Goal: Task Accomplishment & Management: Manage account settings

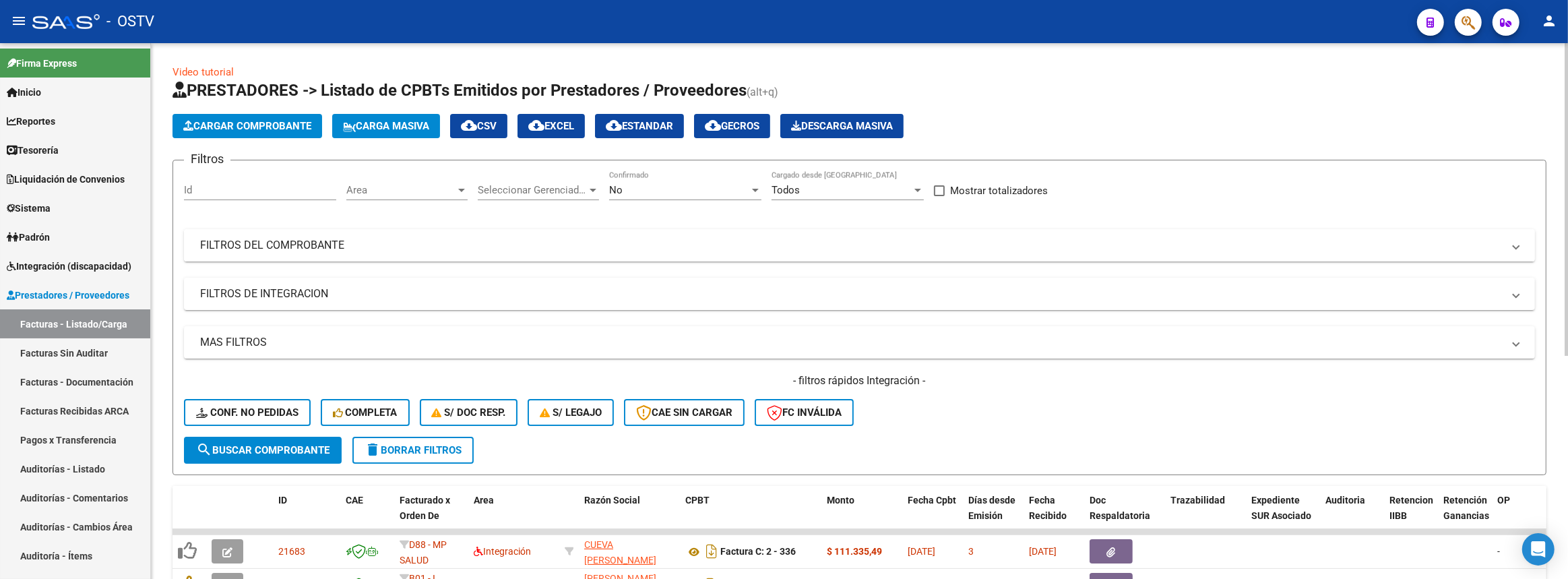
click at [433, 238] on mat-panel-title "FILTROS DEL COMPROBANTE" at bounding box center [851, 245] width 1302 height 15
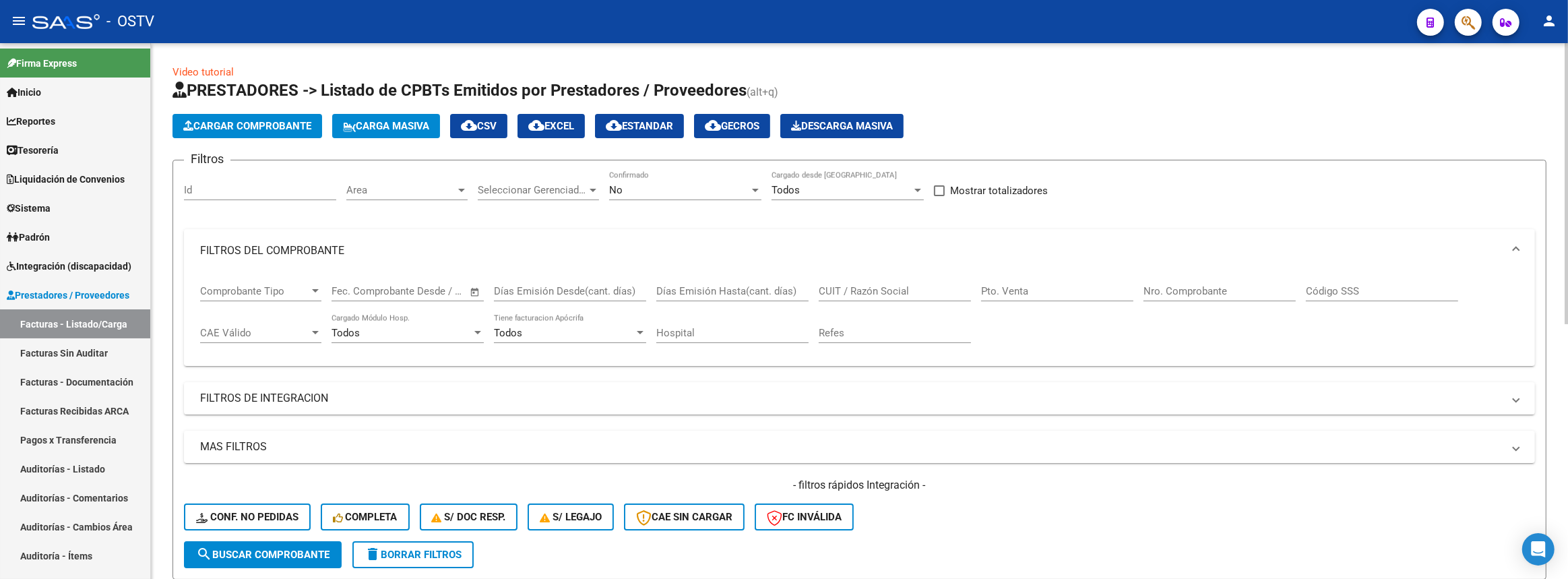
click at [855, 291] on input "CUIT / Razón Social" at bounding box center [894, 291] width 152 height 12
type input "sur"
click at [671, 196] on div "No Confirmado" at bounding box center [685, 186] width 152 height 29
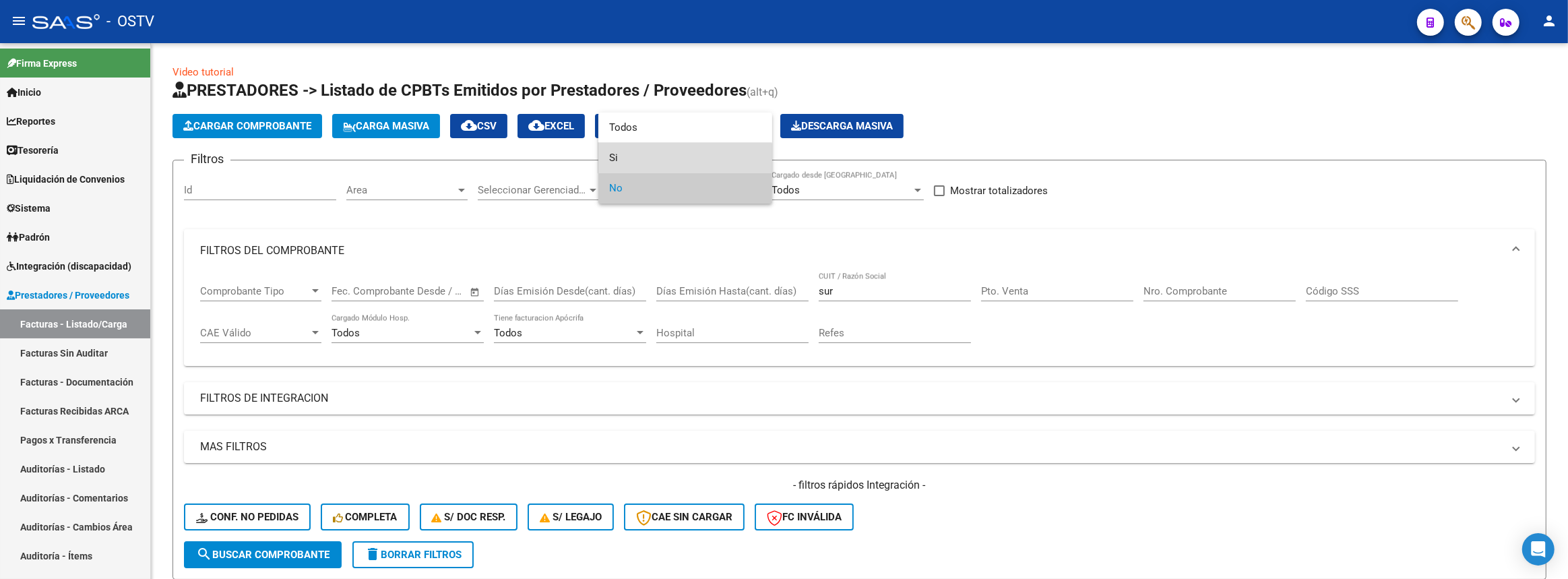
click at [663, 168] on span "Si" at bounding box center [685, 158] width 152 height 30
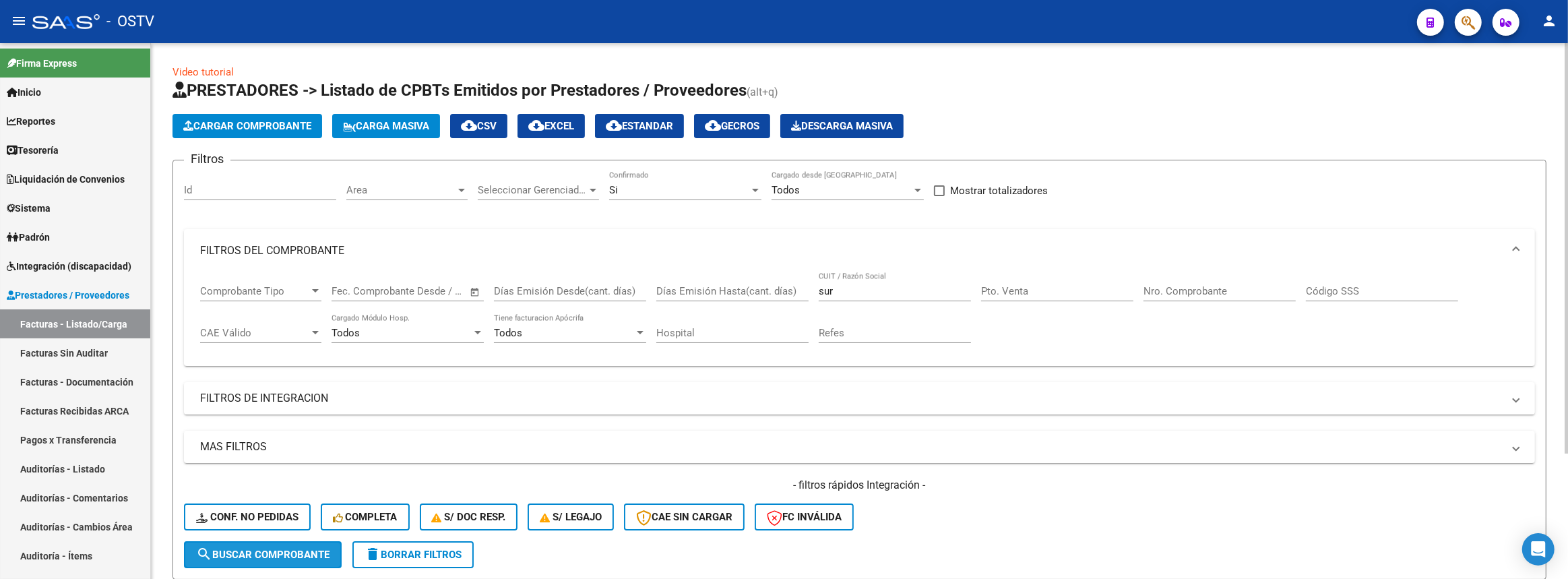
click at [277, 549] on span "search Buscar Comprobante" at bounding box center [262, 554] width 134 height 12
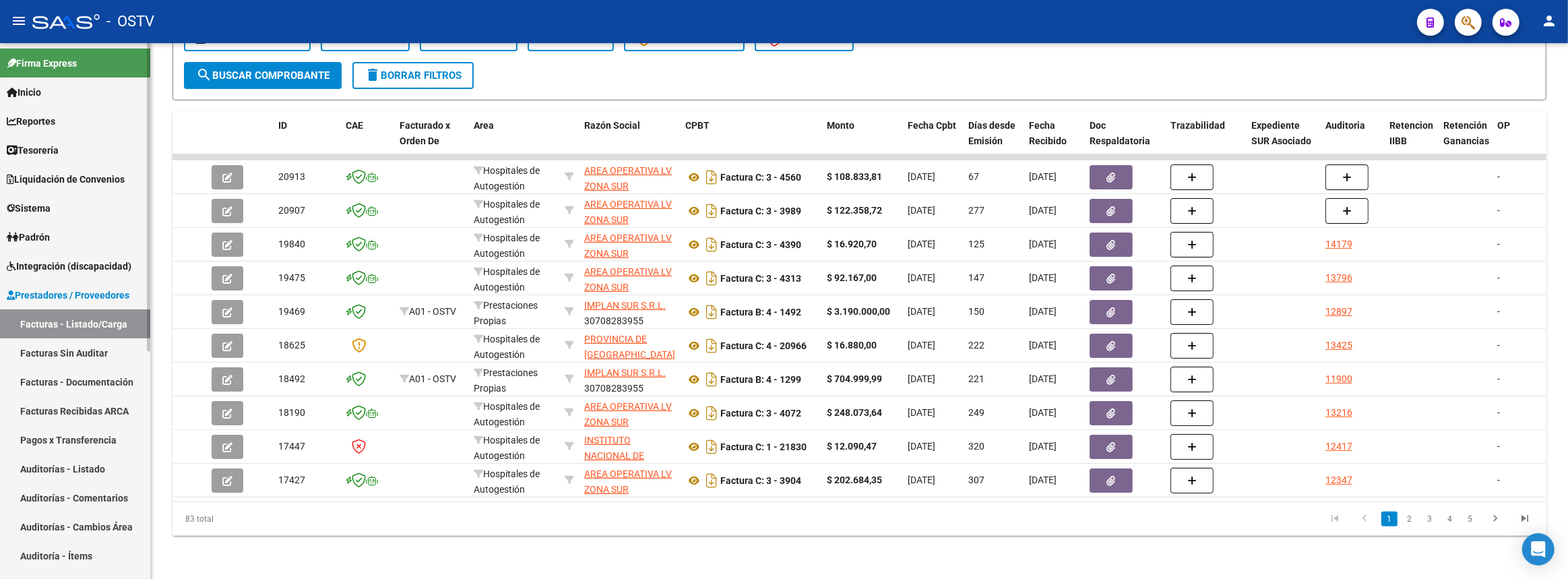
scroll to position [184, 0]
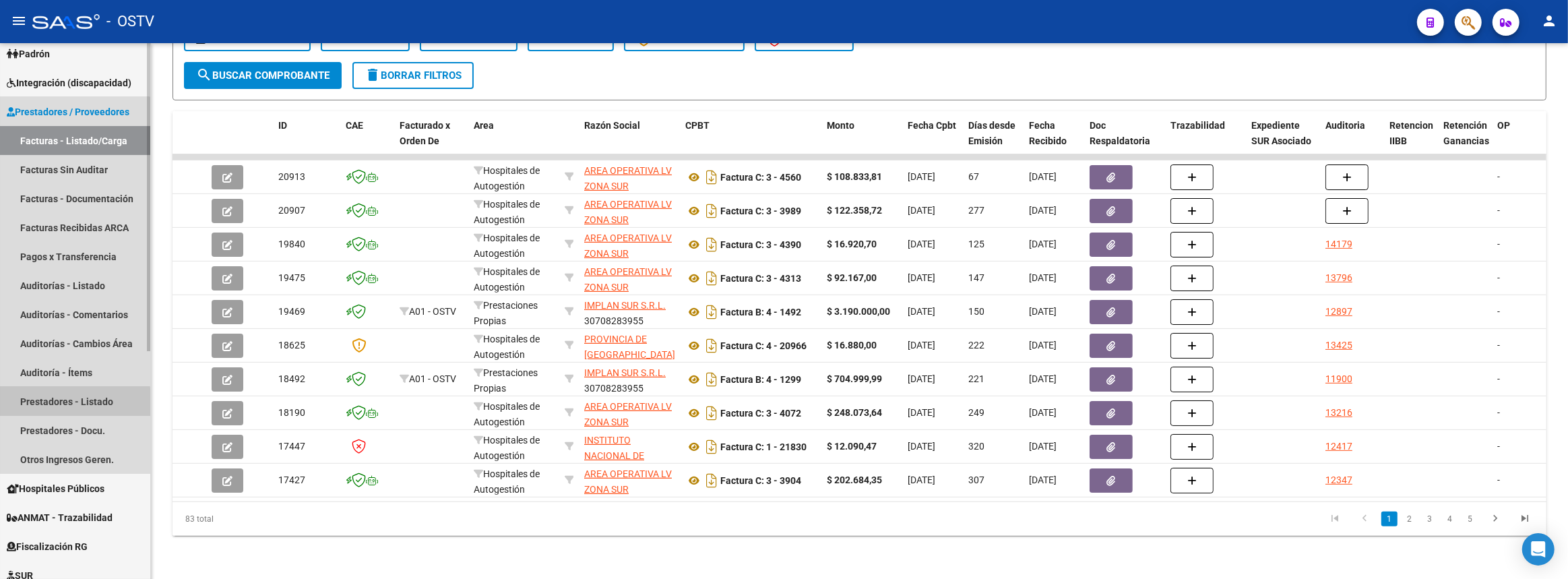
click at [72, 401] on link "Prestadores - Listado" at bounding box center [75, 401] width 150 height 29
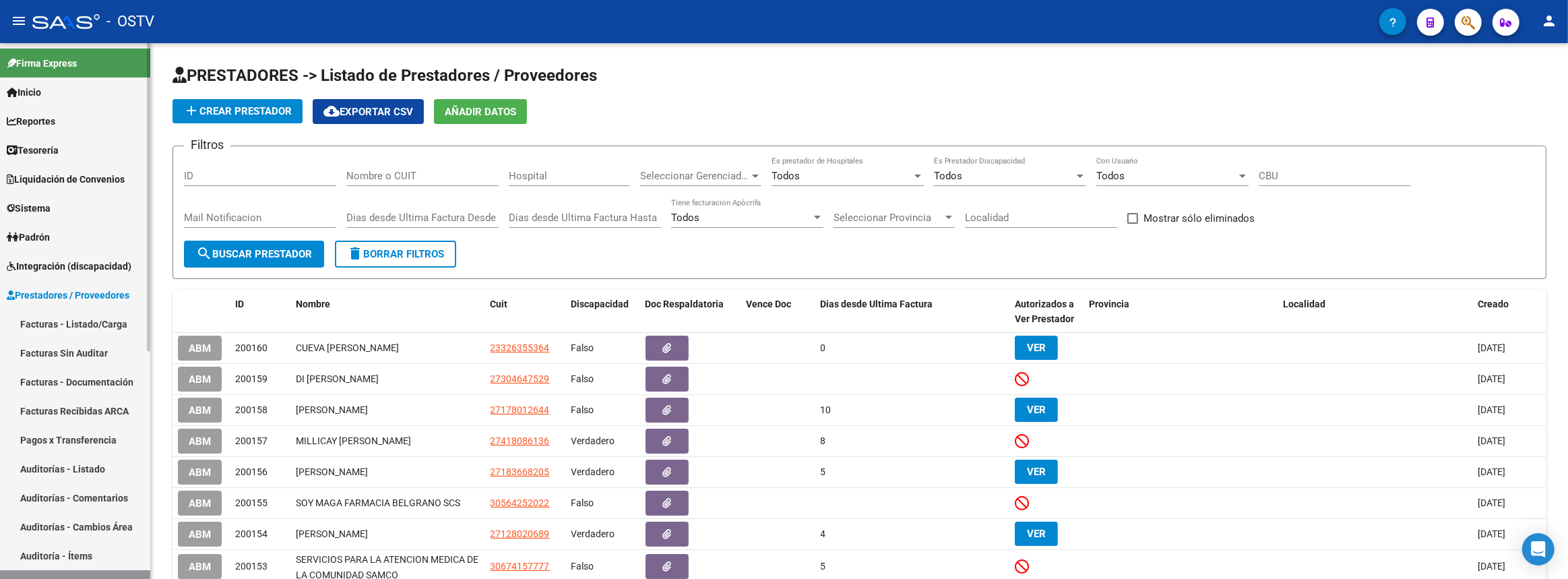
click at [35, 121] on span "Reportes" at bounding box center [30, 121] width 48 height 15
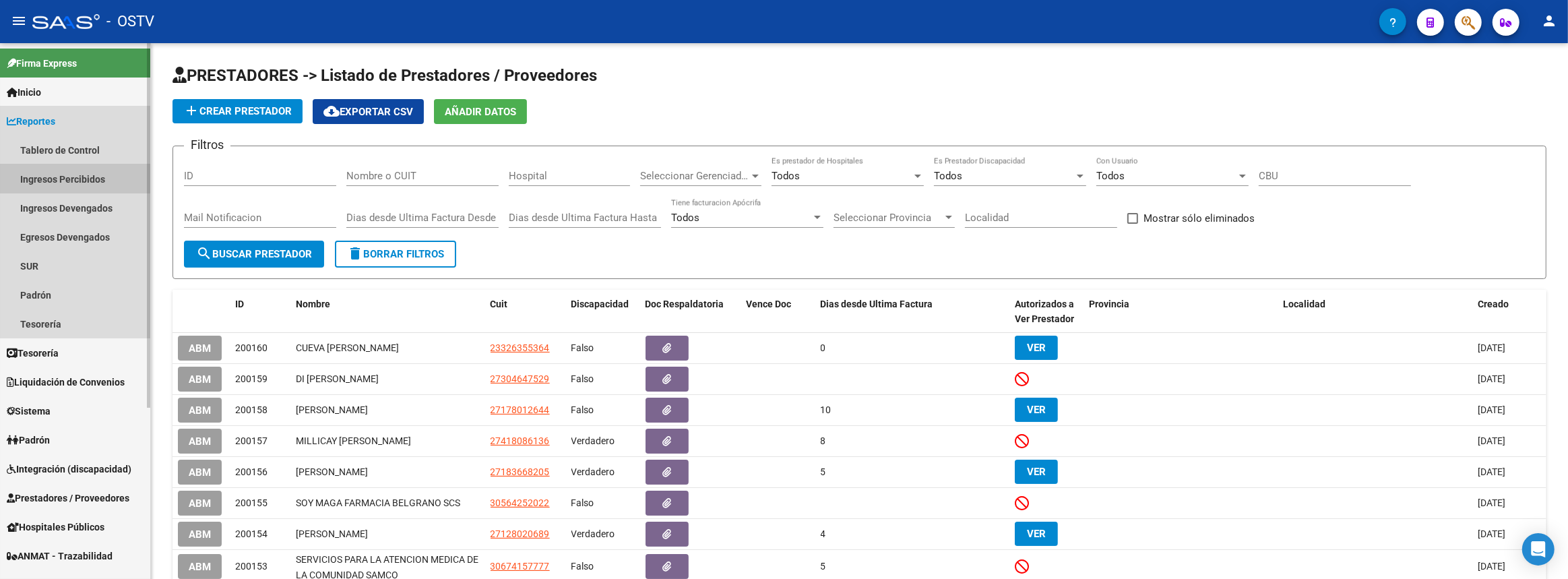
click at [40, 176] on link "Ingresos Percibidos" at bounding box center [75, 179] width 150 height 29
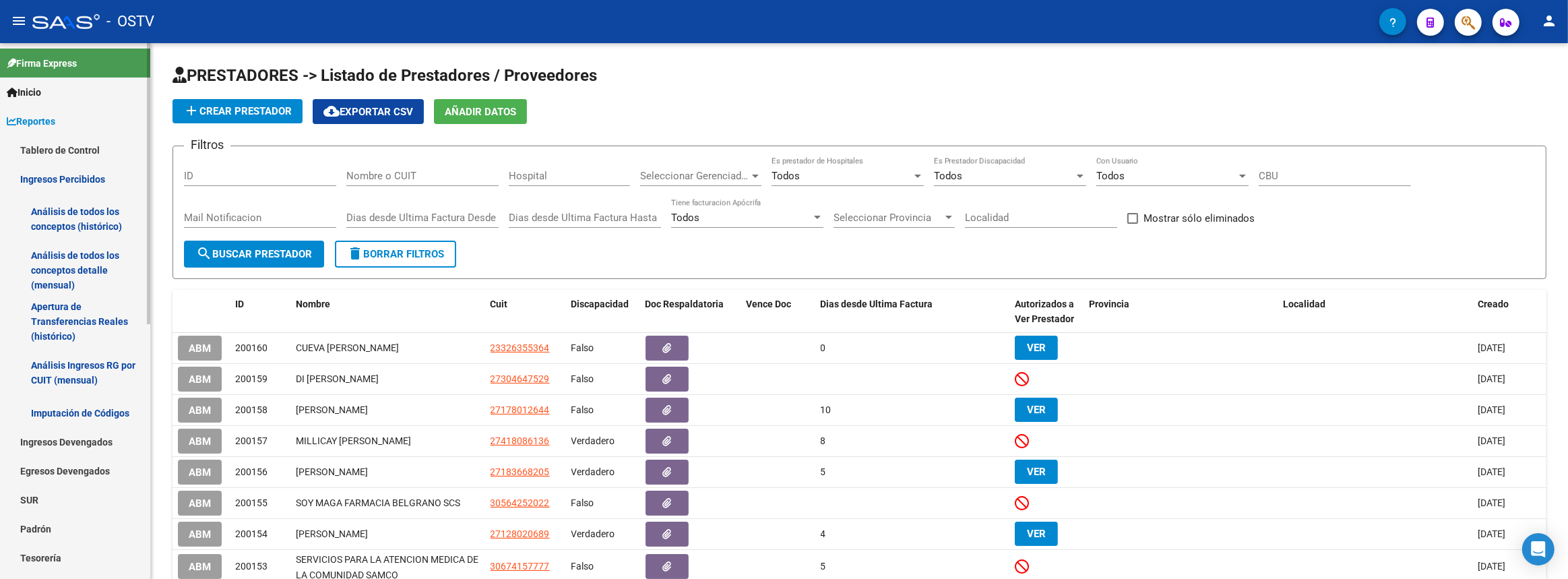
click at [49, 274] on link "Análisis de todos los conceptos detalle (mensual)" at bounding box center [75, 270] width 150 height 51
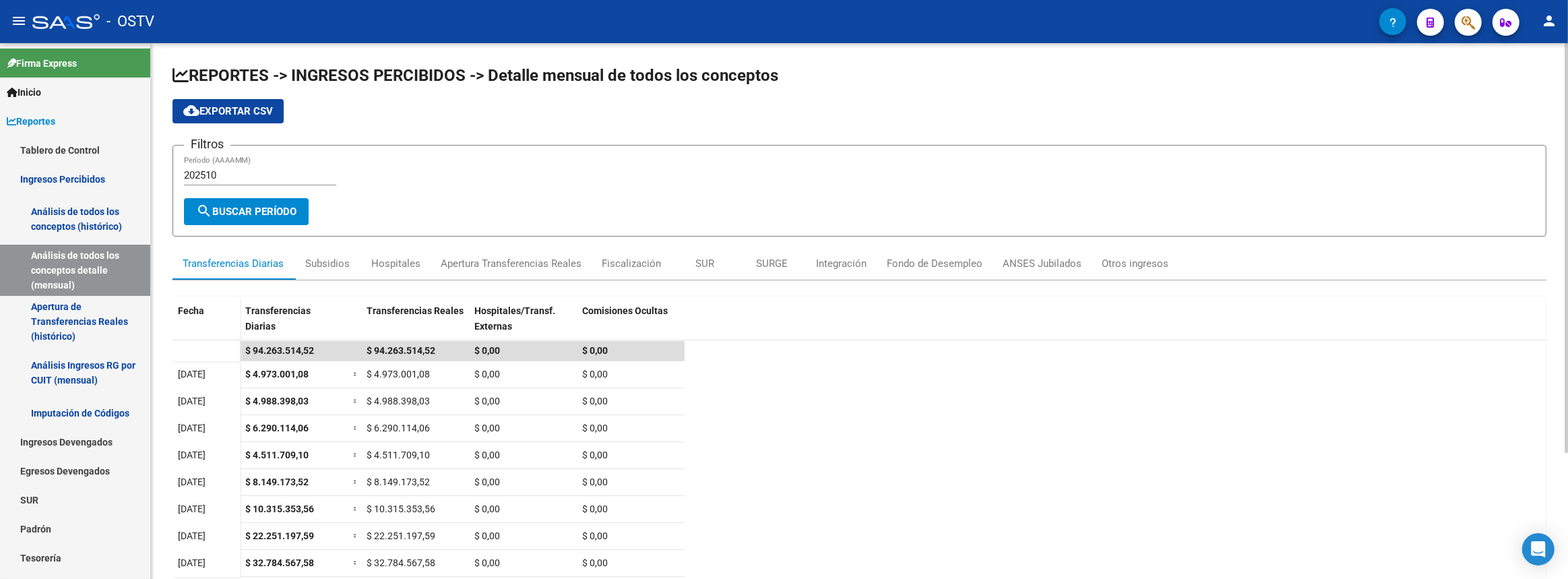
click at [240, 177] on input "202510" at bounding box center [260, 175] width 152 height 12
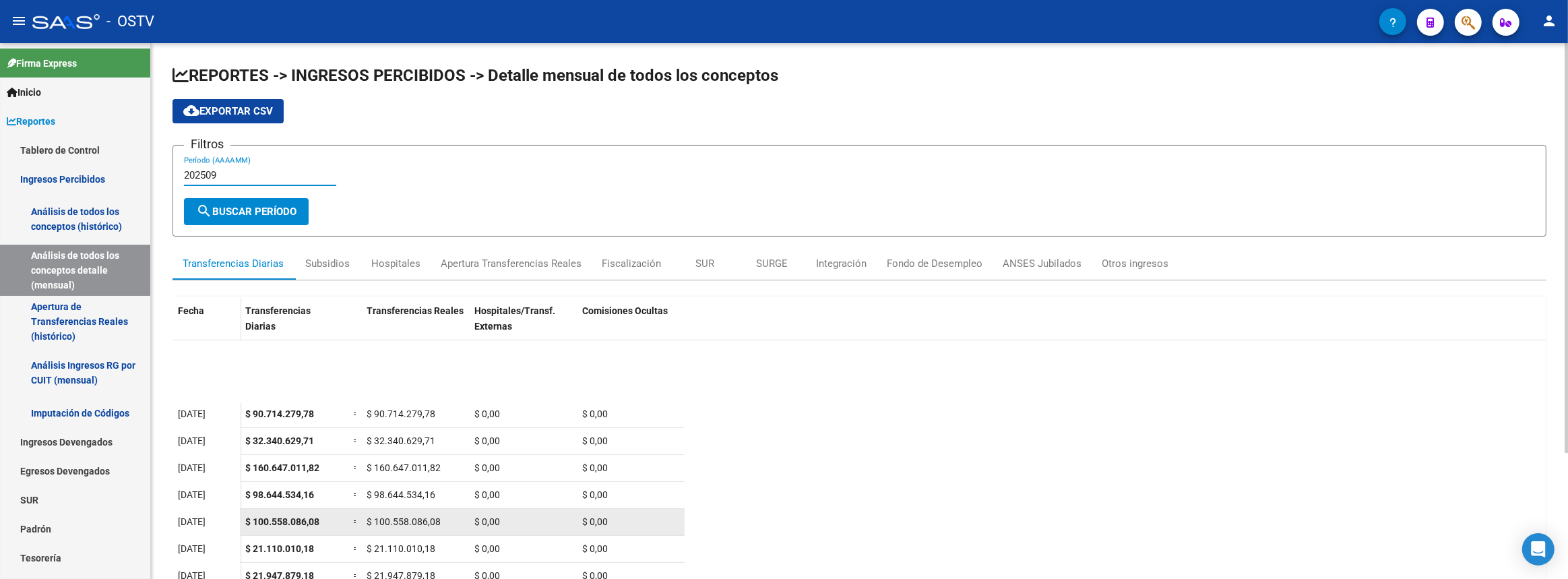
scroll to position [184, 0]
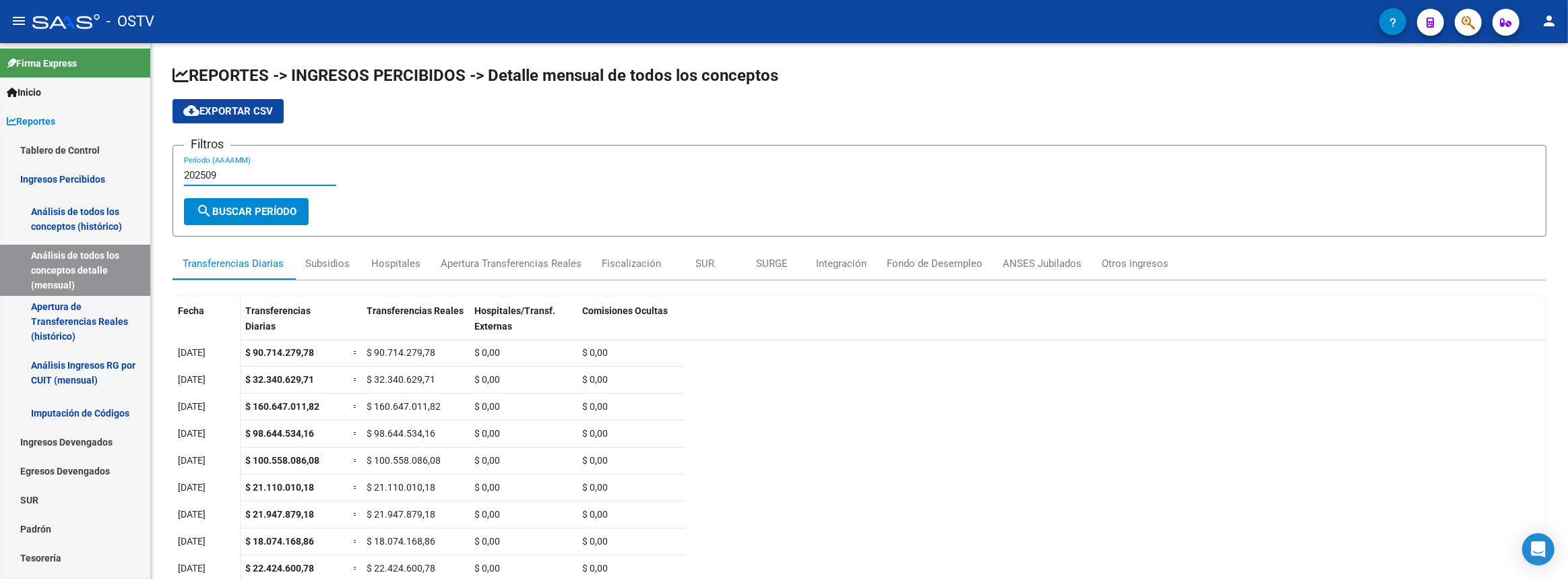
type input "202509"
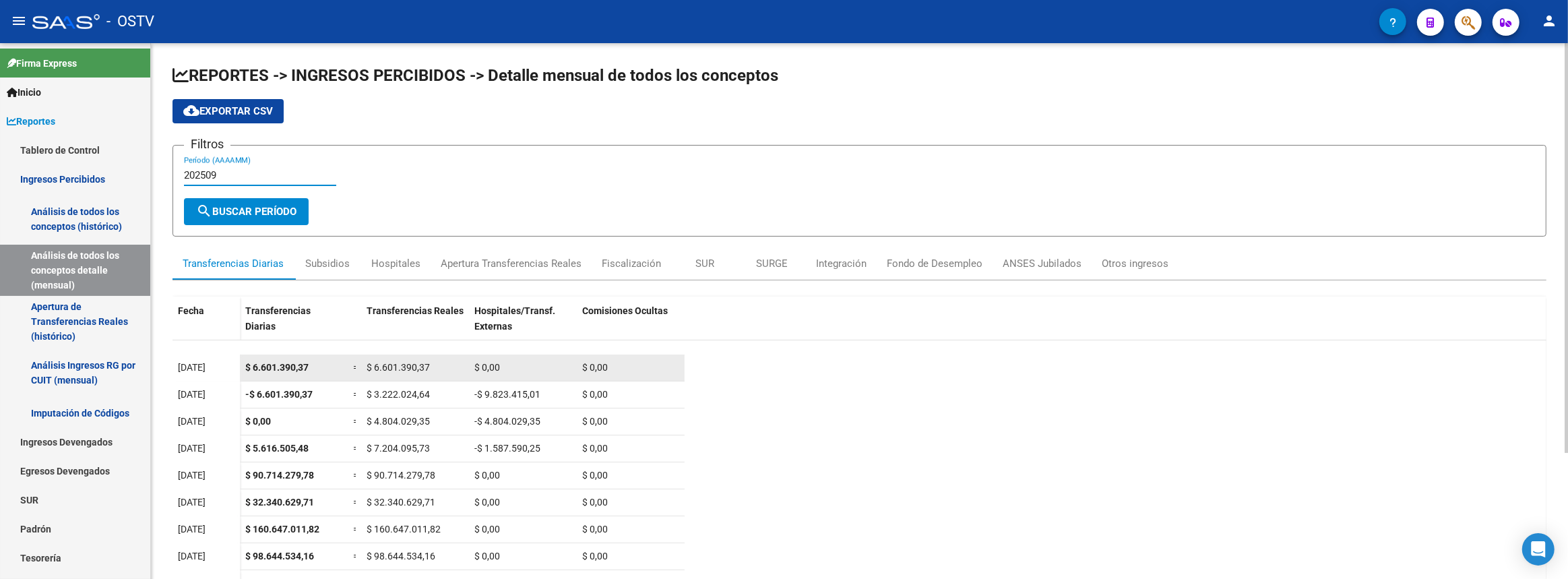
scroll to position [0, 0]
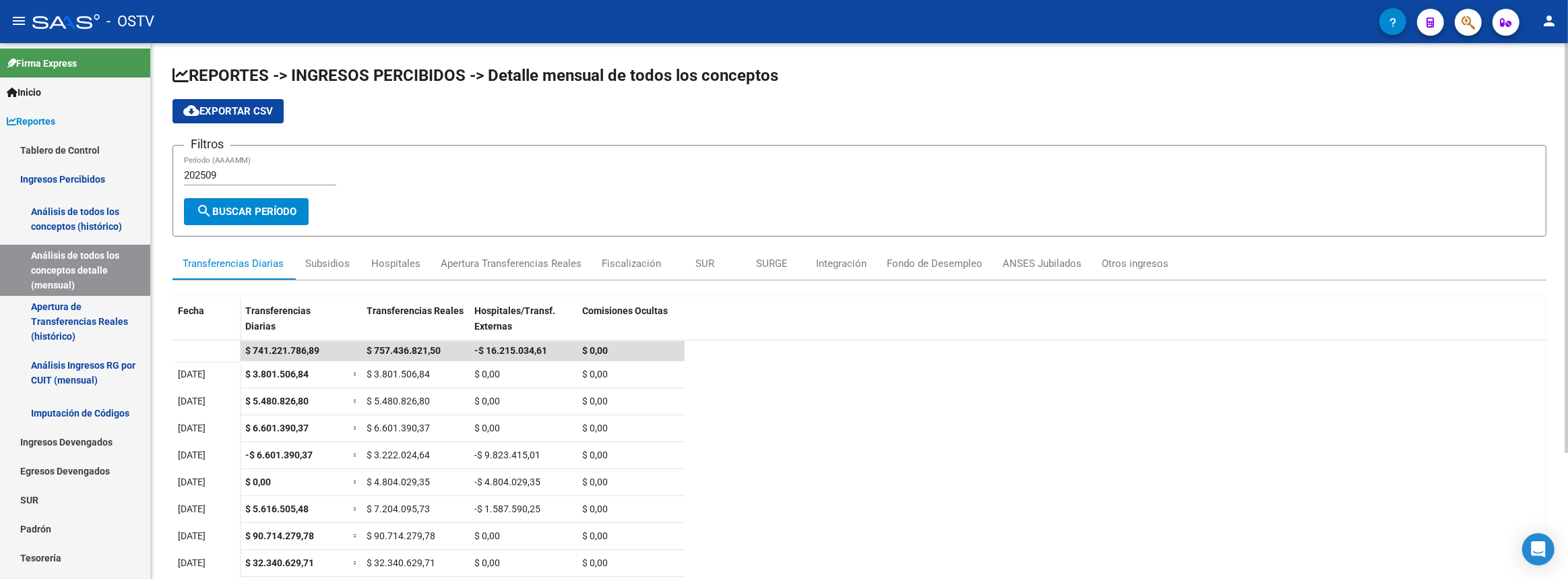
click at [260, 166] on div "202509 Período (AAAAMM)" at bounding box center [260, 171] width 152 height 29
click at [156, 319] on div "REPORTES -> INGRESOS PERCIBIDOS -> Detalle mensual de todos los conceptos cloud…" at bounding box center [859, 394] width 1417 height 702
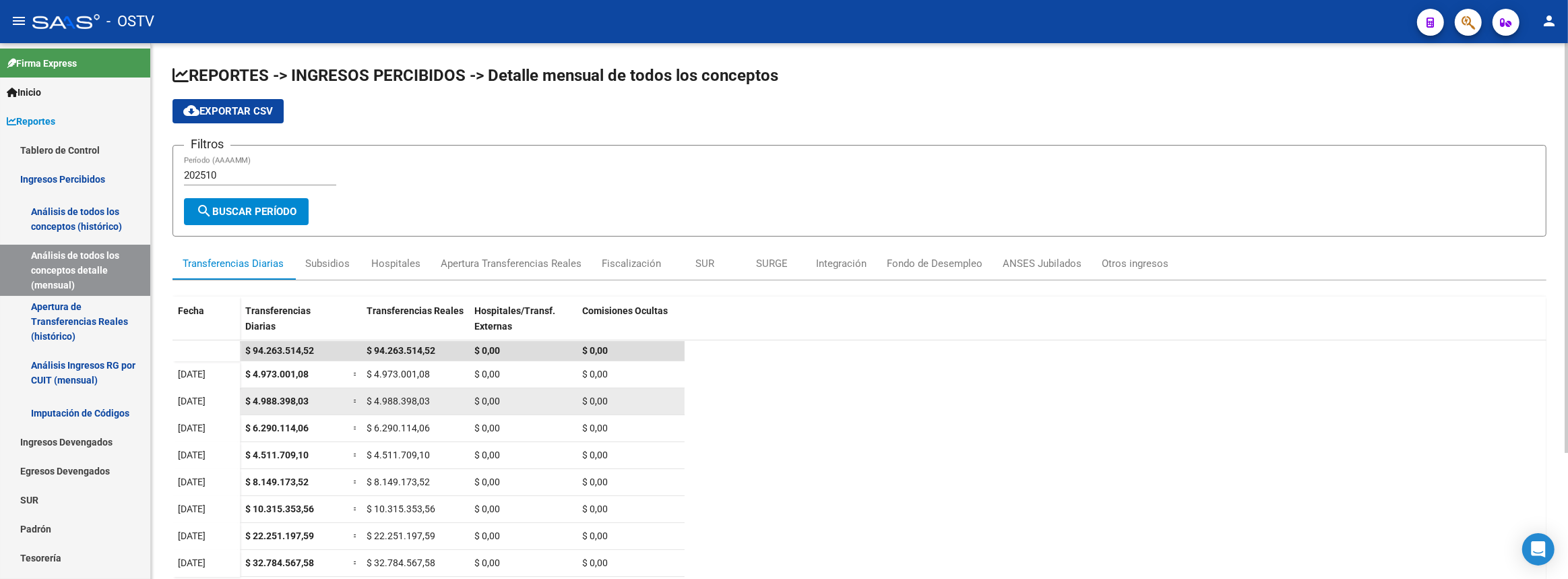
scroll to position [164, 0]
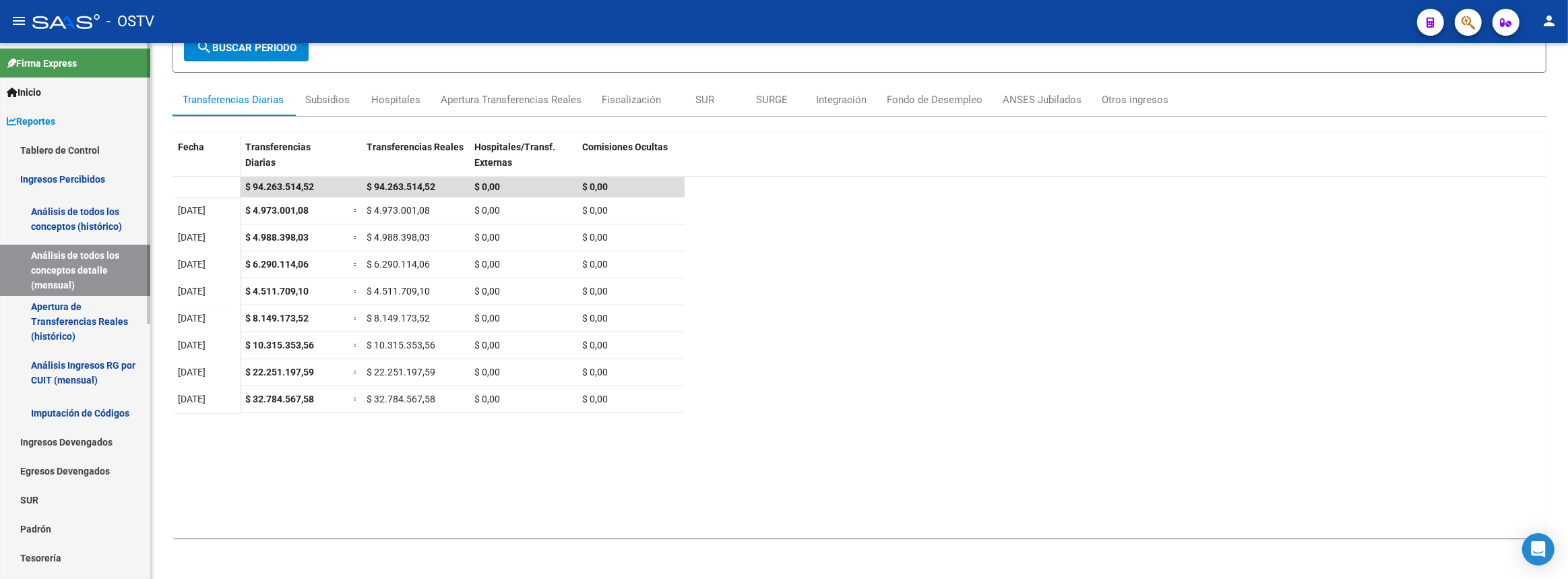
click at [68, 213] on link "Análisis de todos los conceptos (histórico)" at bounding box center [75, 219] width 150 height 51
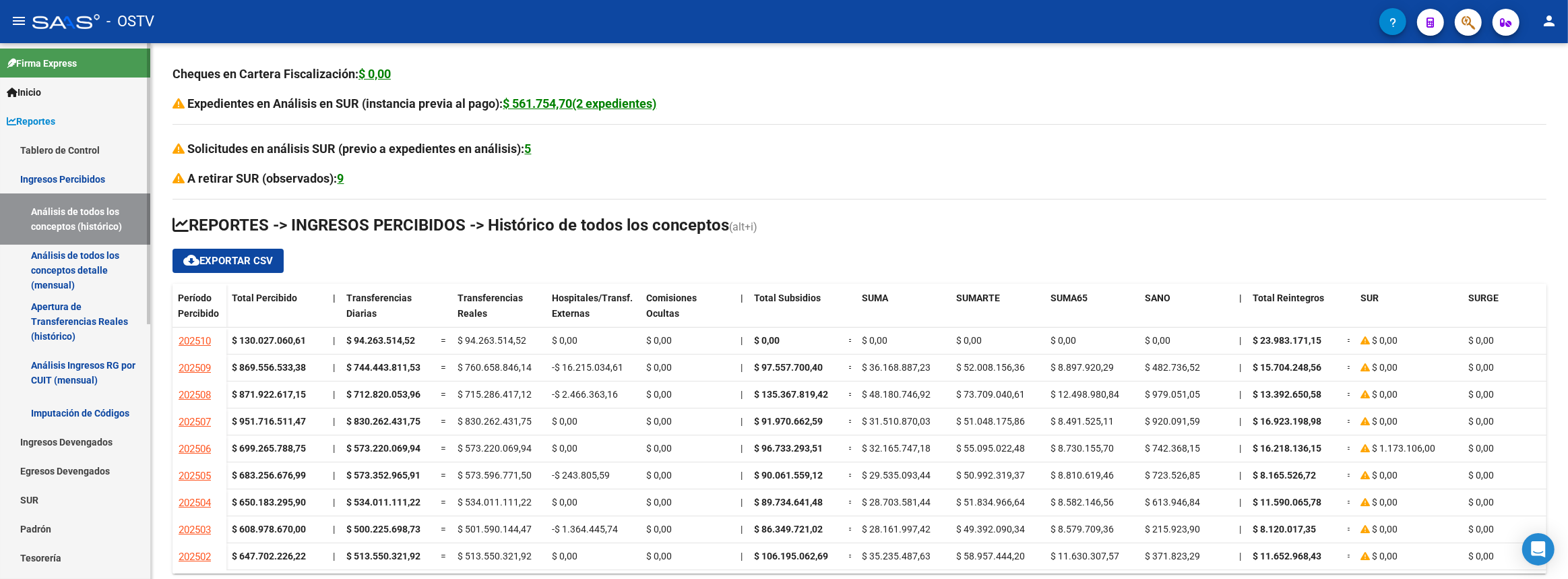
click at [55, 176] on link "Ingresos Percibidos" at bounding box center [75, 179] width 150 height 29
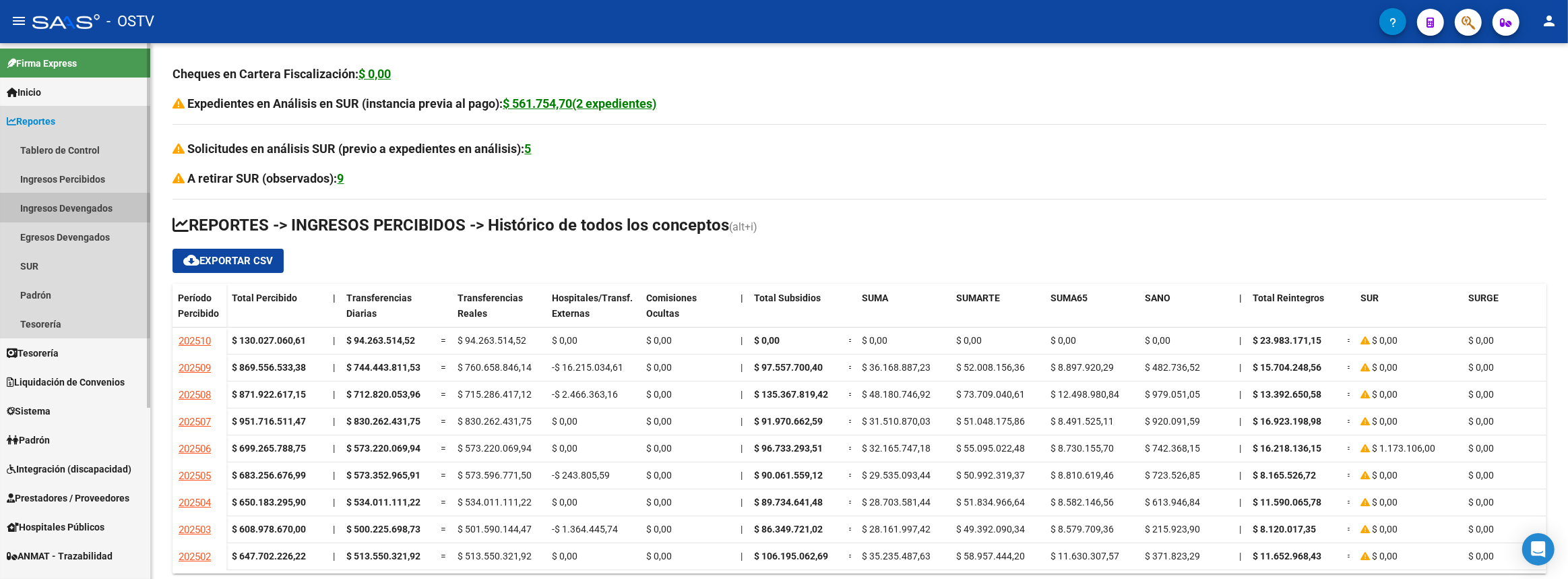
click at [61, 210] on link "Ingresos Devengados" at bounding box center [75, 208] width 150 height 29
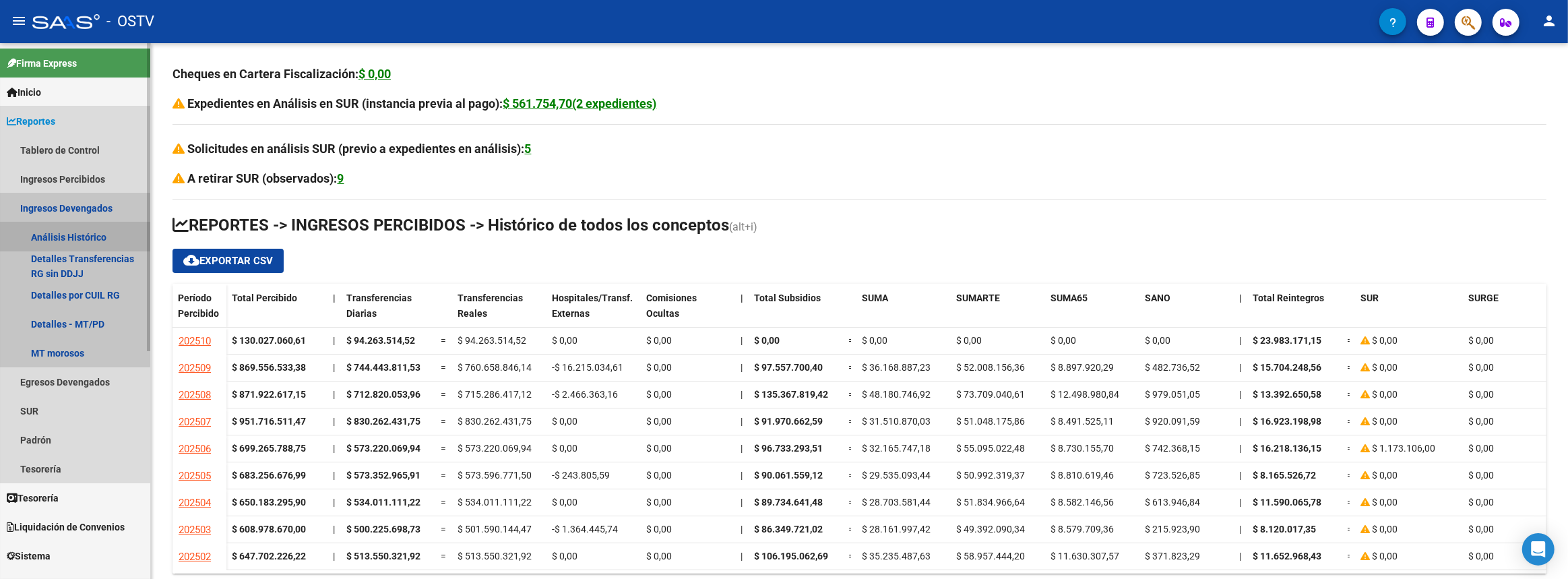
click at [69, 239] on link "Análisis Histórico" at bounding box center [75, 237] width 150 height 29
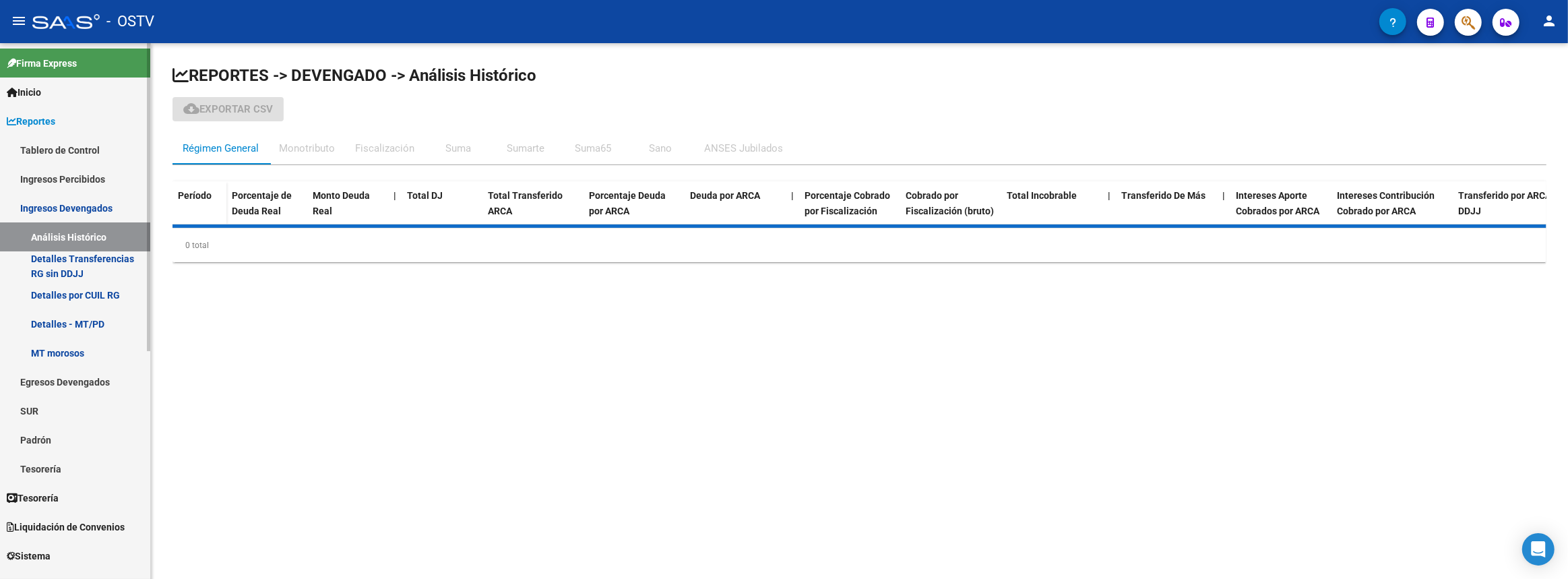
click at [57, 147] on link "Tablero de Control" at bounding box center [75, 150] width 150 height 29
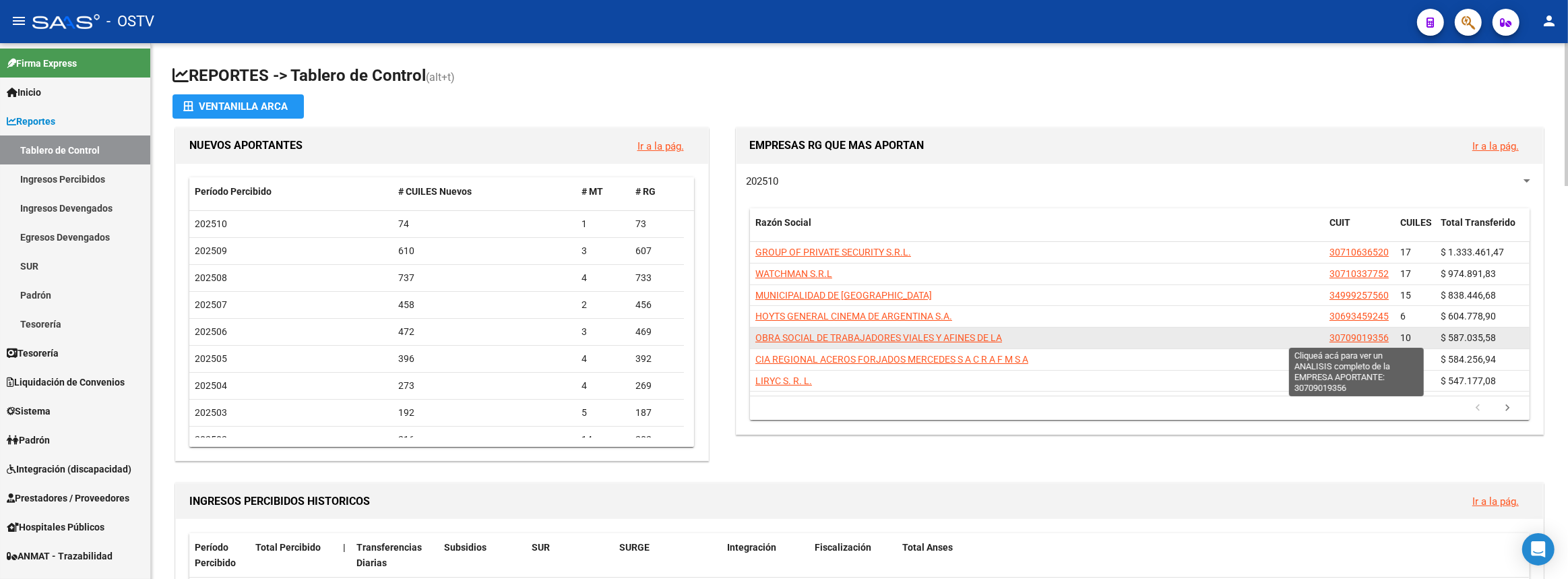
click at [1364, 335] on span "30709019356" at bounding box center [1359, 338] width 59 height 11
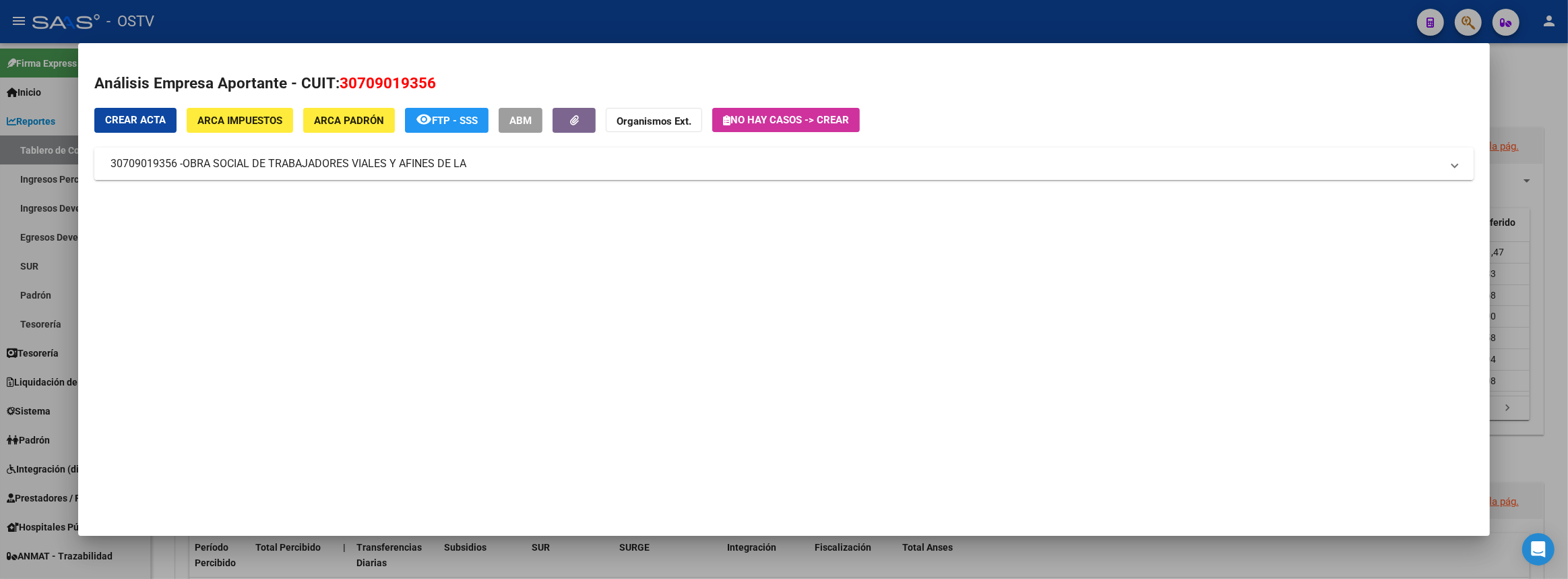
click at [384, 163] on span "OBRA SOCIAL DE TRABAJADORES VIALES Y AFINES DE LA" at bounding box center [324, 163] width 284 height 16
click at [672, 434] on mat-dialog-container "Análisis Empresa Aportante - CUIT: 30709019356 Crear Acta ARCA Impuestos ARCA P…" at bounding box center [783, 289] width 1411 height 492
click at [646, 389] on mat-dialog-container "Análisis Empresa Aportante - CUIT: 30709019356 Crear Acta ARCA Impuestos ARCA P…" at bounding box center [783, 289] width 1411 height 492
click at [357, 366] on mat-dialog-container "Análisis Empresa Aportante - CUIT: 30709019356 Crear Acta ARCA Impuestos ARCA P…" at bounding box center [783, 289] width 1411 height 492
click at [363, 364] on div "Análisis Empresa Aportante - CUIT: 30709019356 Crear Acta ARCA Impuestos ARCA P…" at bounding box center [784, 220] width 1378 height 295
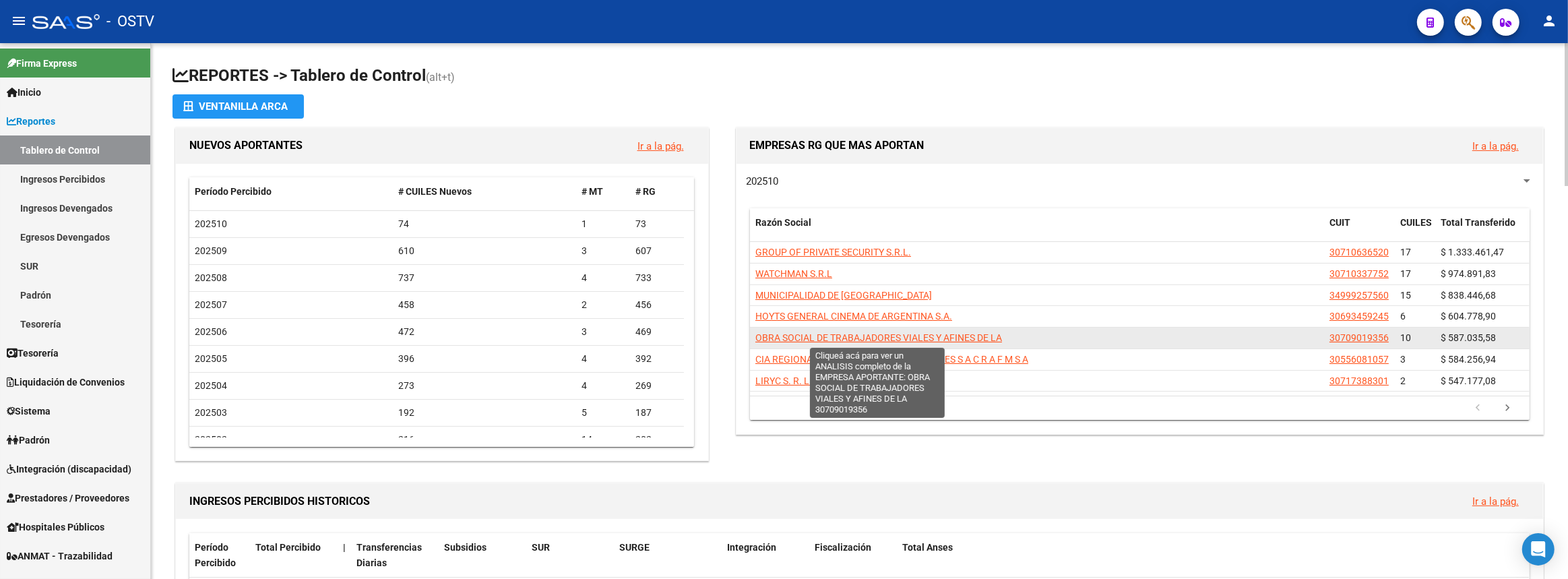
click at [909, 337] on span "OBRA SOCIAL DE TRABAJADORES VIALES Y AFINES DE LA" at bounding box center [878, 338] width 246 height 11
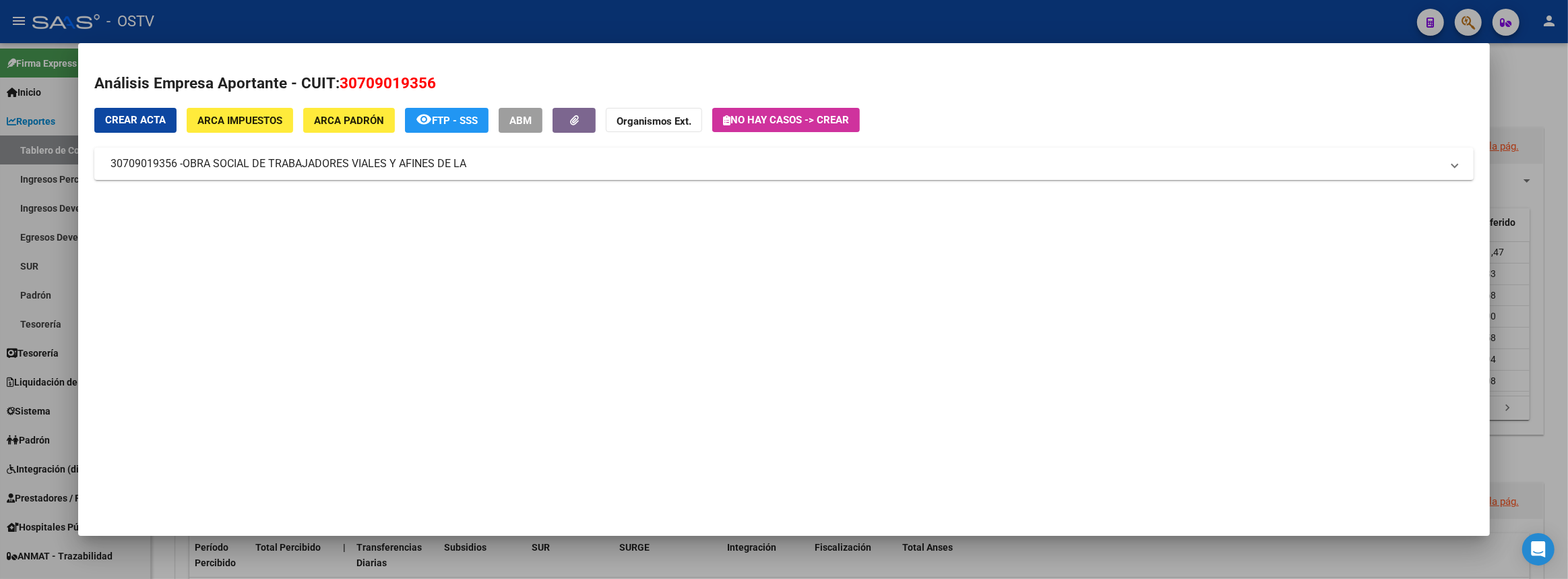
click at [1567, 183] on div at bounding box center [784, 289] width 1568 height 579
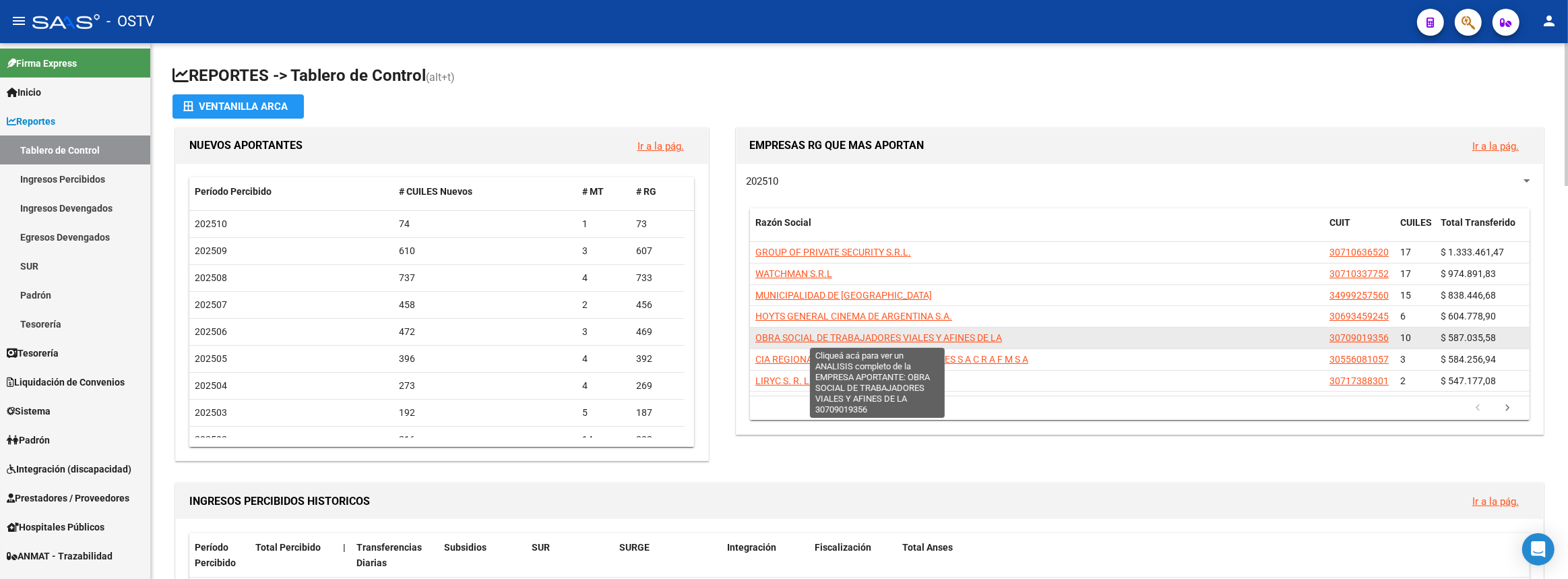
click at [955, 336] on span "OBRA SOCIAL DE TRABAJADORES VIALES Y AFINES DE LA" at bounding box center [878, 338] width 246 height 11
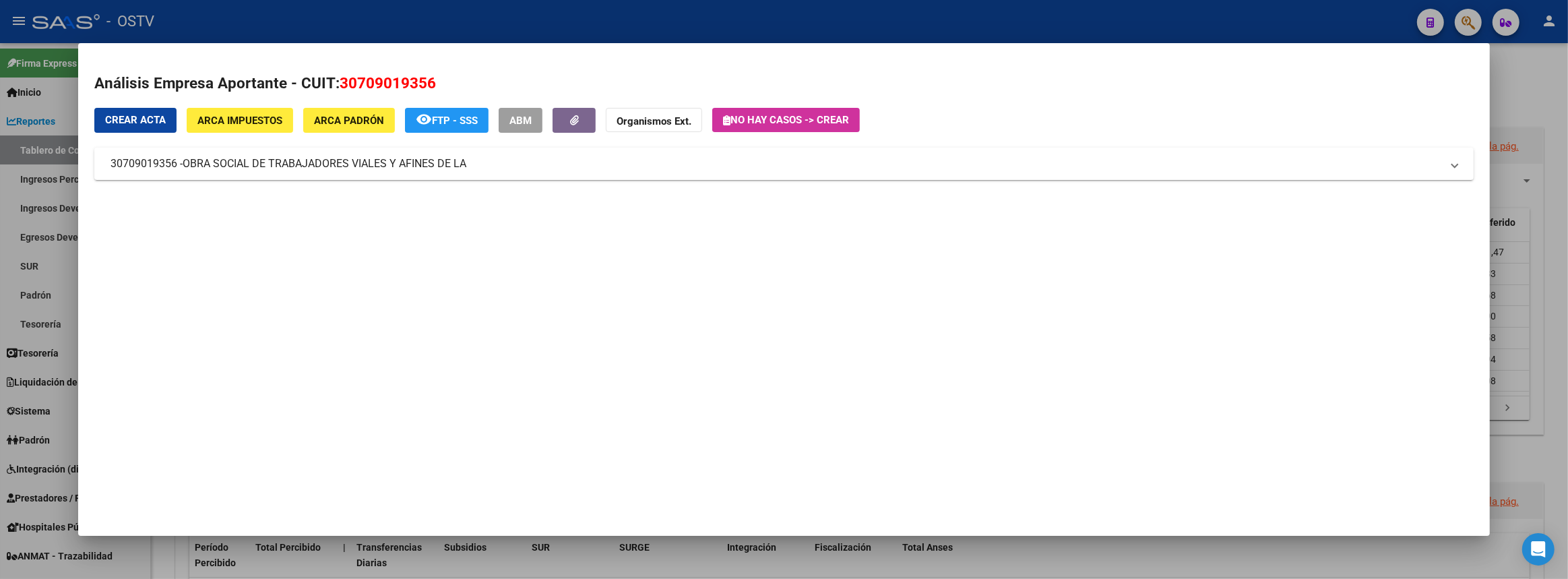
click at [1557, 366] on div at bounding box center [784, 289] width 1568 height 579
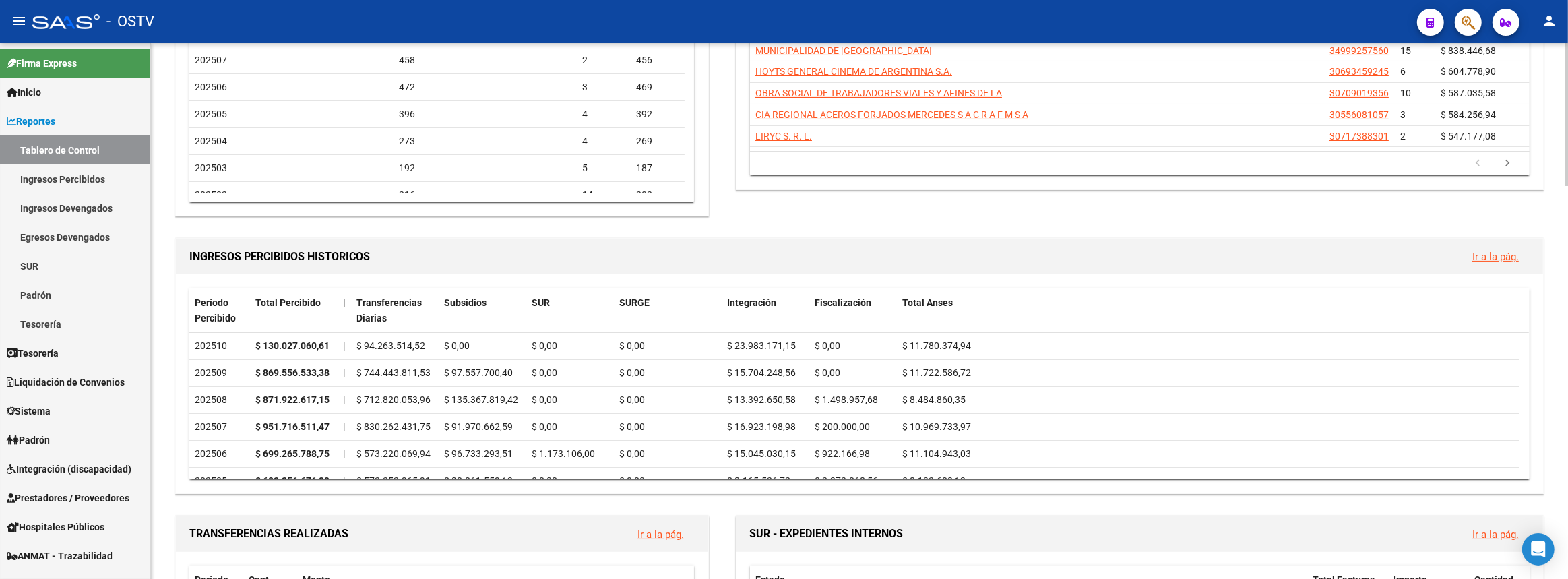
scroll to position [122, 0]
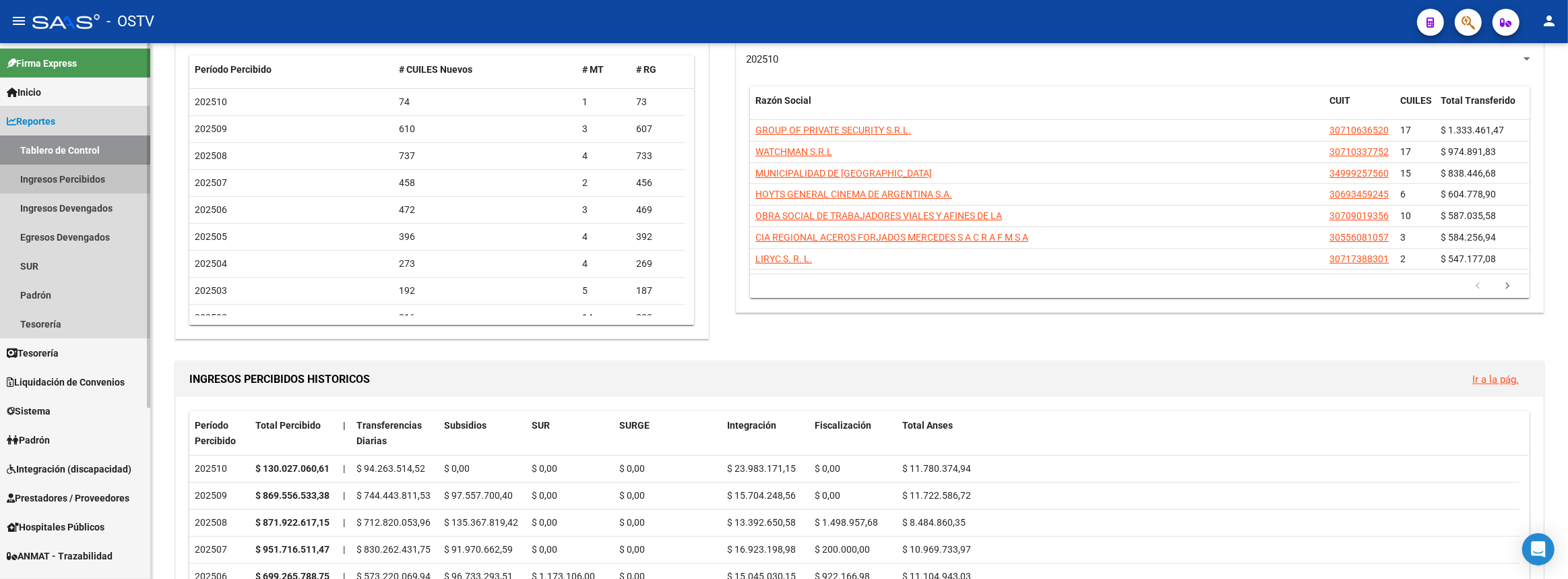
click at [69, 184] on link "Ingresos Percibidos" at bounding box center [75, 179] width 150 height 29
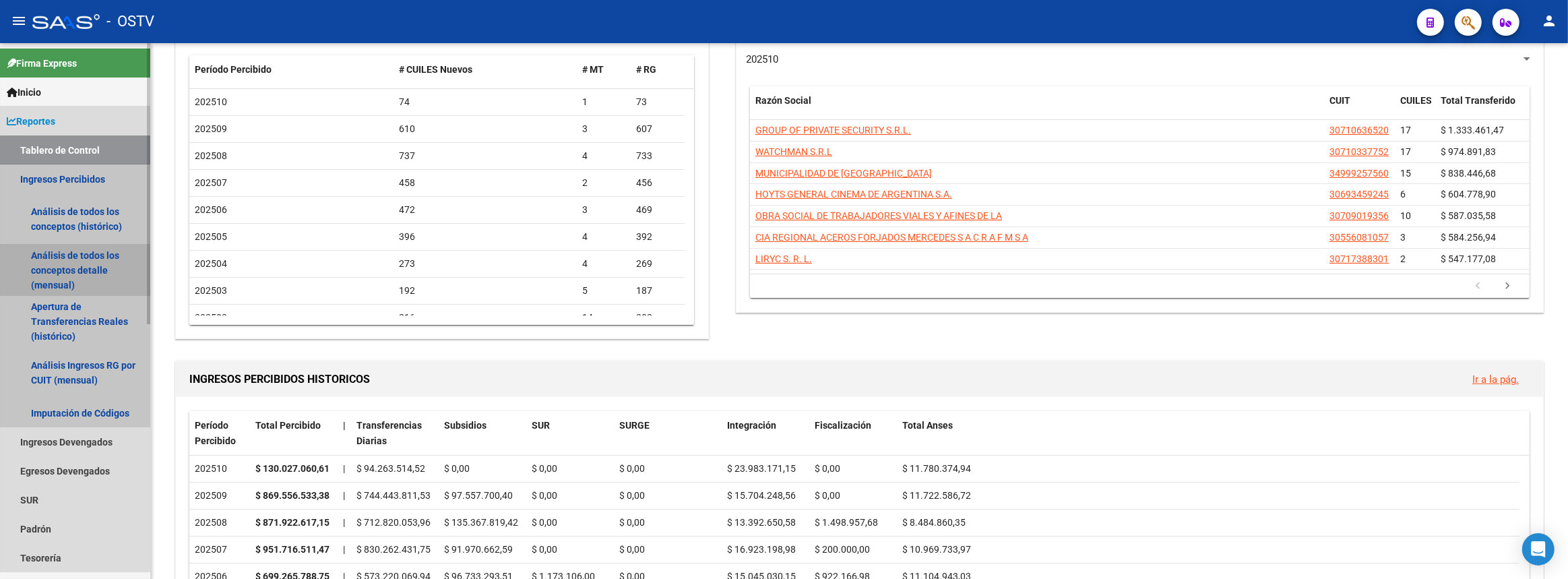
click at [55, 253] on link "Análisis de todos los conceptos detalle (mensual)" at bounding box center [75, 270] width 150 height 51
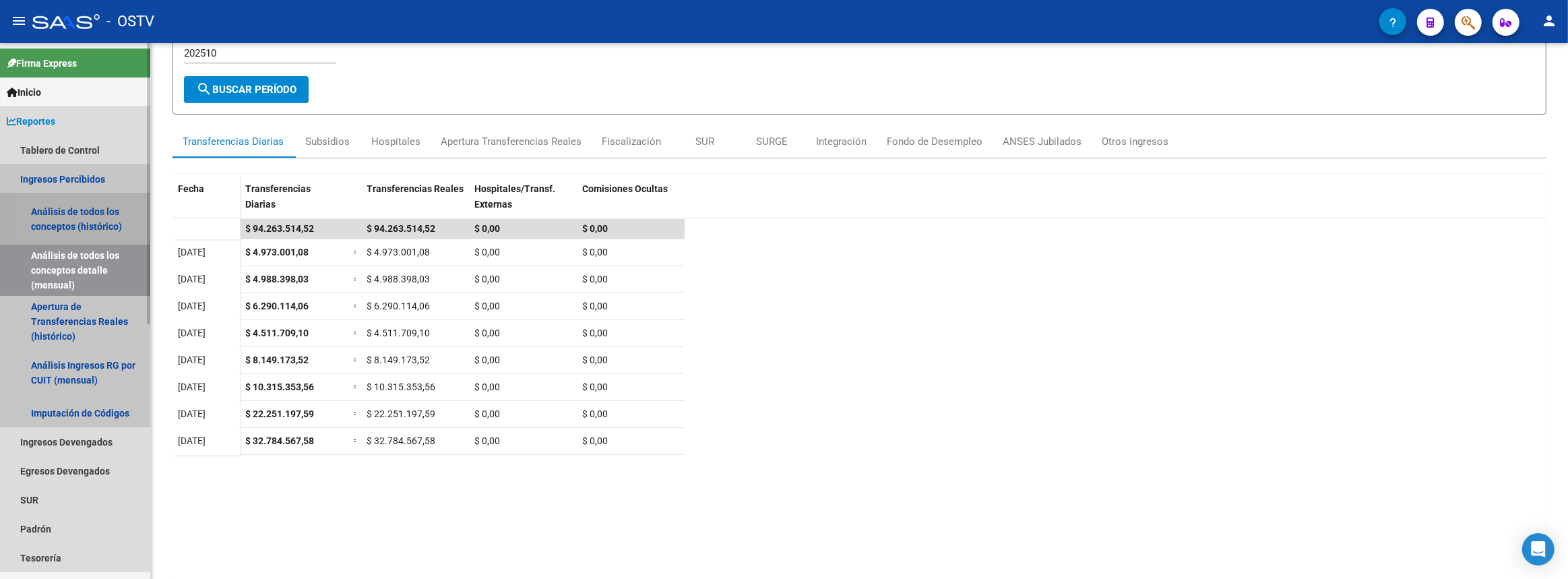
click at [72, 213] on link "Análisis de todos los conceptos (histórico)" at bounding box center [75, 219] width 150 height 51
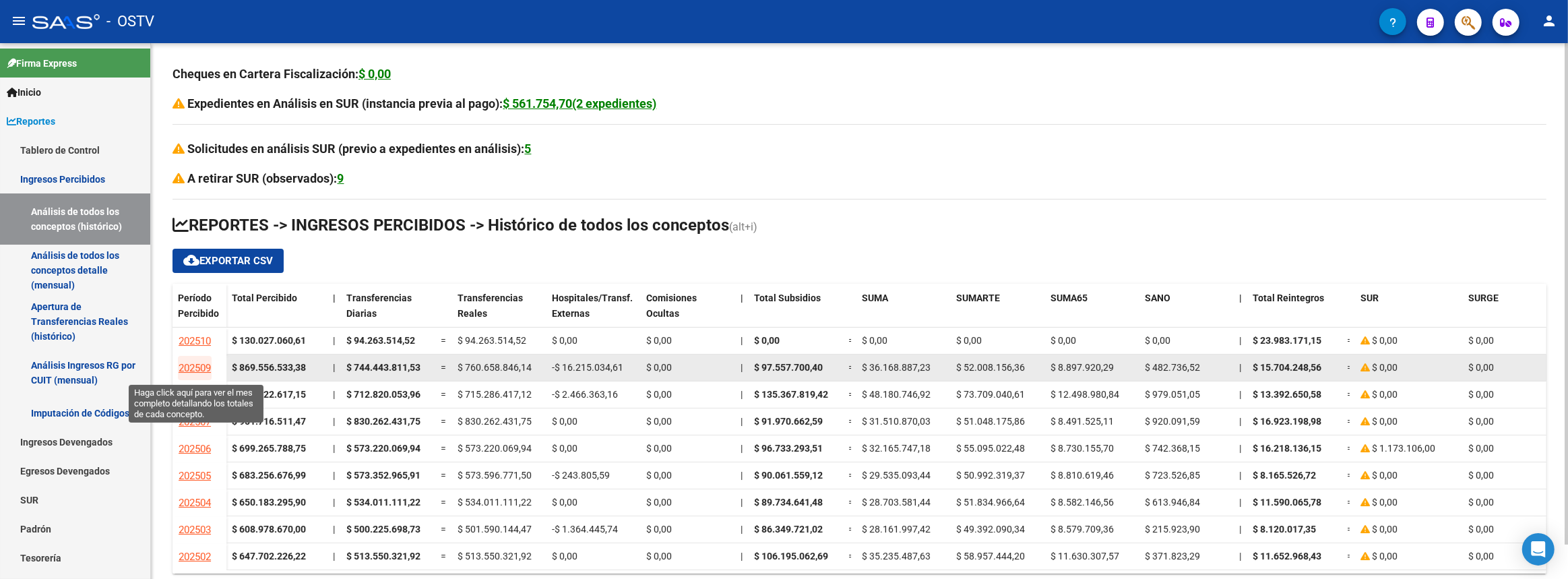
click at [190, 369] on span "202509" at bounding box center [194, 368] width 33 height 12
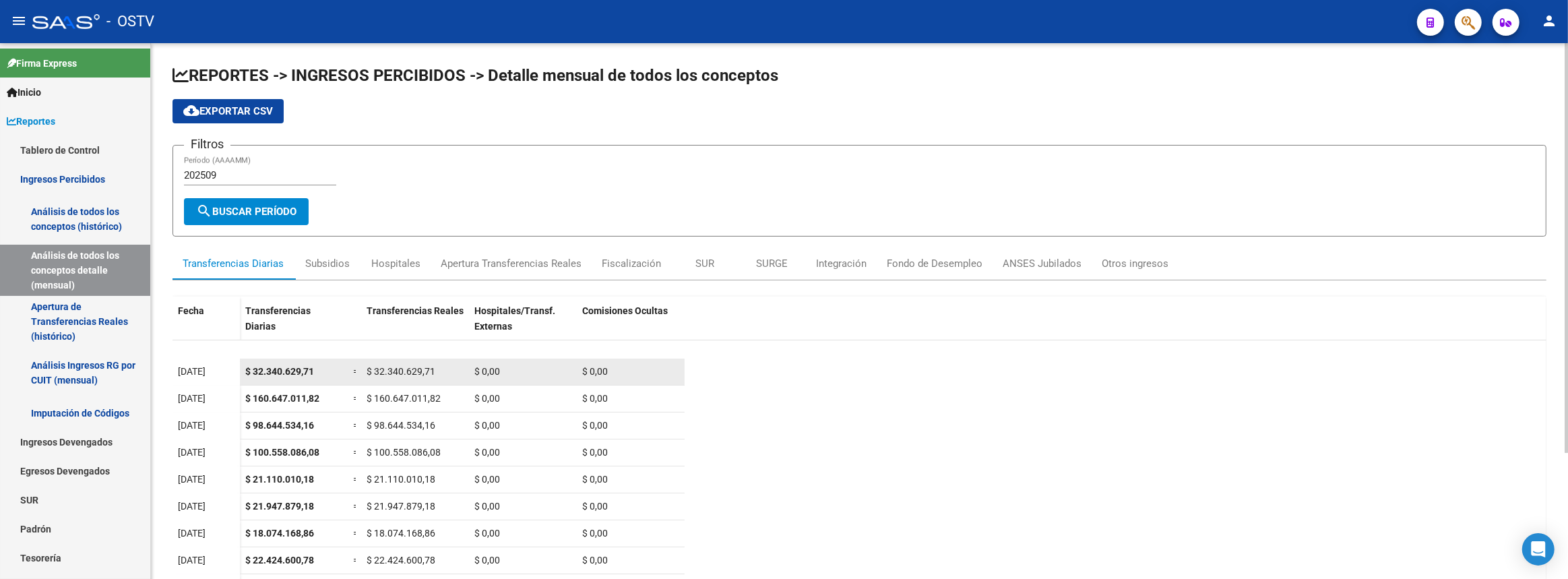
scroll to position [130, 0]
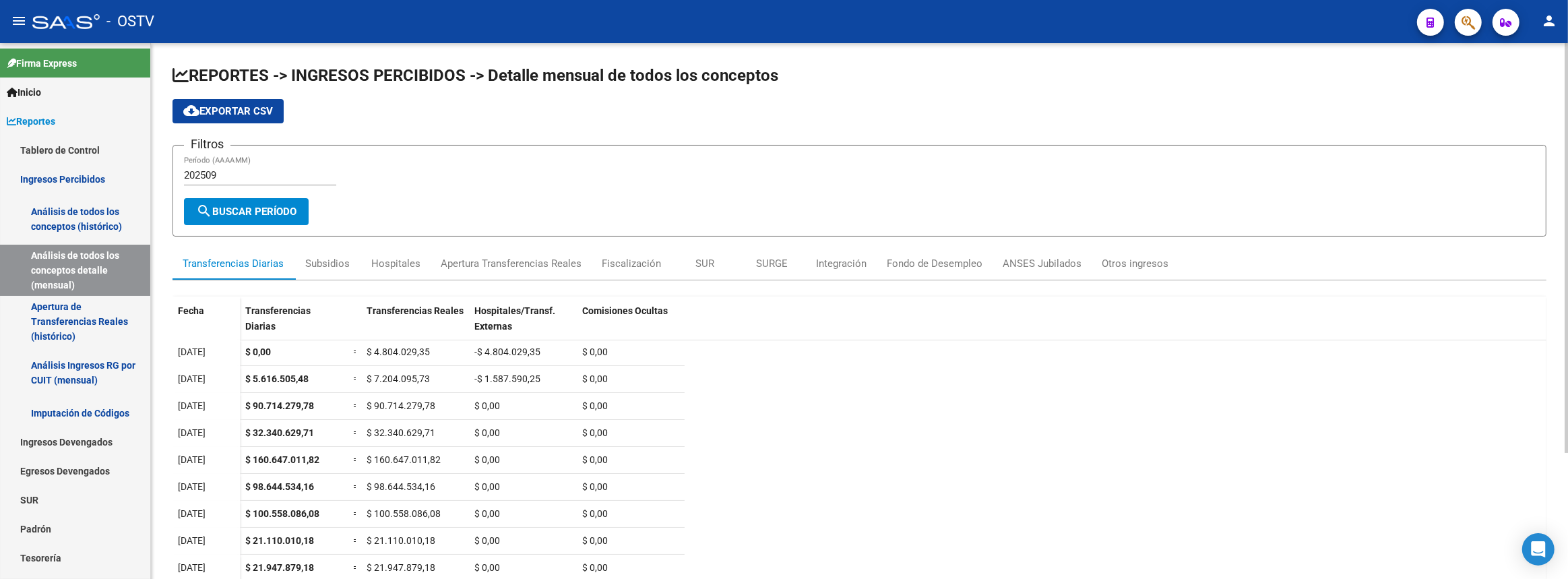
click at [235, 164] on div "202509 Período (AAAAMM)" at bounding box center [260, 171] width 152 height 29
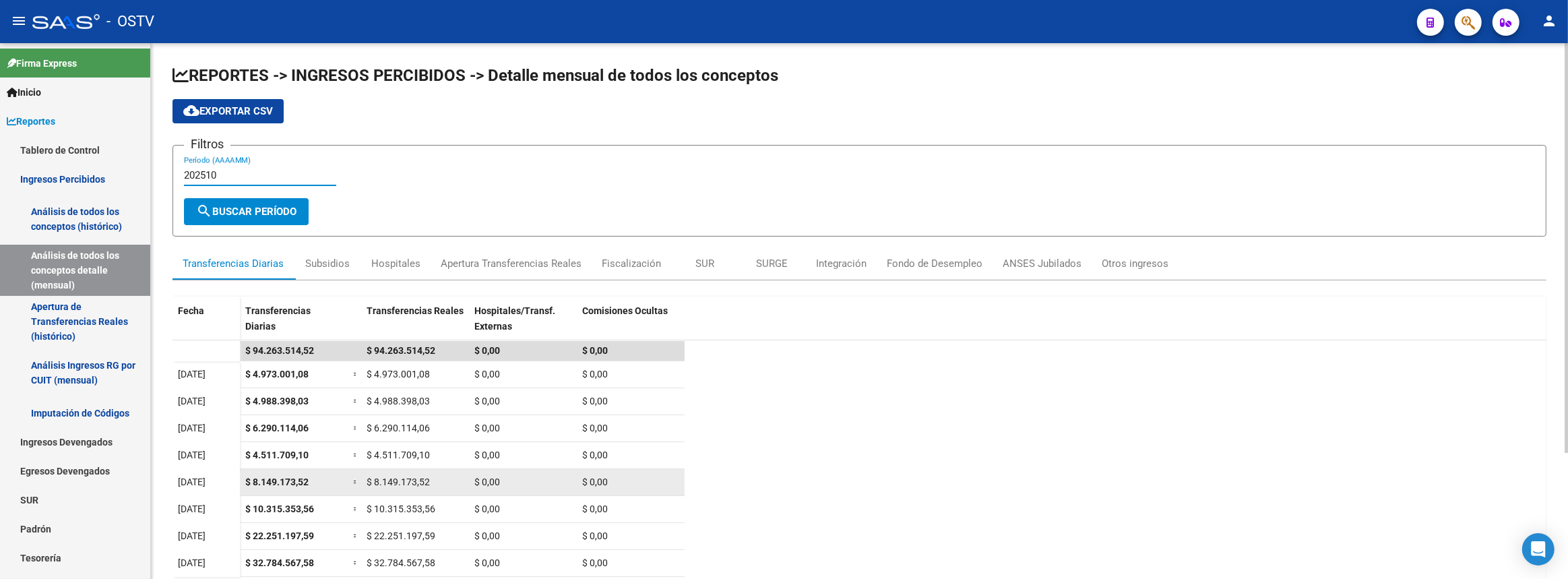
scroll to position [164, 0]
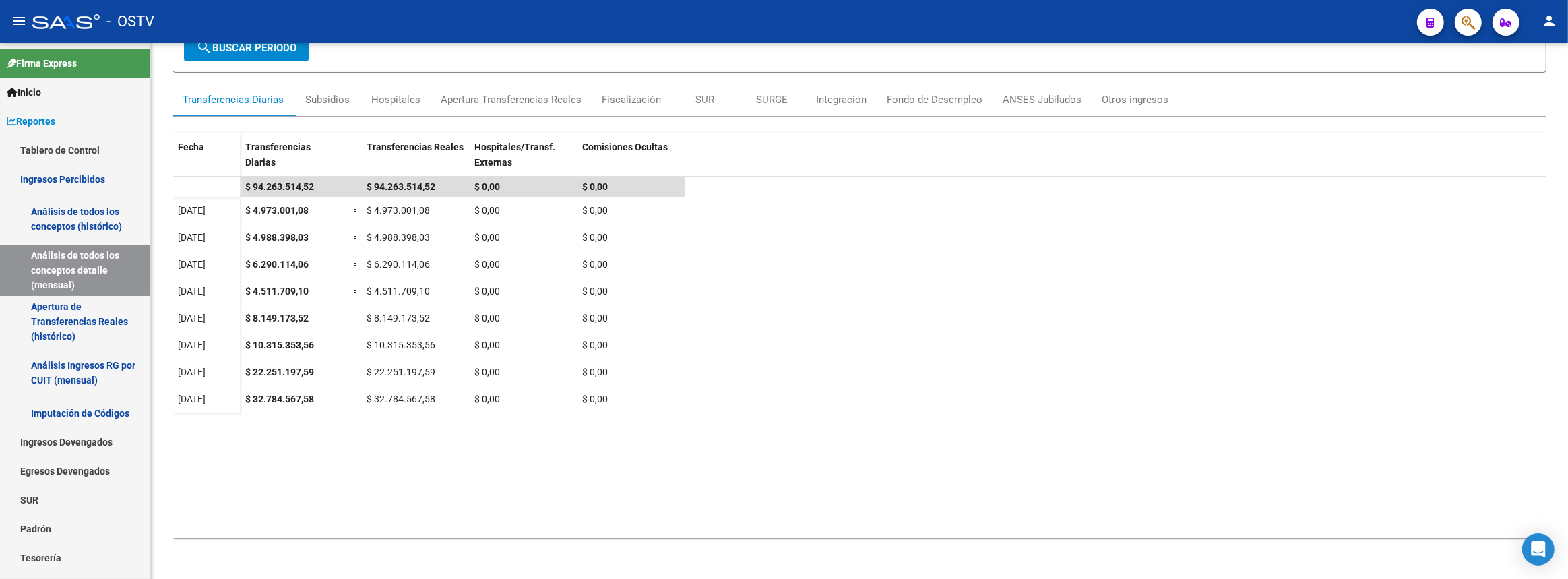
type input "202510"
click at [345, 102] on div "Subsidios" at bounding box center [328, 100] width 45 height 15
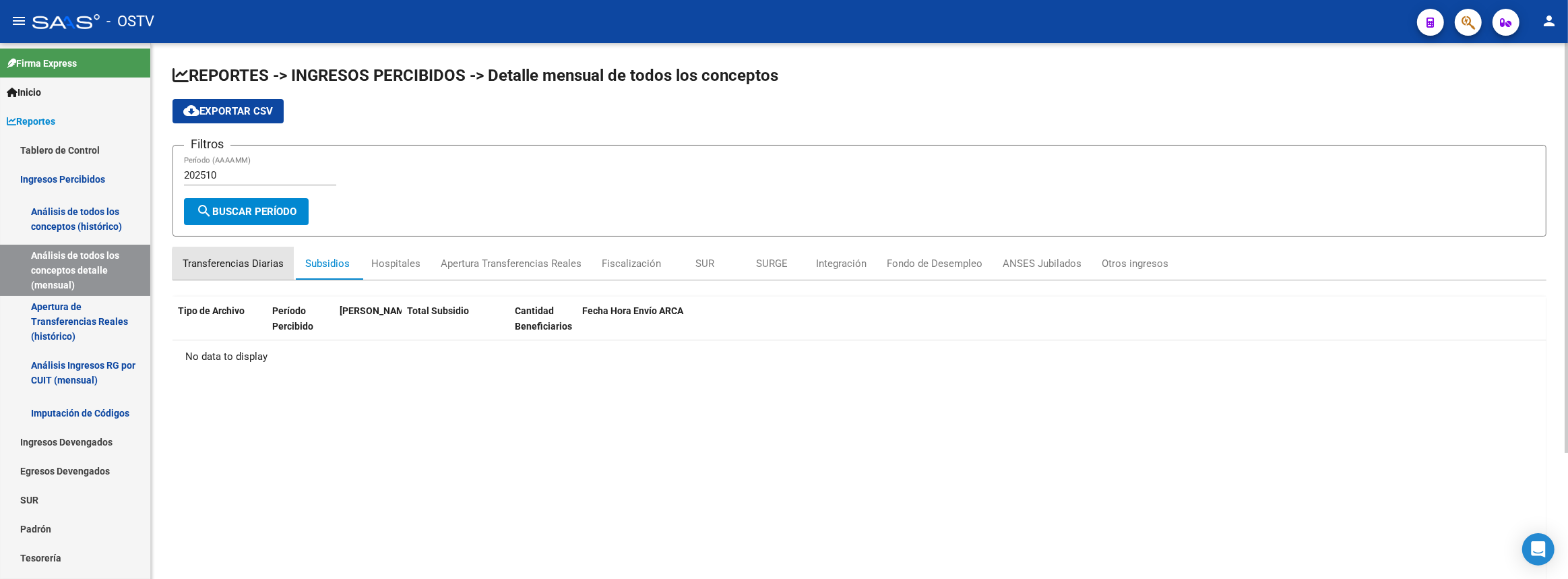
click at [235, 267] on div "Transferencias Diarias" at bounding box center [233, 263] width 101 height 15
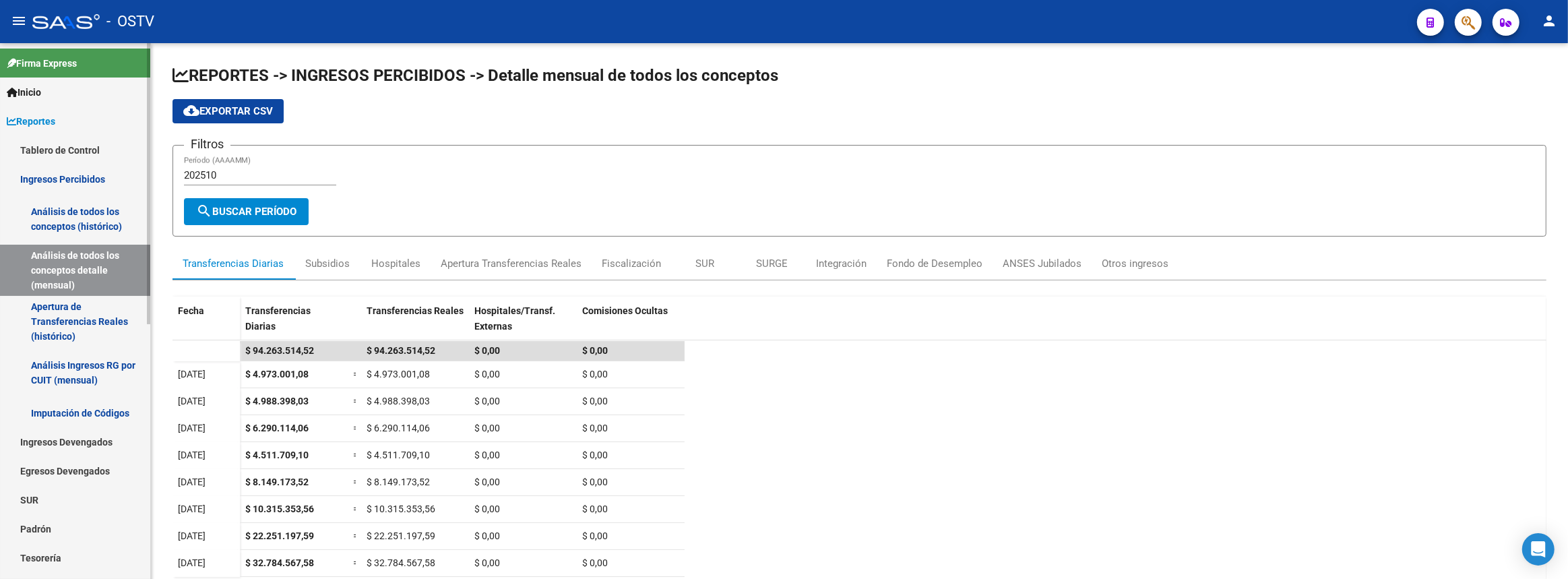
click at [39, 120] on span "Reportes" at bounding box center [30, 121] width 48 height 15
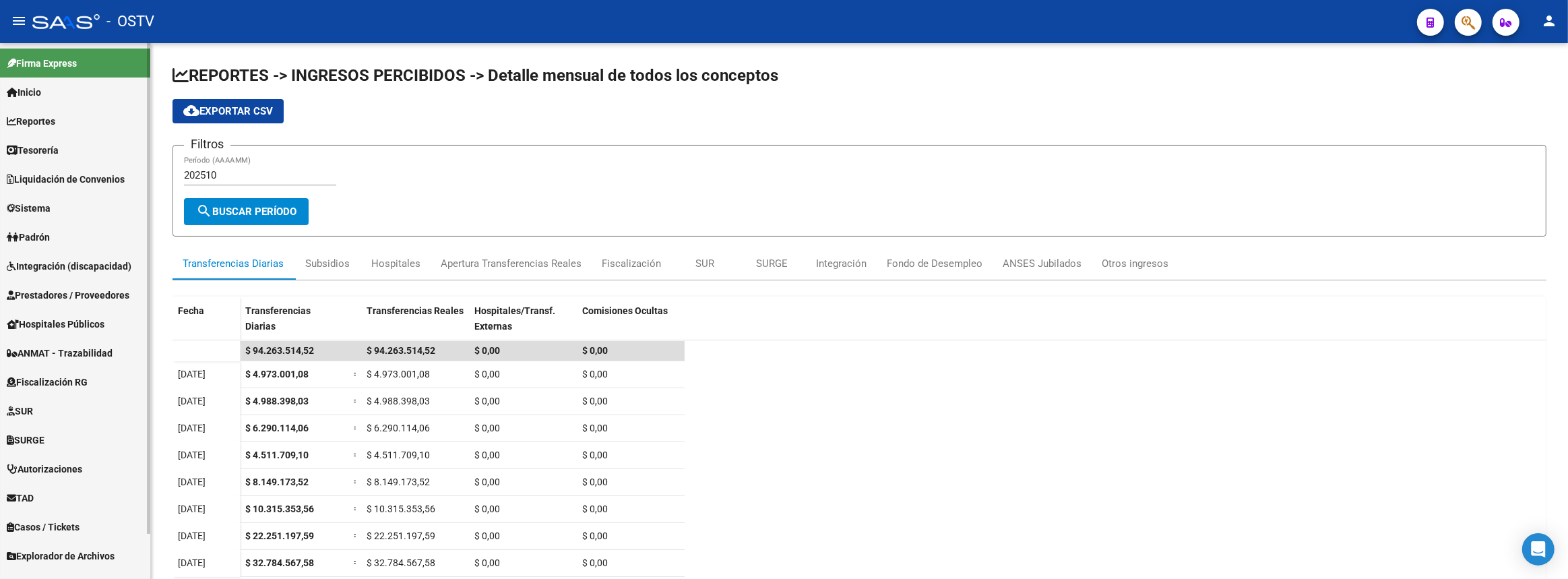
click at [74, 289] on span "Prestadores / Proveedores" at bounding box center [68, 295] width 123 height 15
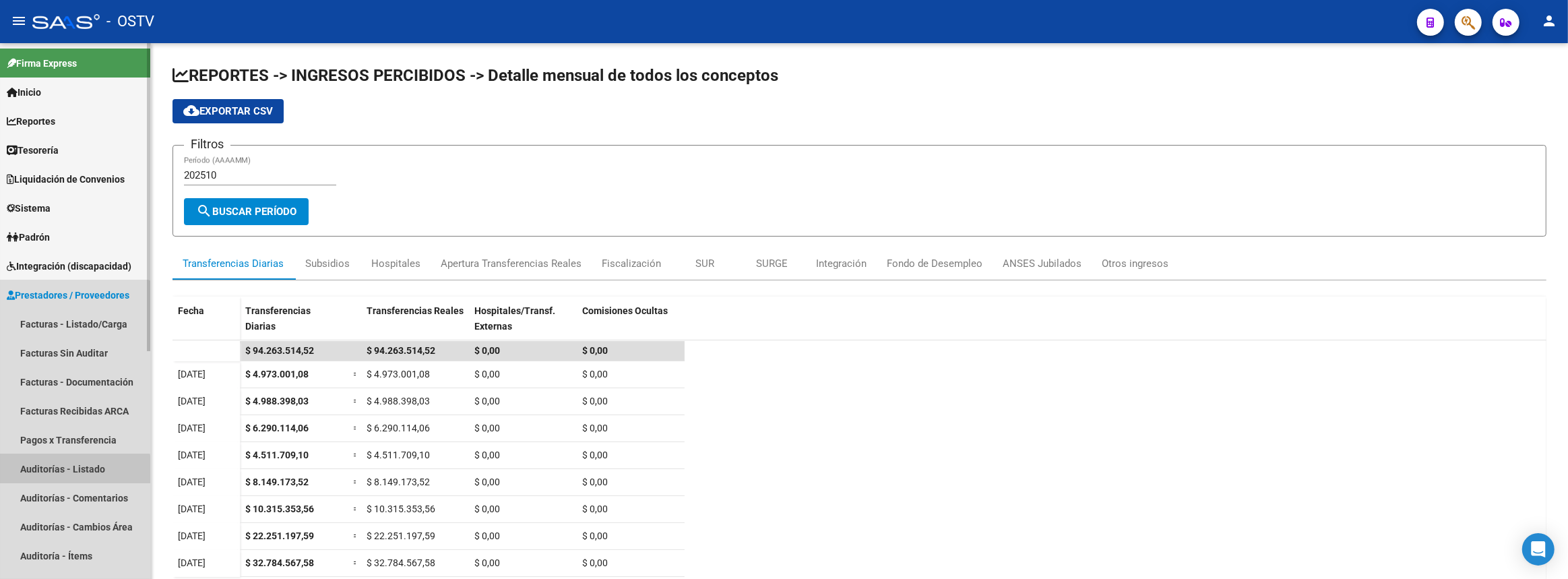
click at [57, 475] on link "Auditorías - Listado" at bounding box center [75, 469] width 150 height 29
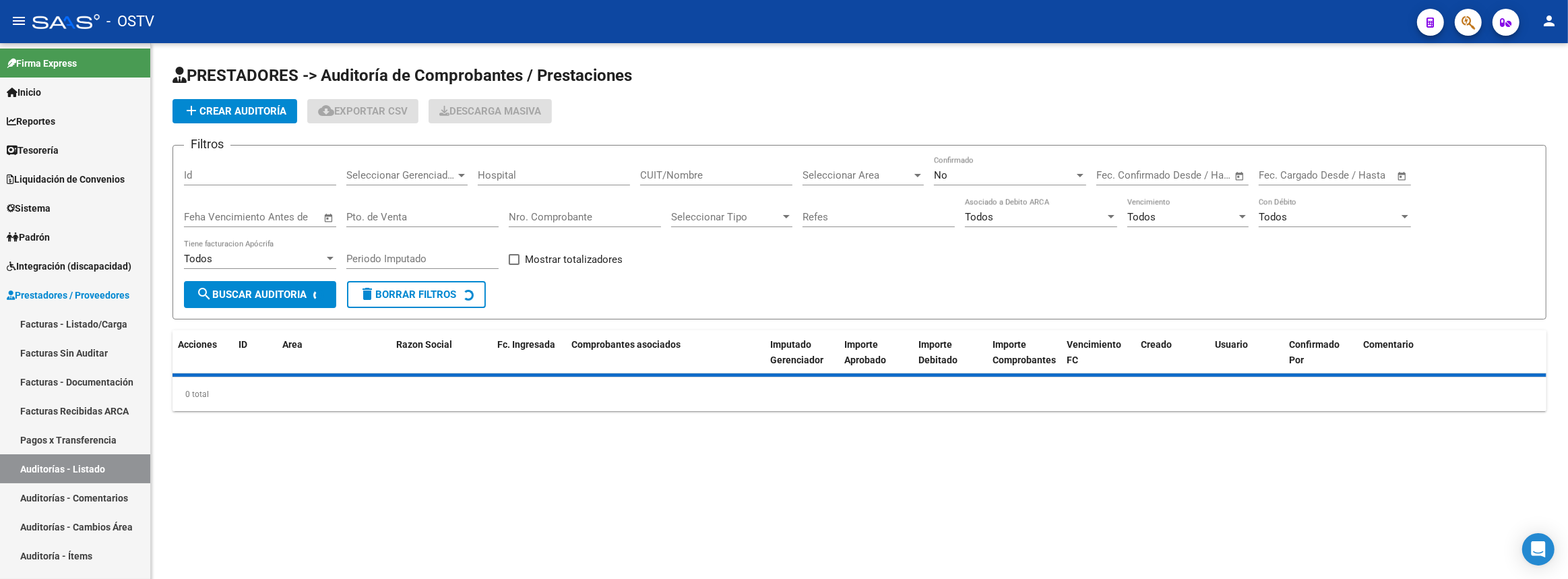
click at [597, 215] on input "Nro. Comprobante" at bounding box center [584, 217] width 152 height 12
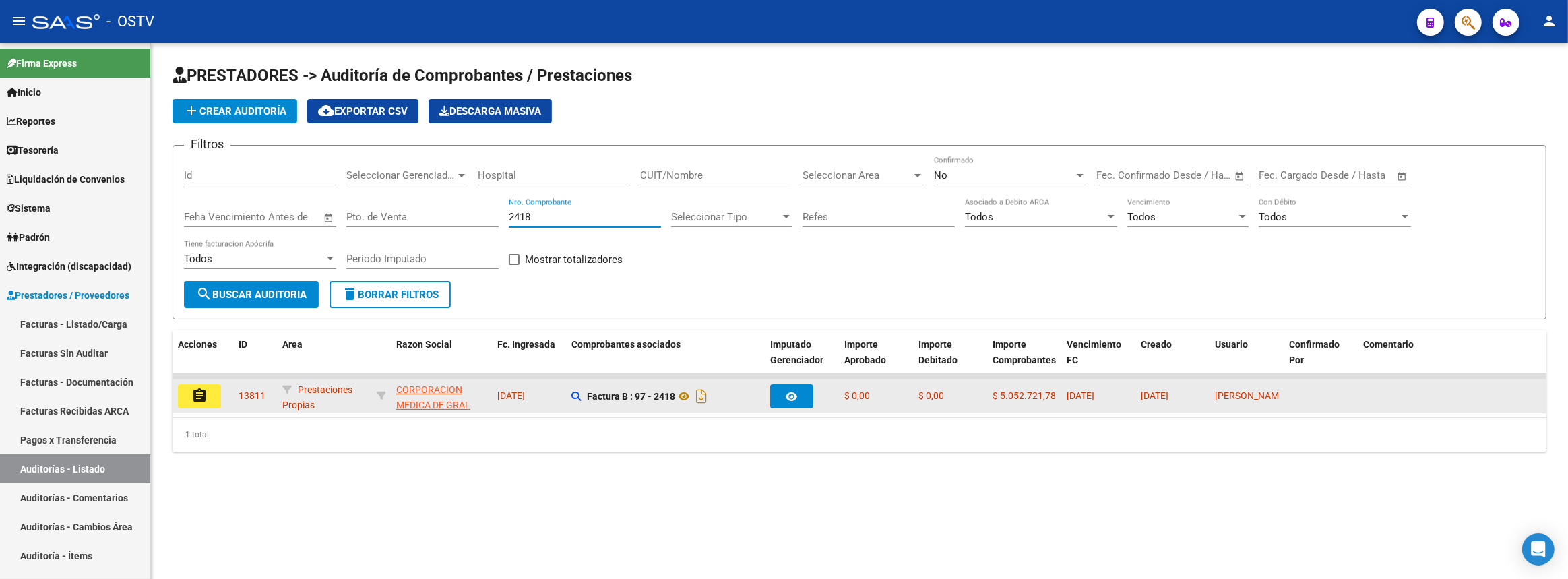
type input "2418"
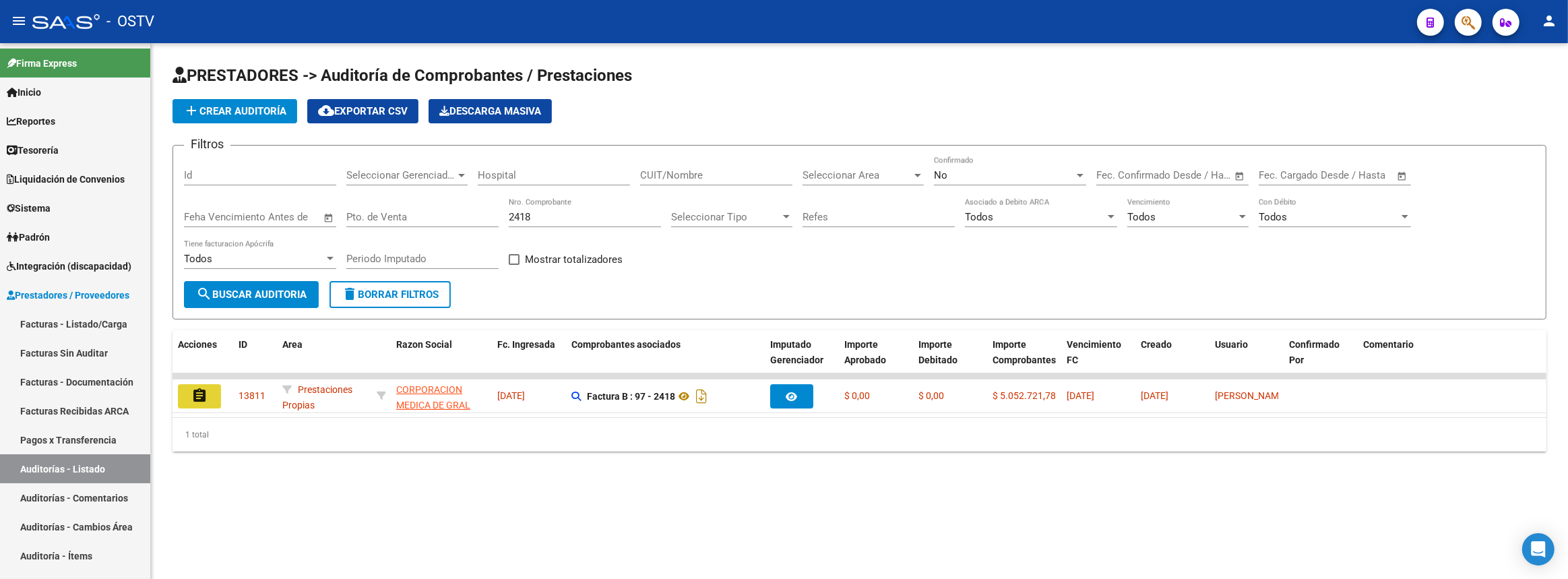
click at [205, 396] on mat-icon "assignment" at bounding box center [199, 395] width 16 height 16
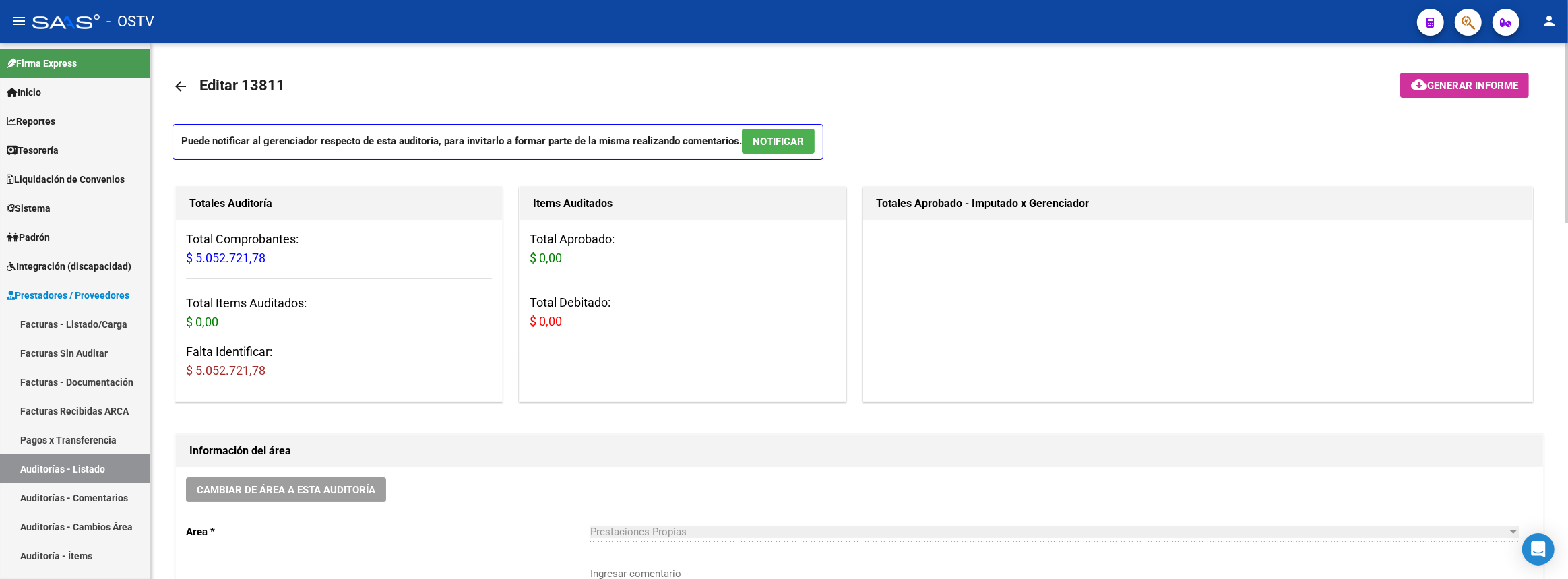
scroll to position [245, 0]
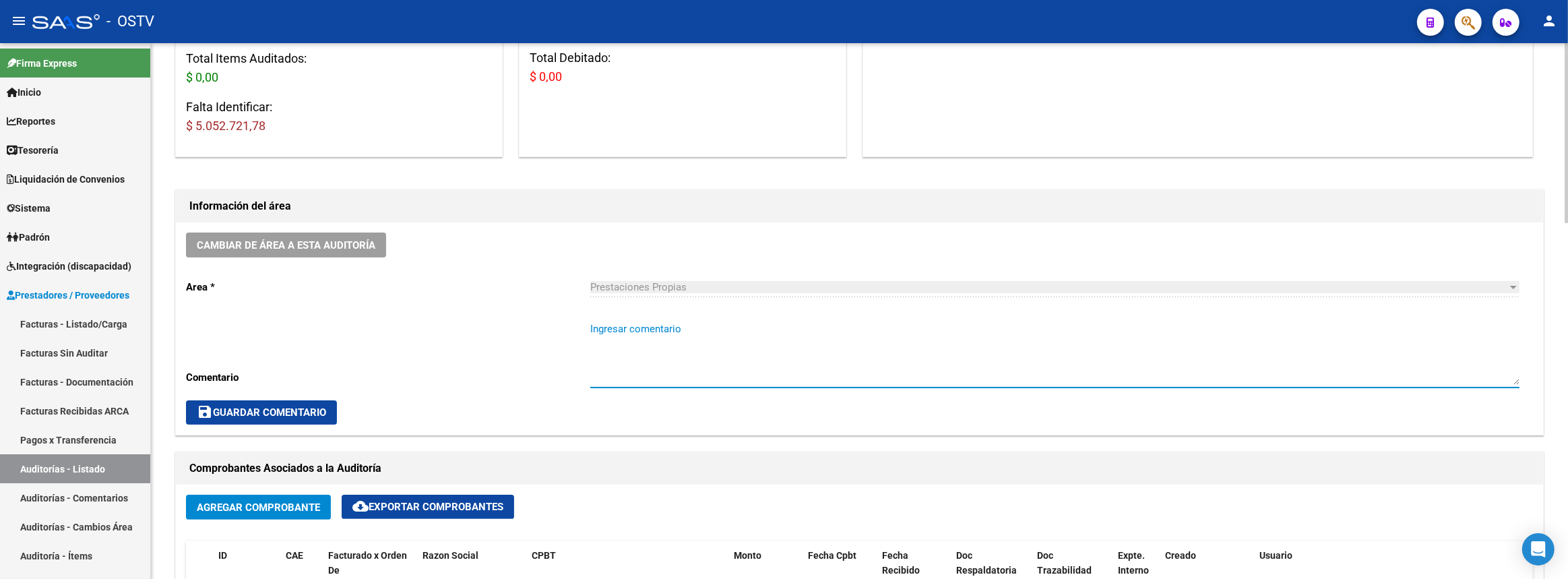
click at [649, 344] on textarea "Ingresar comentario" at bounding box center [1054, 353] width 929 height 64
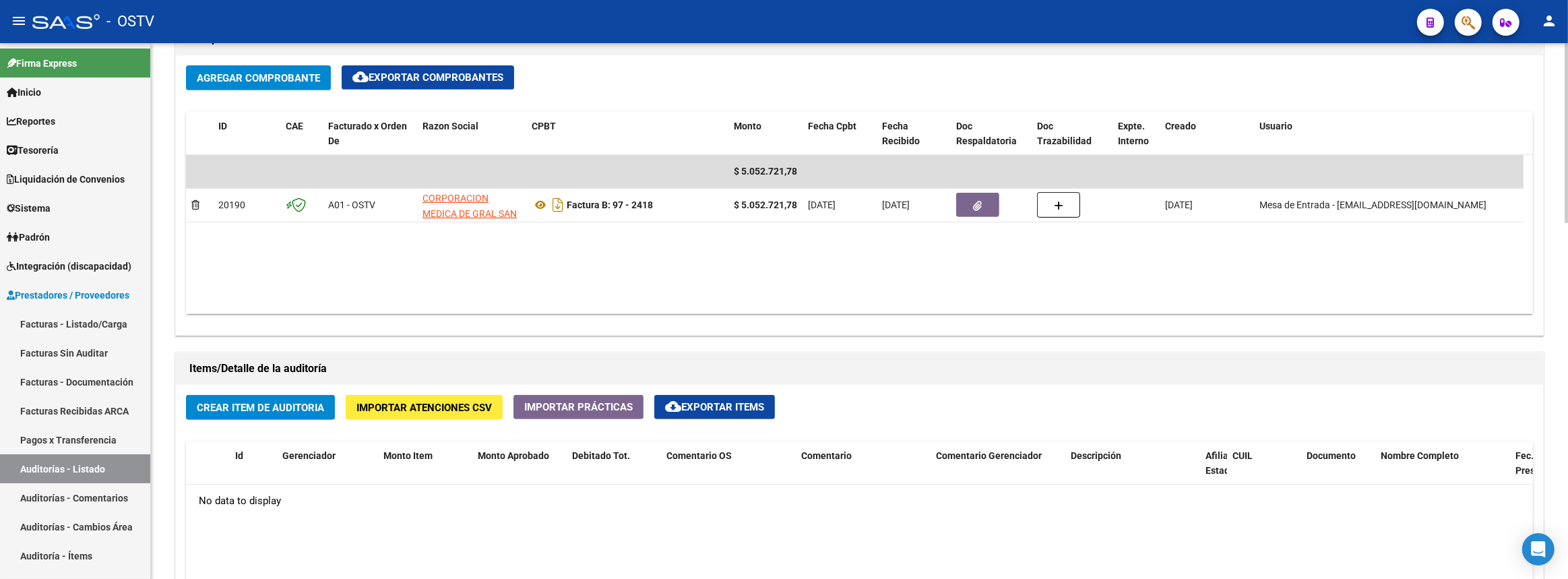
scroll to position [797, 0]
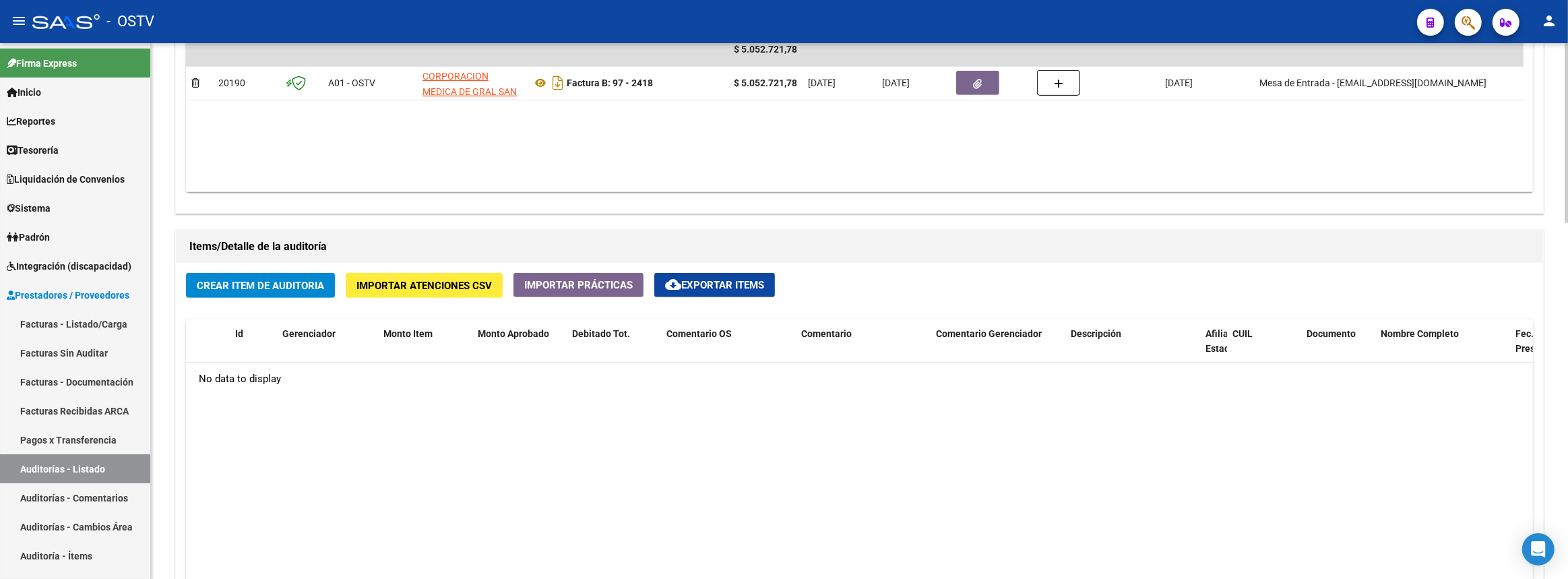
type textarea "Cerrada:"
click at [290, 280] on span "Crear Item de Auditoria" at bounding box center [260, 286] width 127 height 12
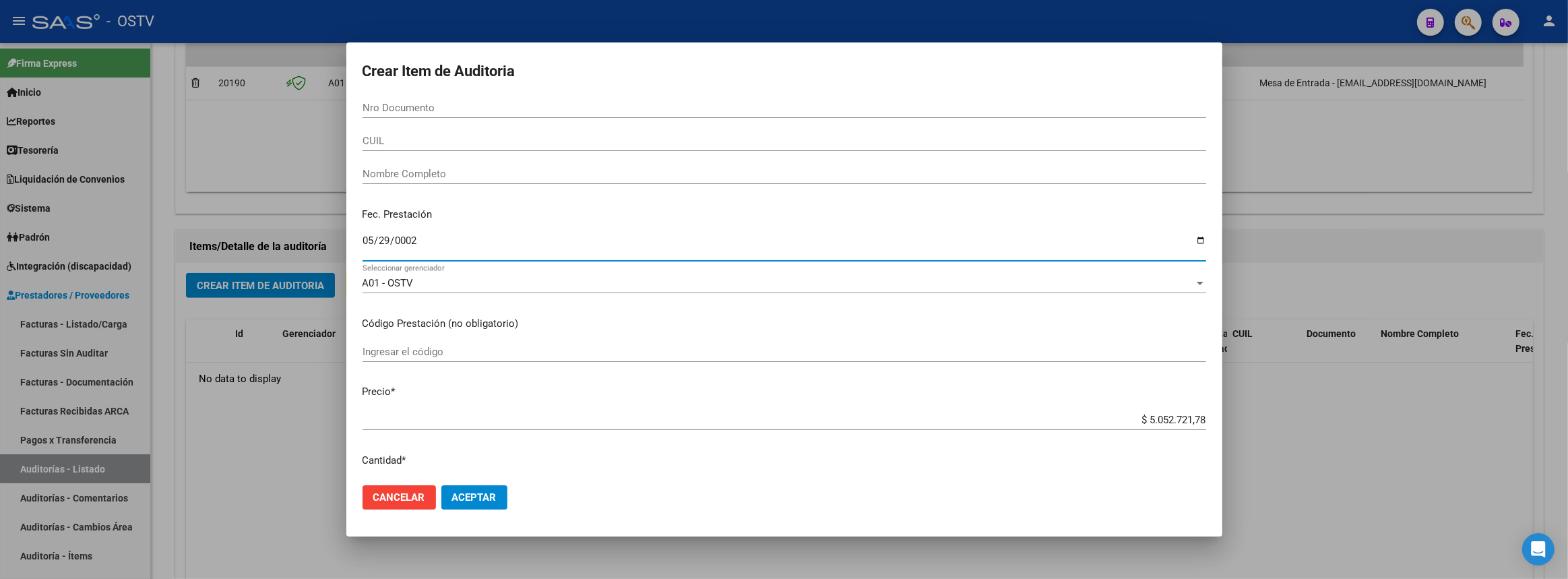
type input "0020-05-29"
type input "0020-09-25"
type input "2025-09-25"
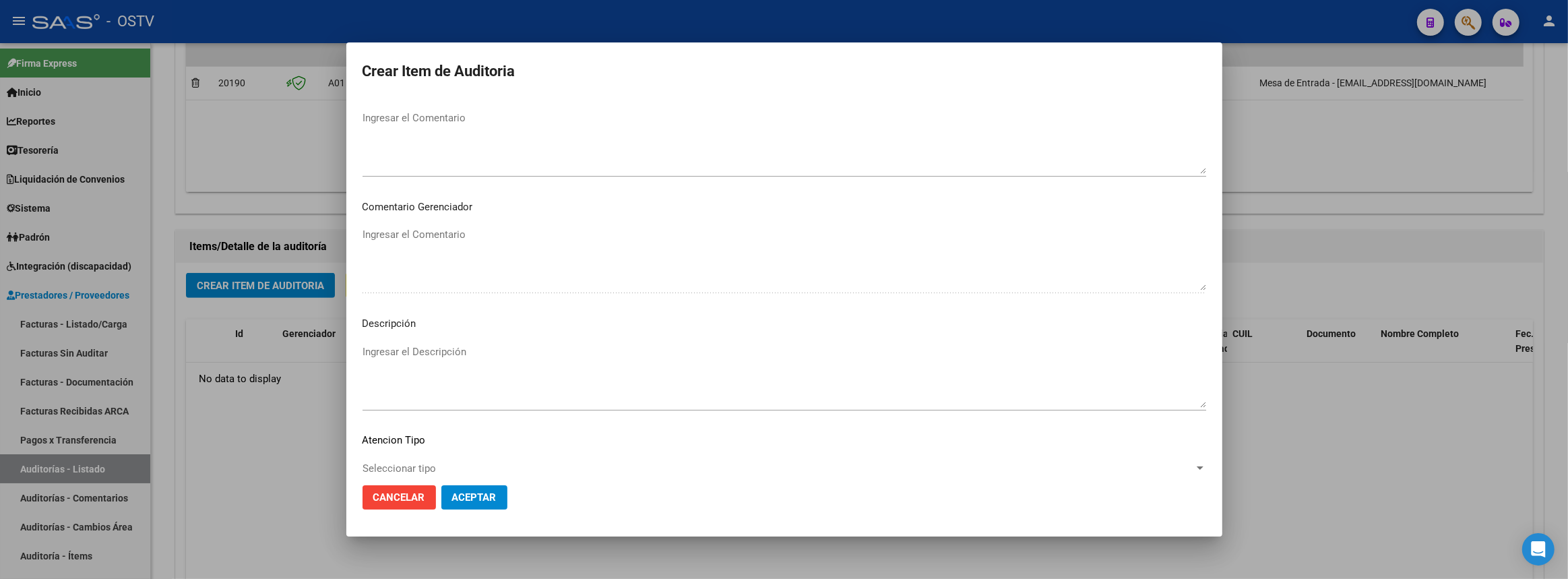
scroll to position [776, 0]
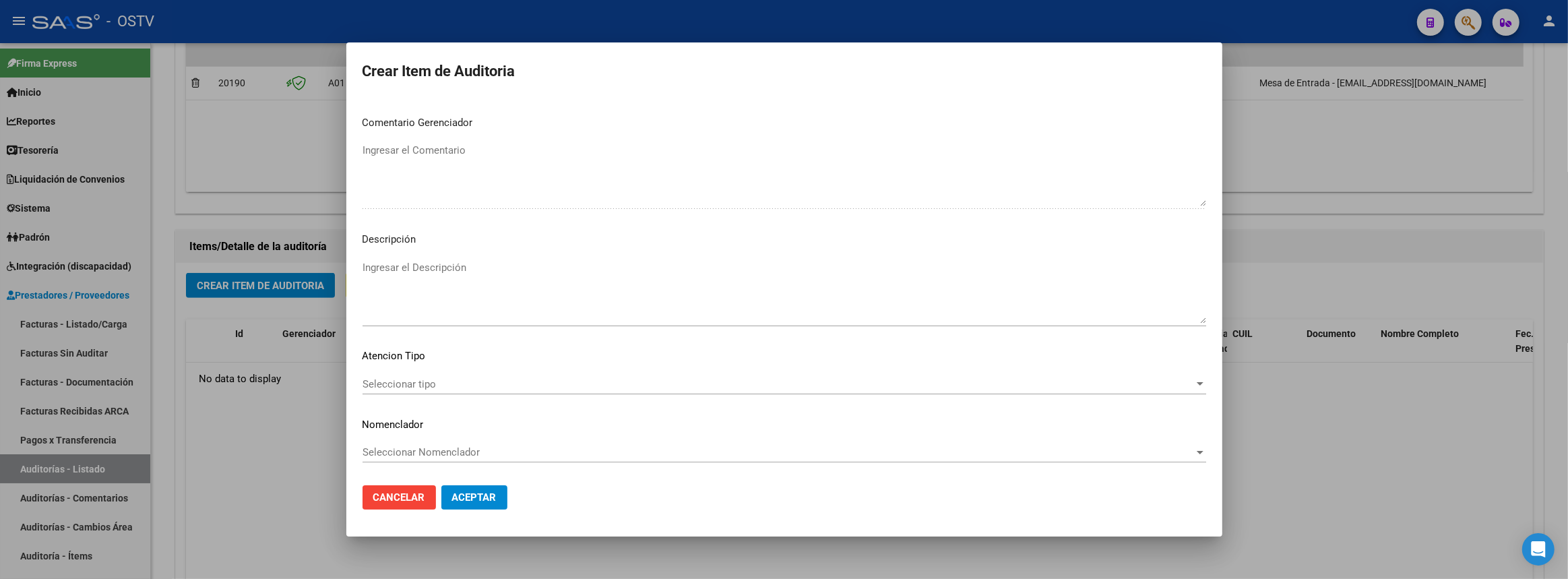
click at [464, 270] on textarea "Ingresar el Descripción" at bounding box center [784, 292] width 844 height 64
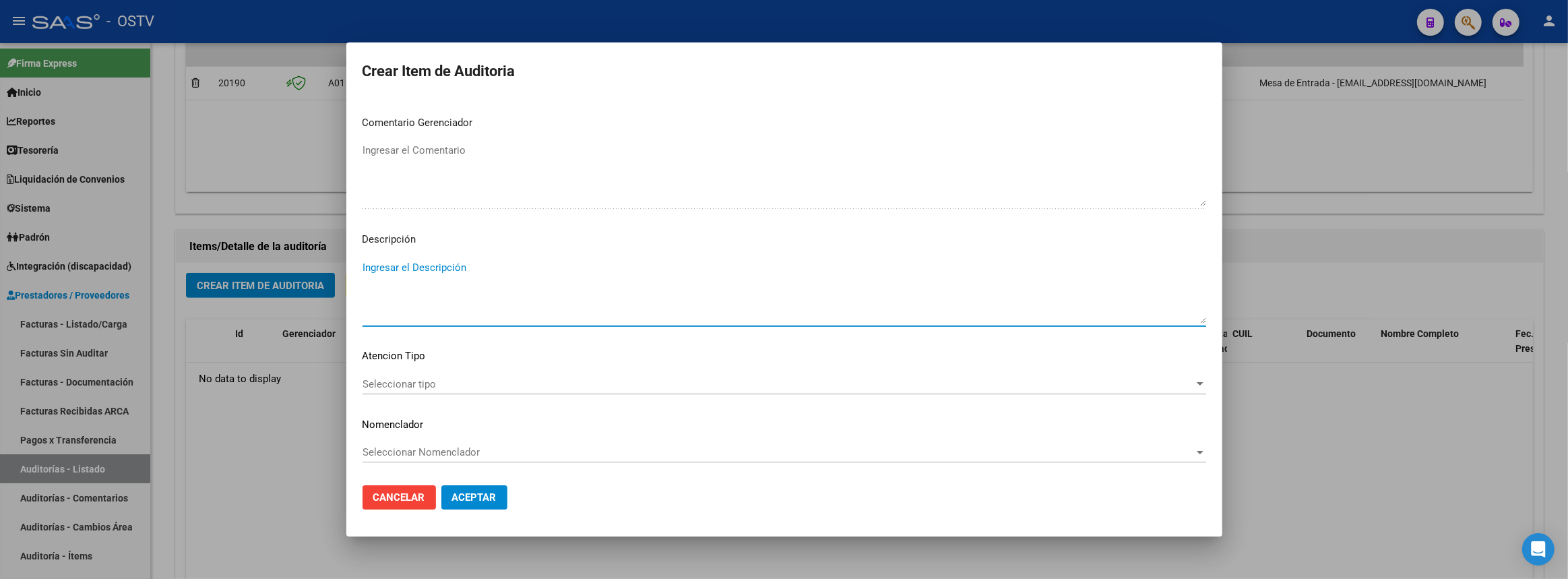
paste textarea "Esta auditoría médica recibe el 25/09/2025 el reclamo del débito de la Corporac…"
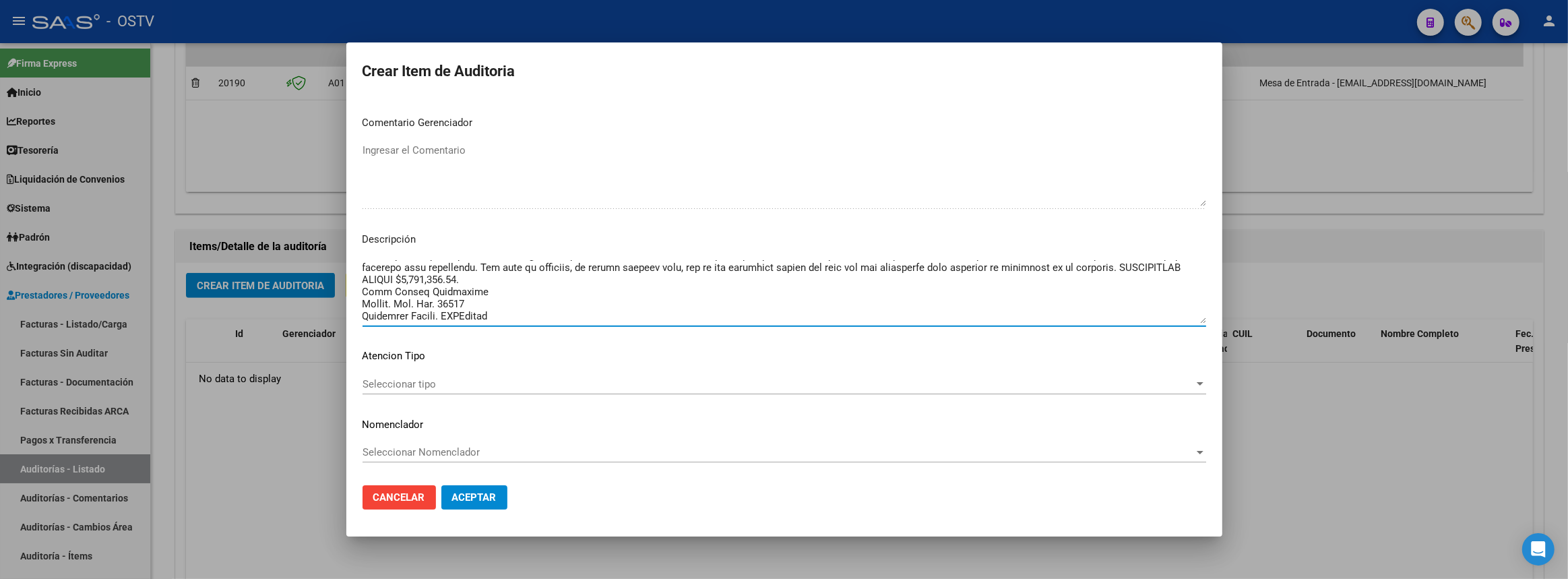
scroll to position [231, 0]
type textarea "Esta auditoría médica recibe el 25/09/2025 el reclamo del débito de la Corporac…"
click at [456, 380] on span "Seleccionar tipo" at bounding box center [778, 384] width 831 height 12
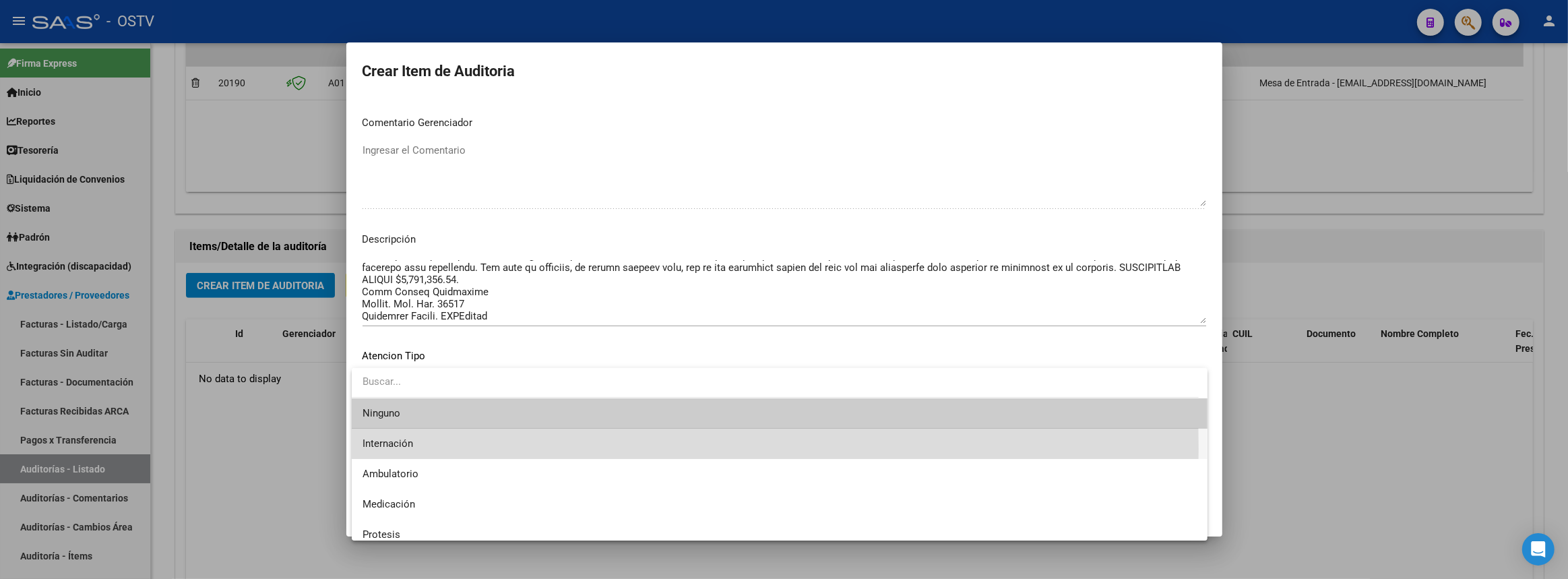
click at [428, 448] on span "Internación" at bounding box center [779, 444] width 834 height 30
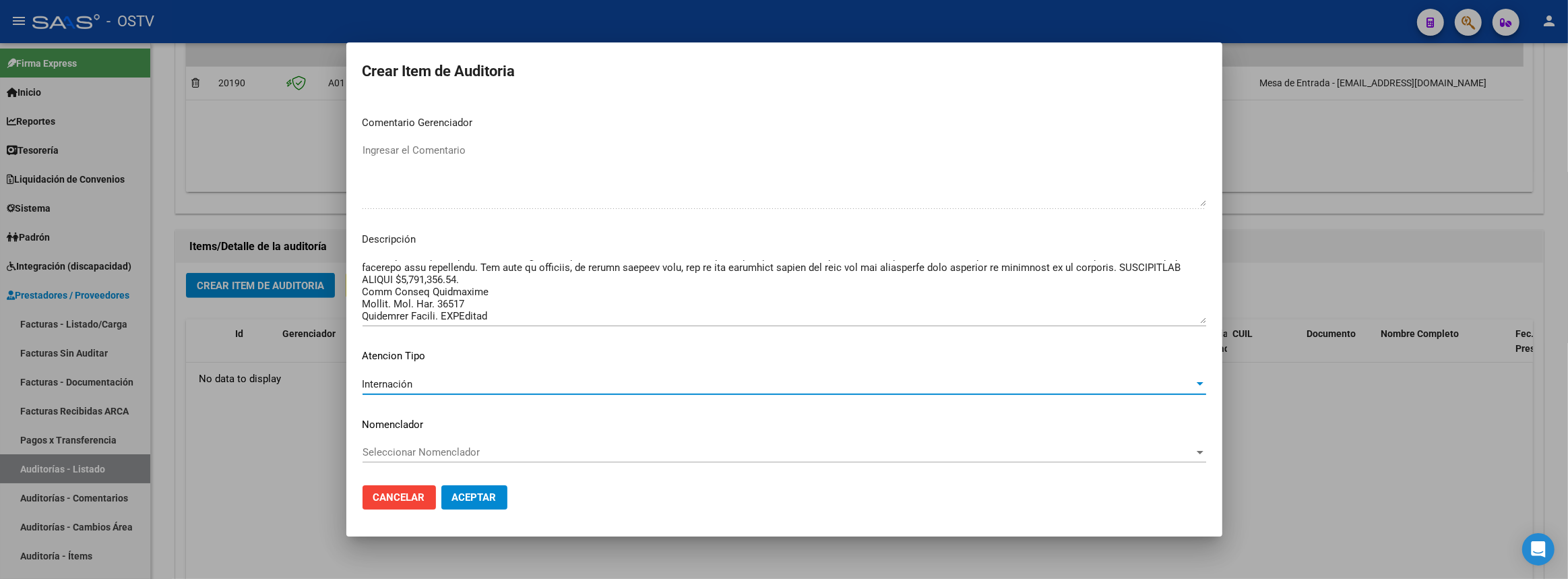
click at [478, 499] on span "Aceptar" at bounding box center [475, 497] width 45 height 12
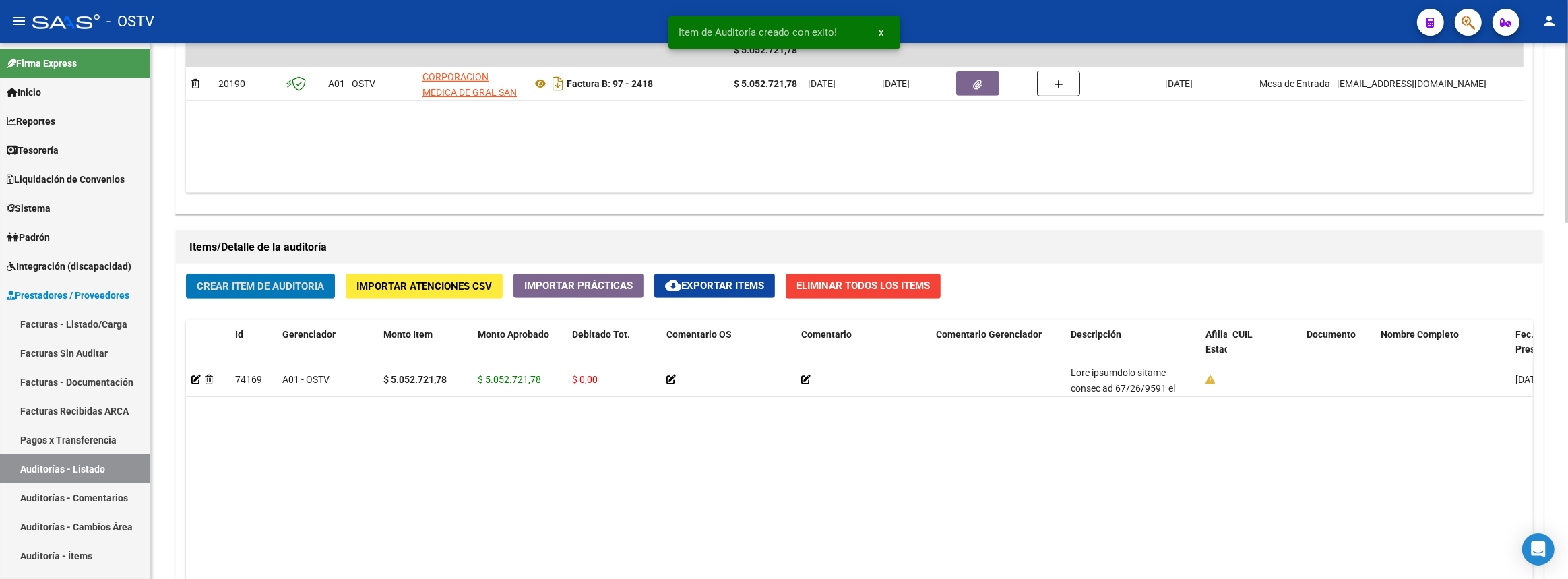
scroll to position [797, 0]
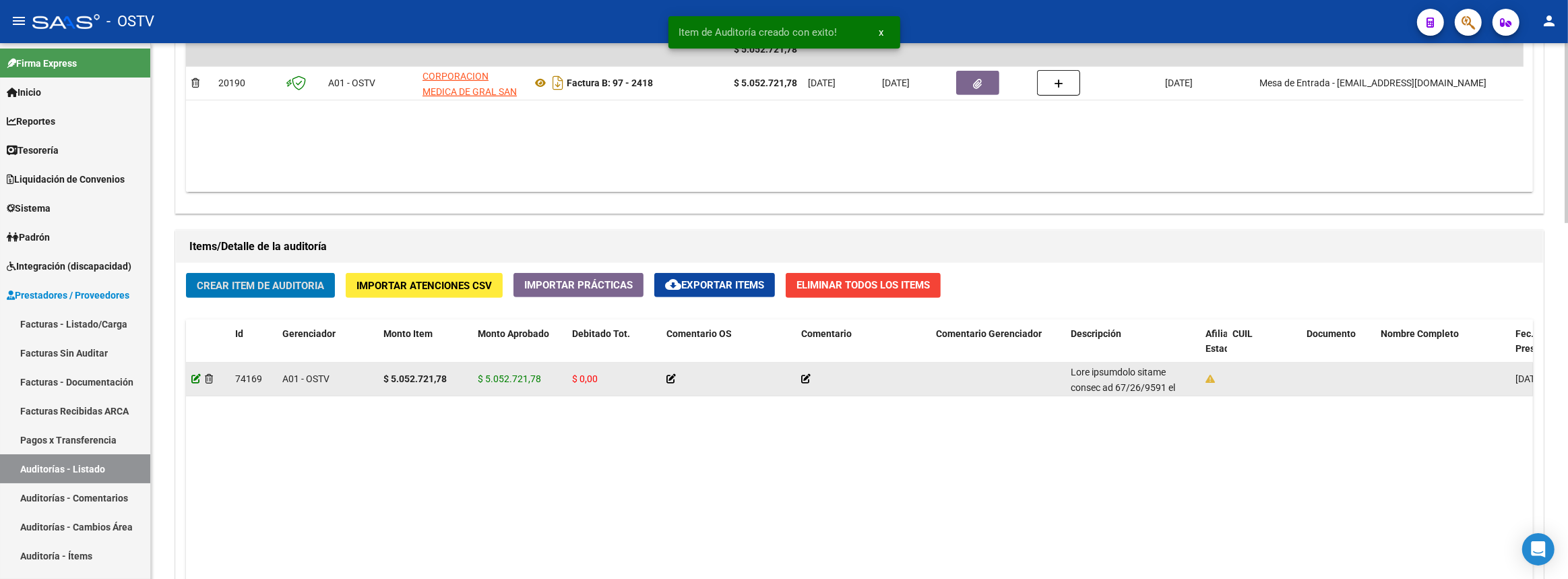
click at [193, 377] on icon at bounding box center [196, 379] width 9 height 9
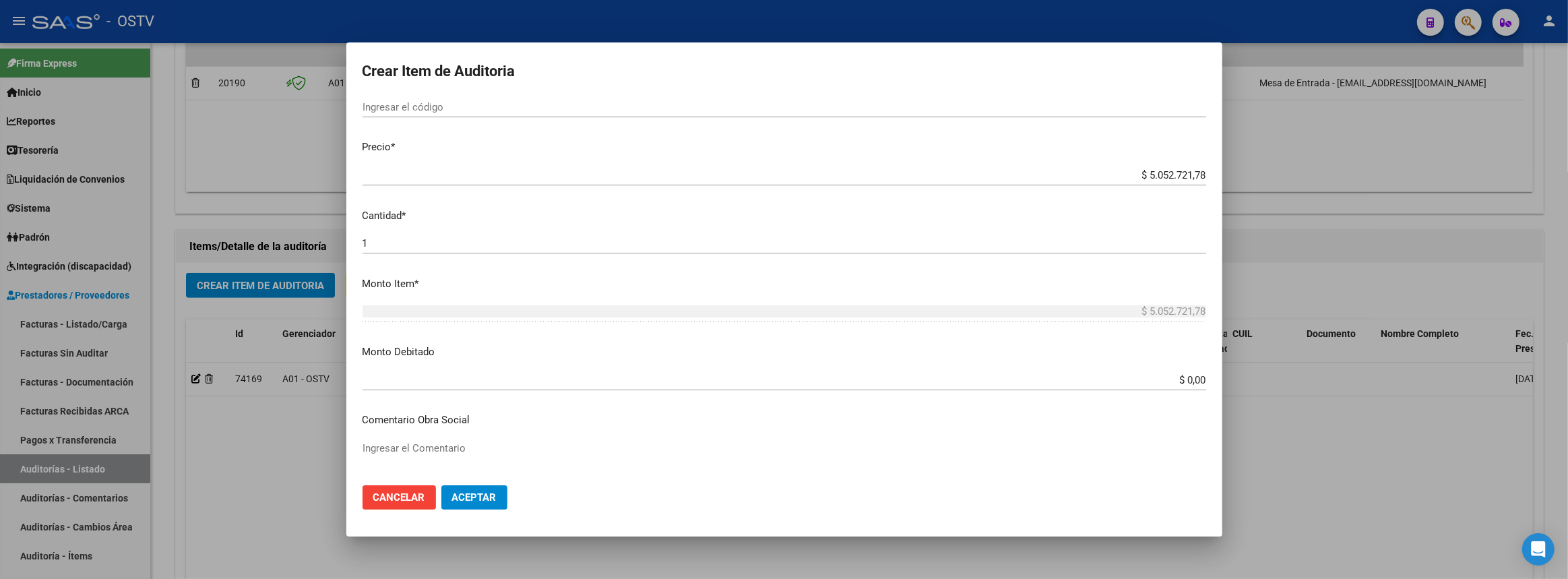
scroll to position [306, 0]
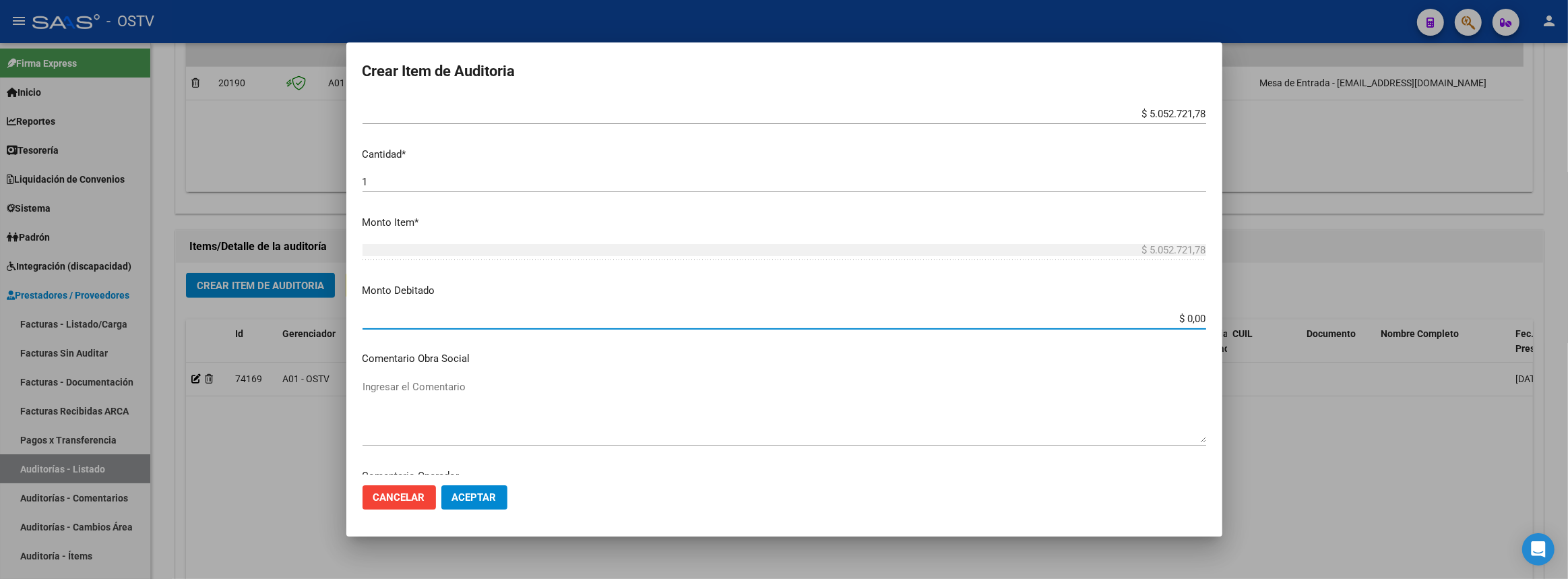
click at [1195, 319] on input "$ 0,00" at bounding box center [784, 319] width 844 height 12
paste input "5,052,721.78."
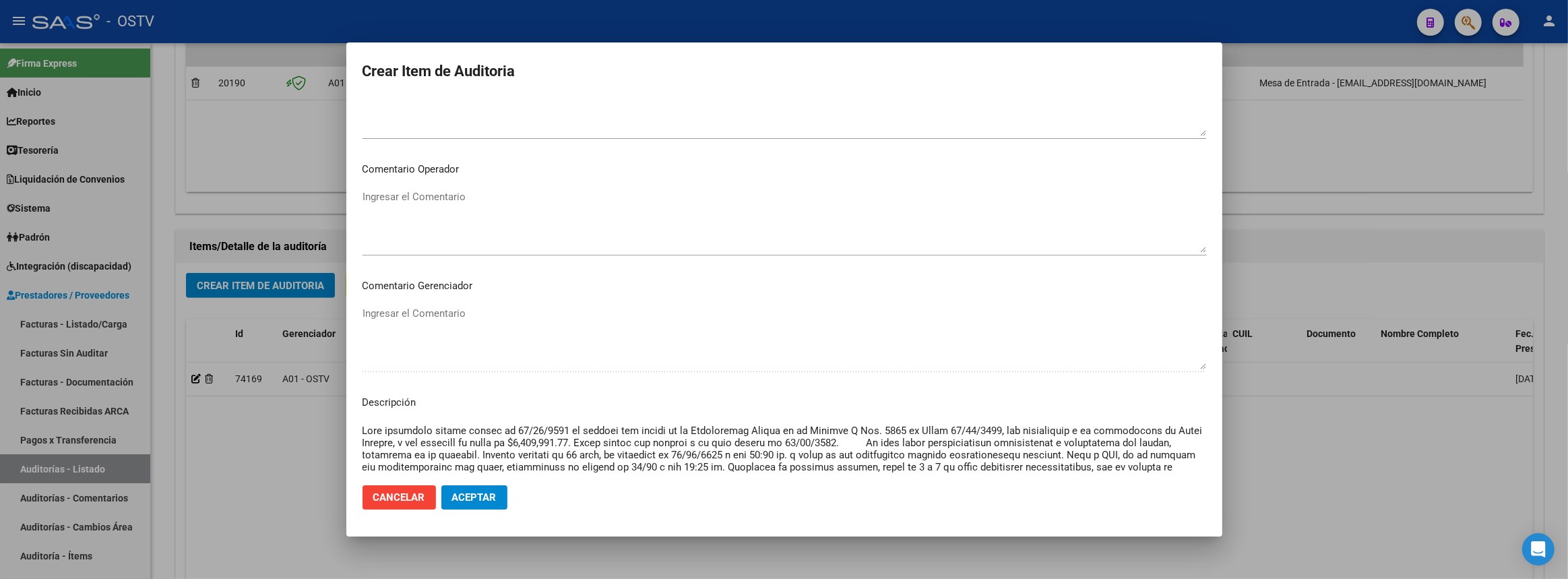
type input "$ 5.052.721,78"
click at [491, 493] on span "Aceptar" at bounding box center [475, 497] width 45 height 12
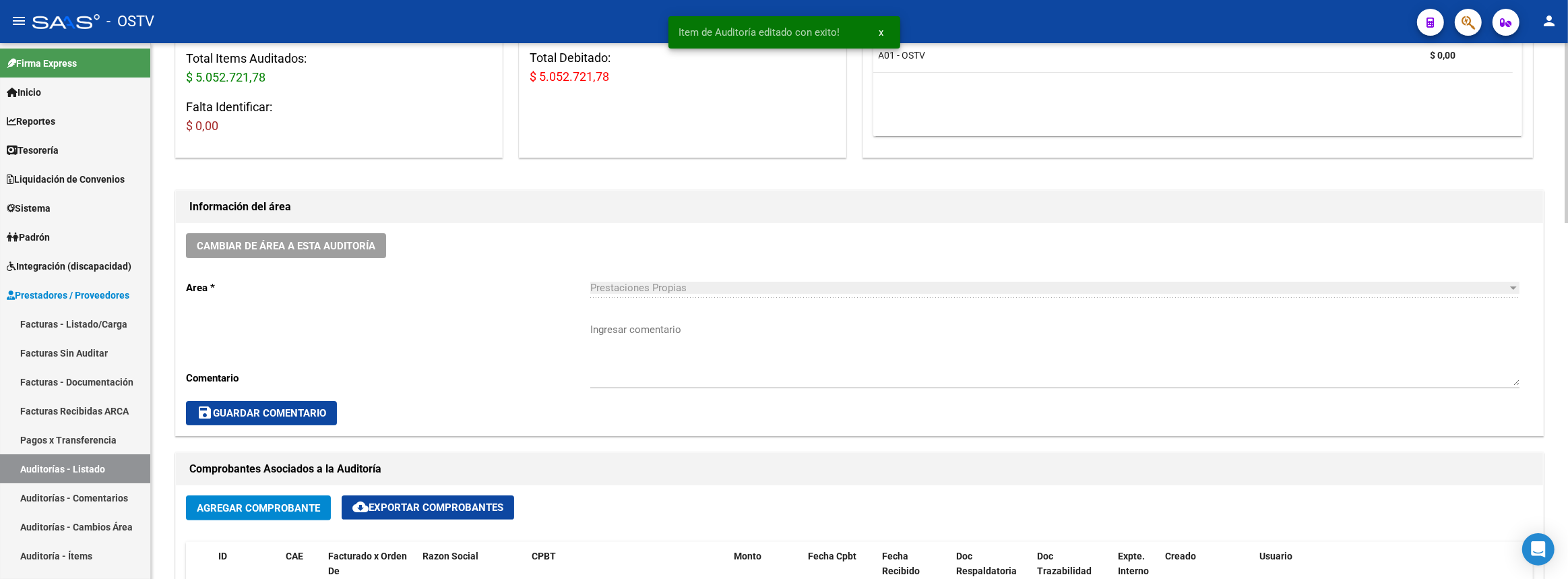
scroll to position [367, 0]
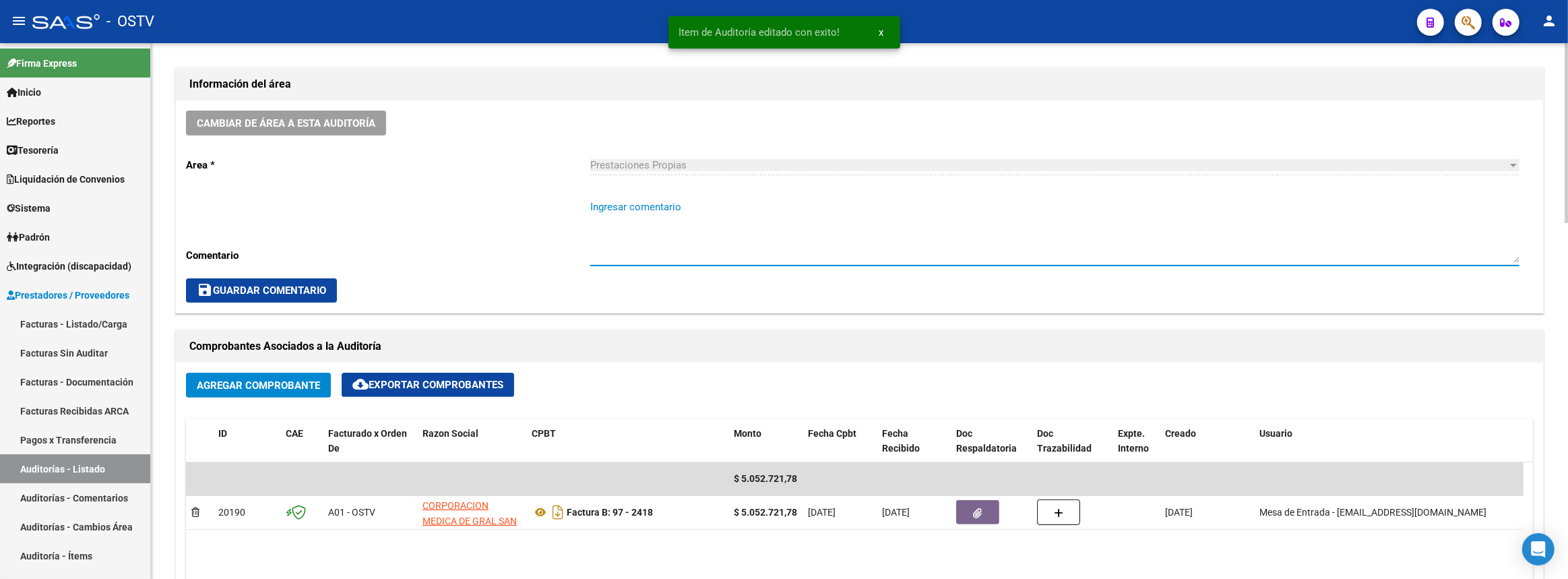
click at [722, 205] on textarea "Ingresar comentario" at bounding box center [1054, 231] width 929 height 64
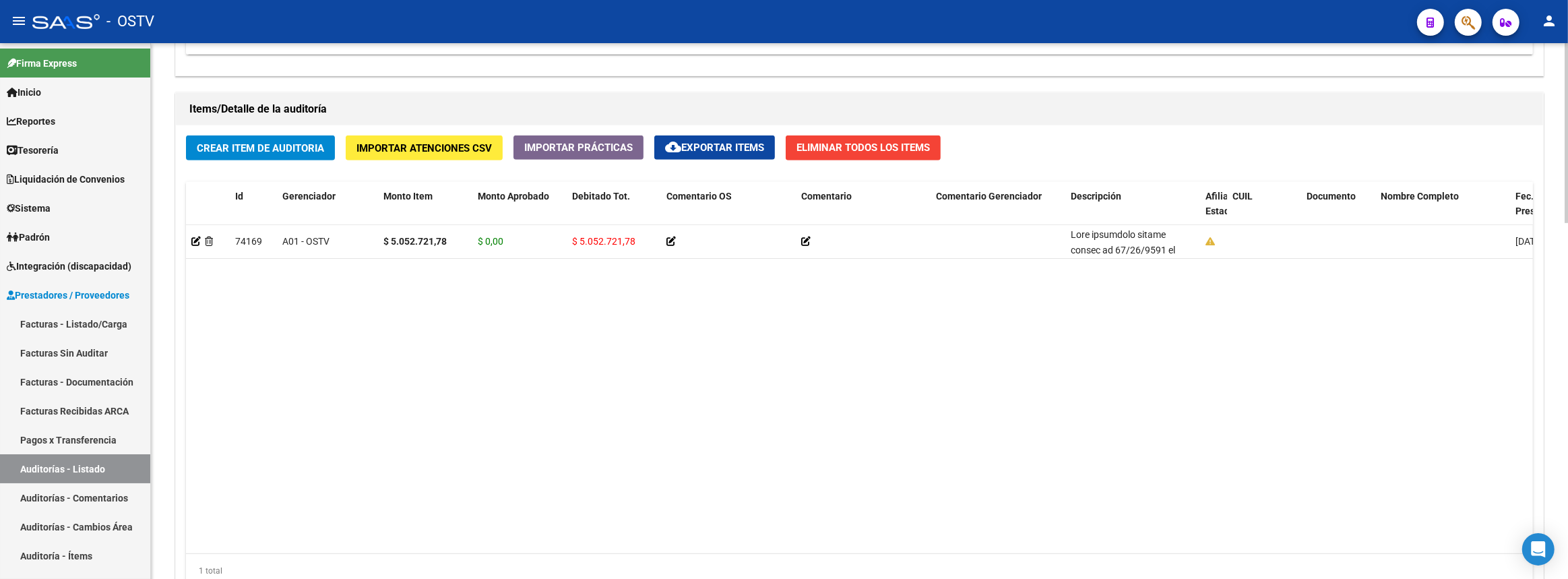
scroll to position [1058, 0]
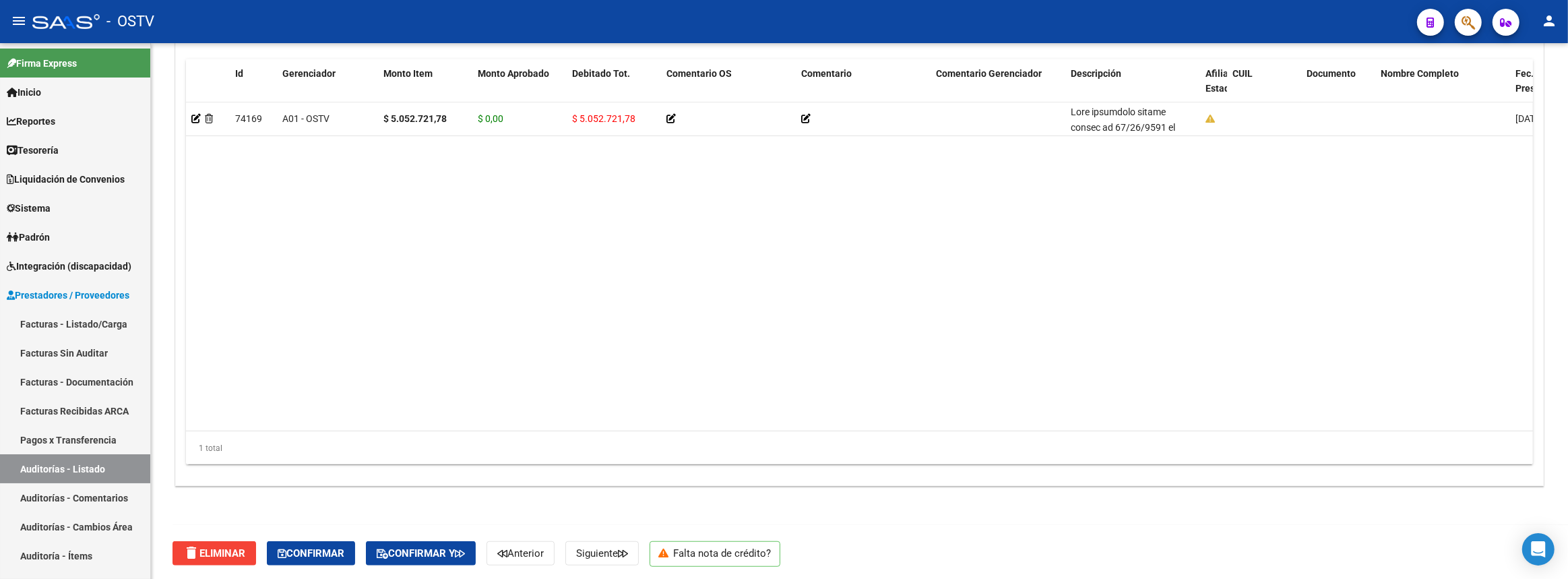
type textarea "Cerrada: Solictar NC."
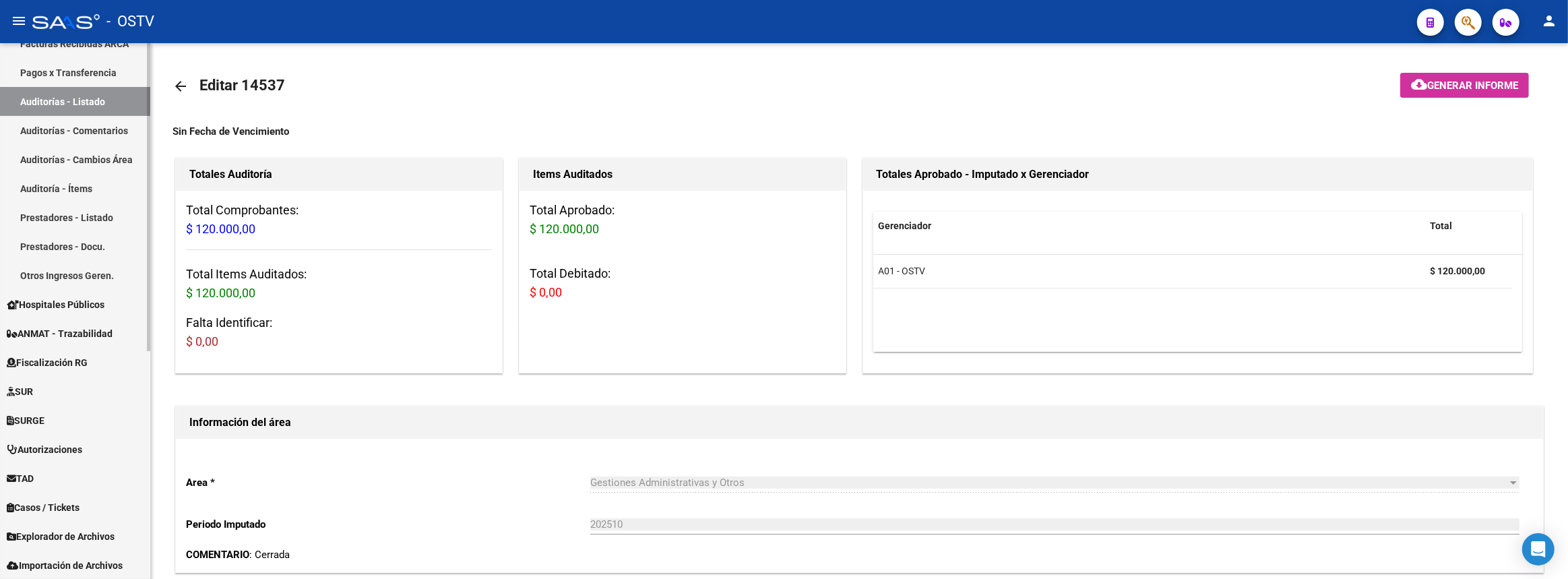
scroll to position [396, 0]
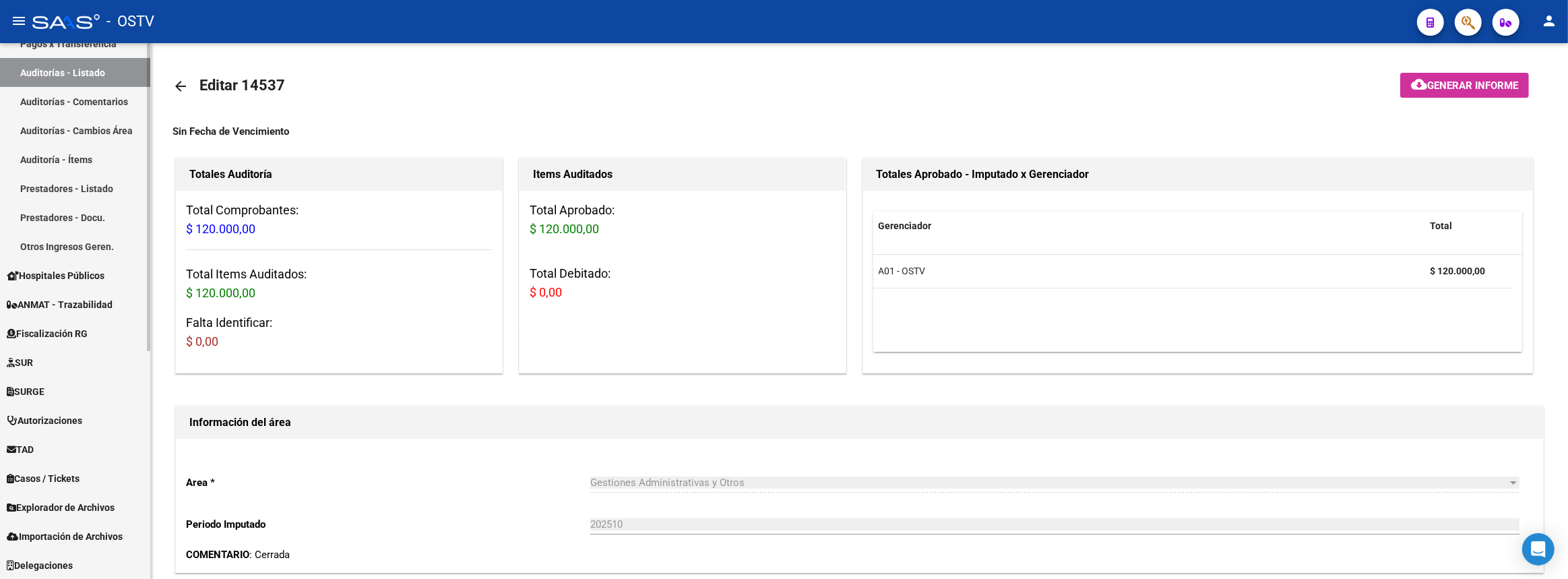
click at [45, 446] on link "TAD" at bounding box center [75, 450] width 150 height 29
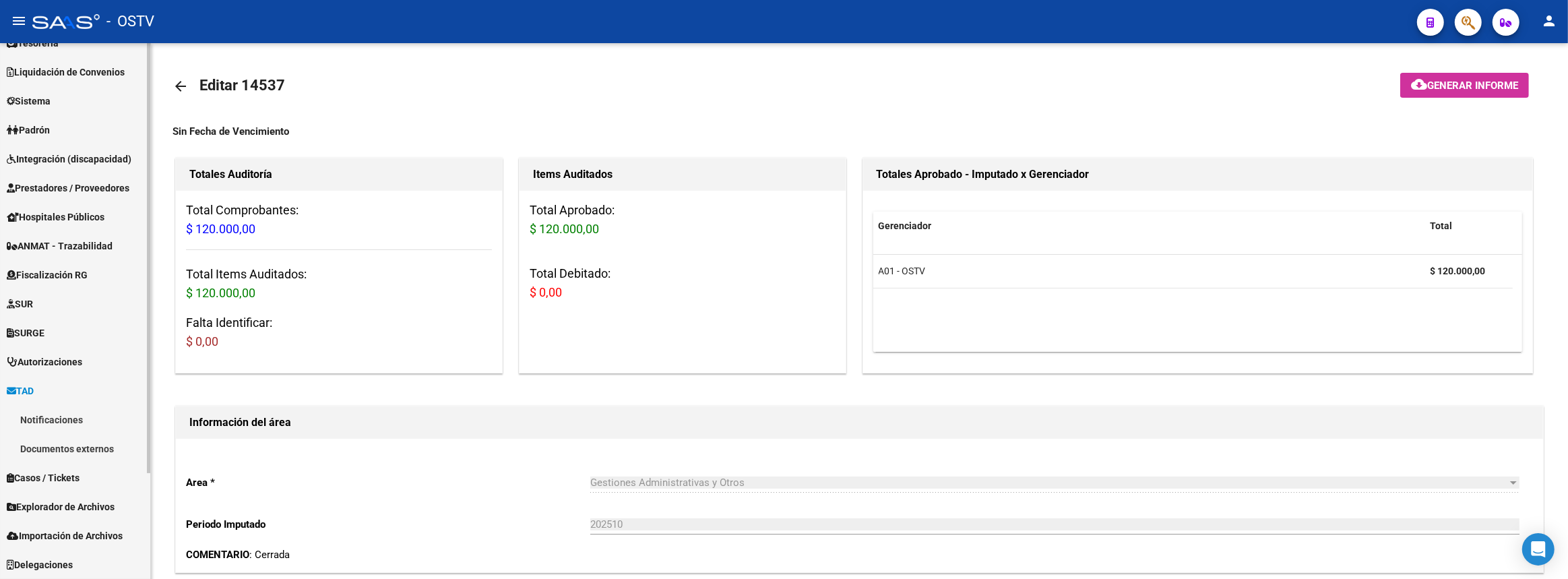
scroll to position [106, 0]
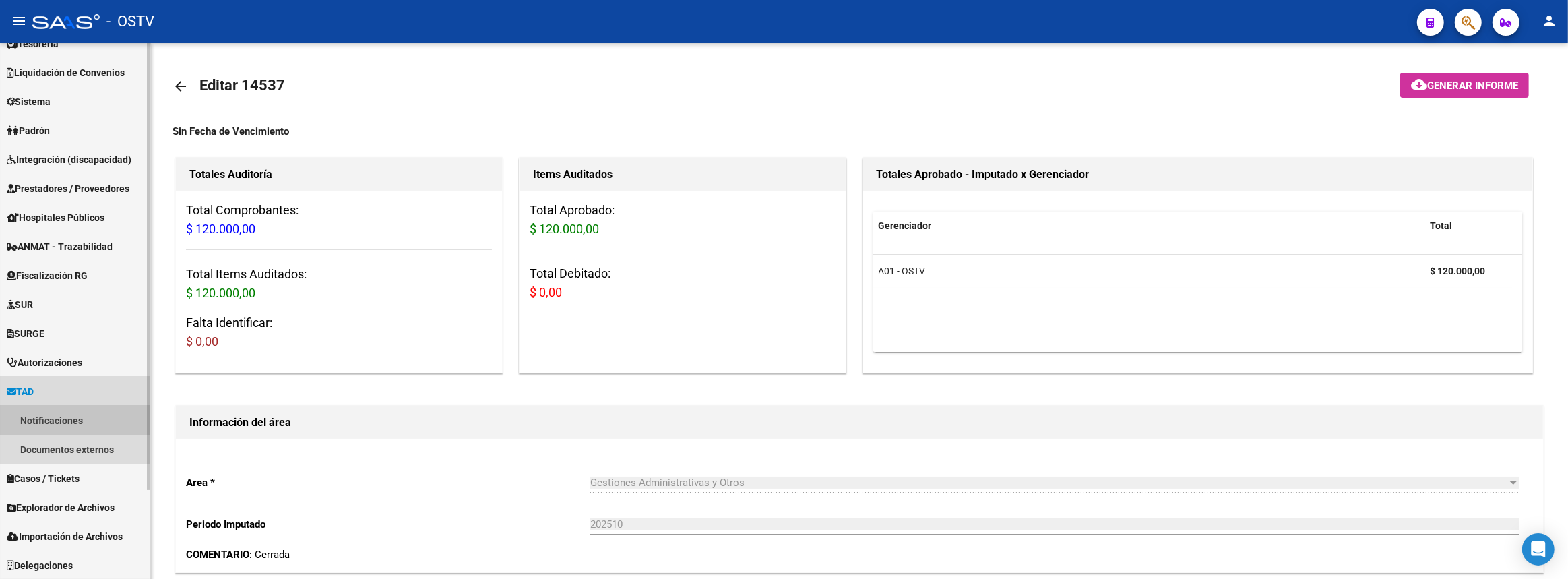
click at [52, 411] on link "Notificaciones" at bounding box center [75, 421] width 150 height 29
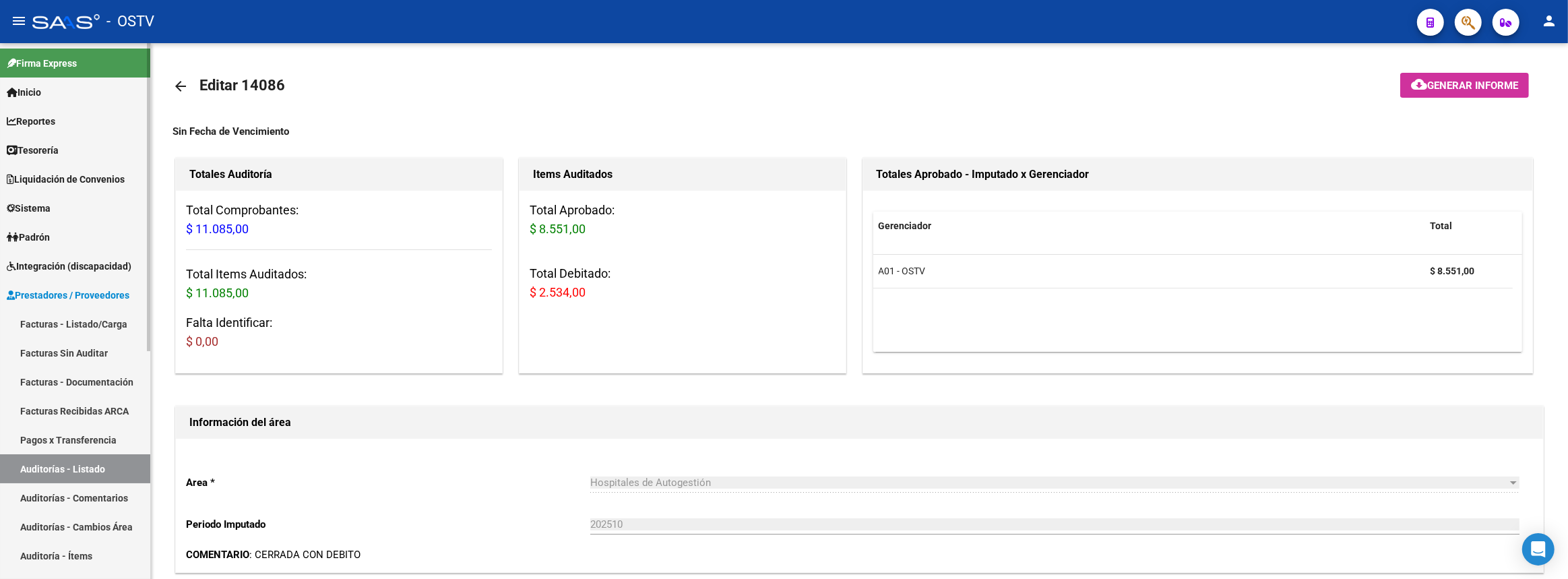
click at [61, 236] on link "Padrón" at bounding box center [75, 237] width 150 height 29
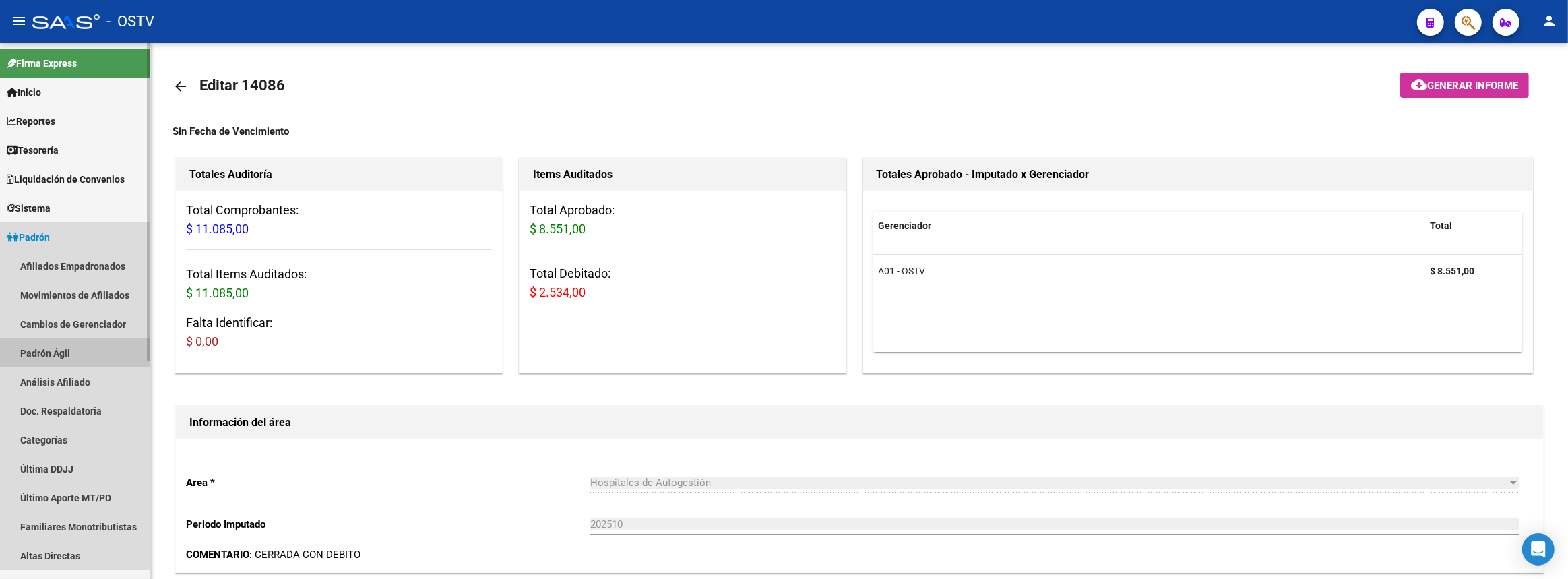
click at [59, 357] on link "Padrón Ágil" at bounding box center [75, 353] width 150 height 29
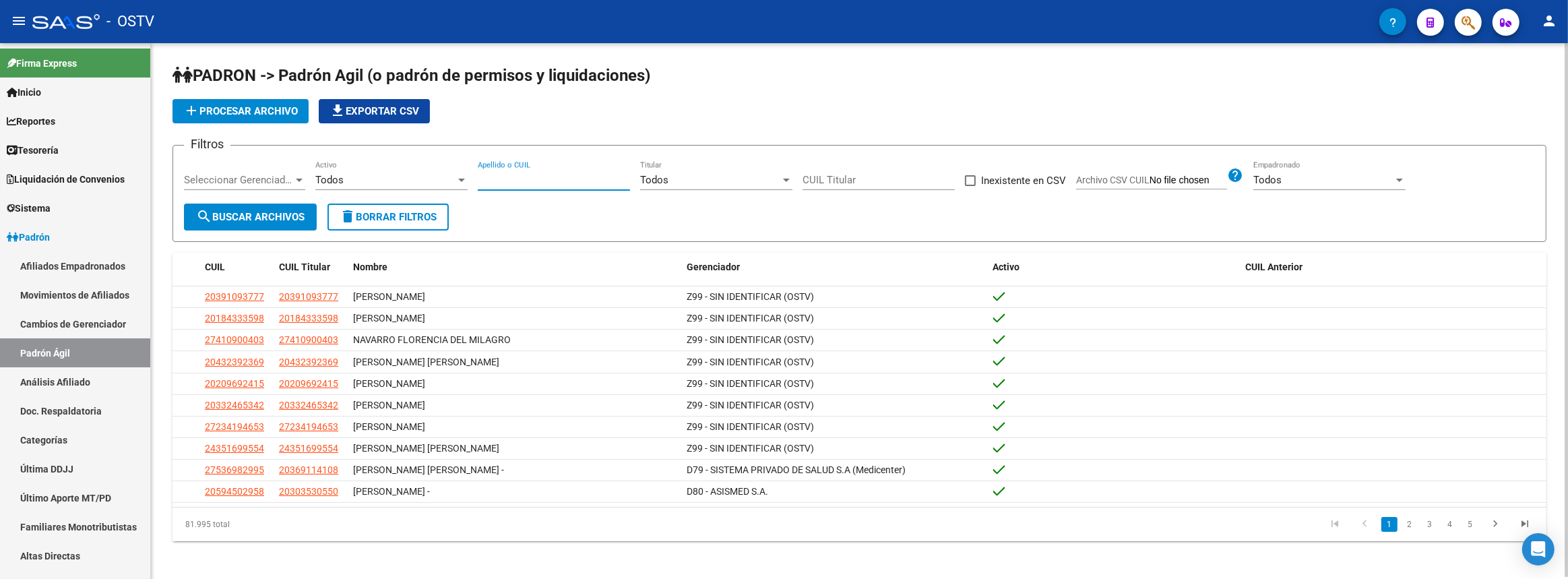
click at [605, 174] on input "Apellido o CUIL" at bounding box center [553, 180] width 152 height 12
paste input "06193084"
type input "06193084"
click at [194, 214] on button "search Buscar Archivos" at bounding box center [251, 217] width 133 height 27
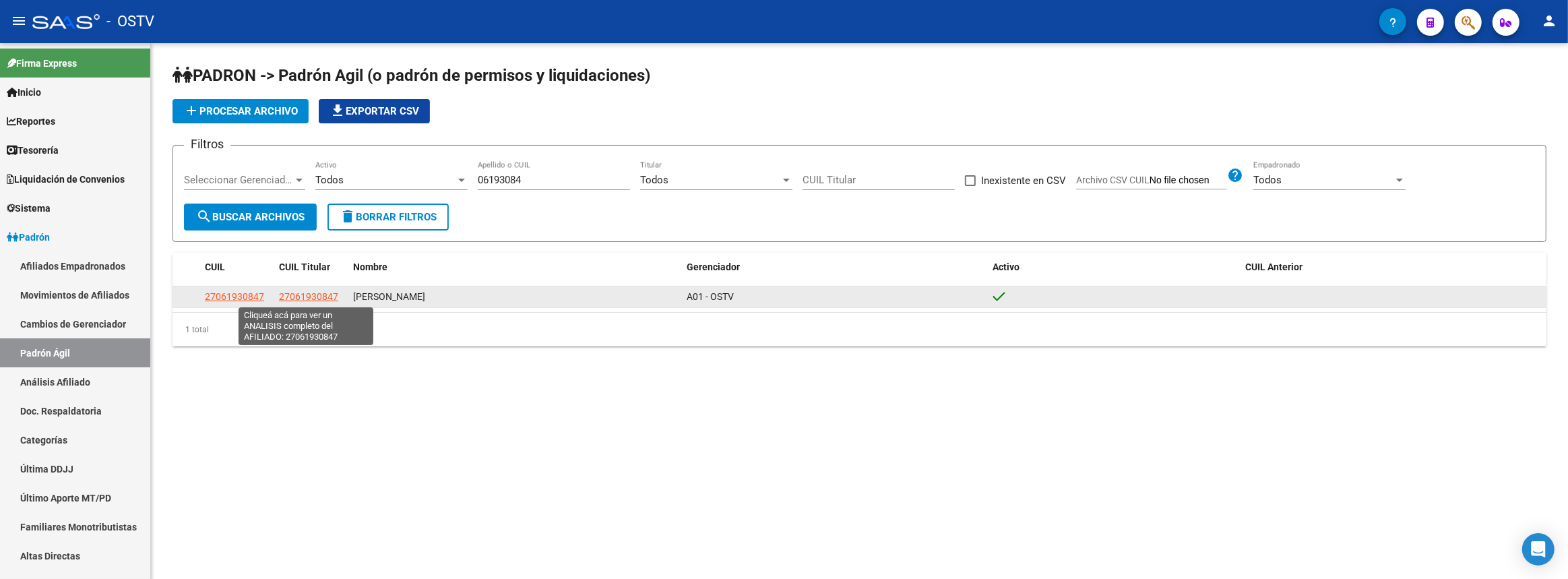
click at [308, 297] on span "27061930847" at bounding box center [308, 296] width 59 height 11
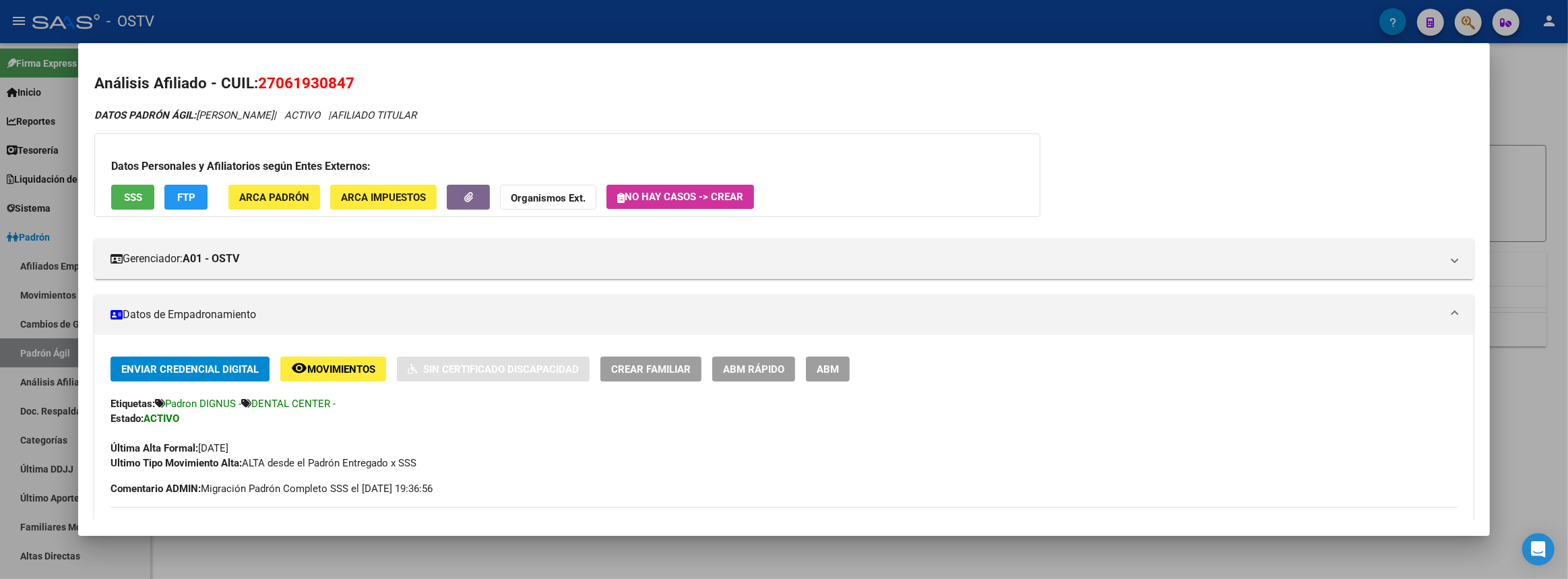
scroll to position [306, 0]
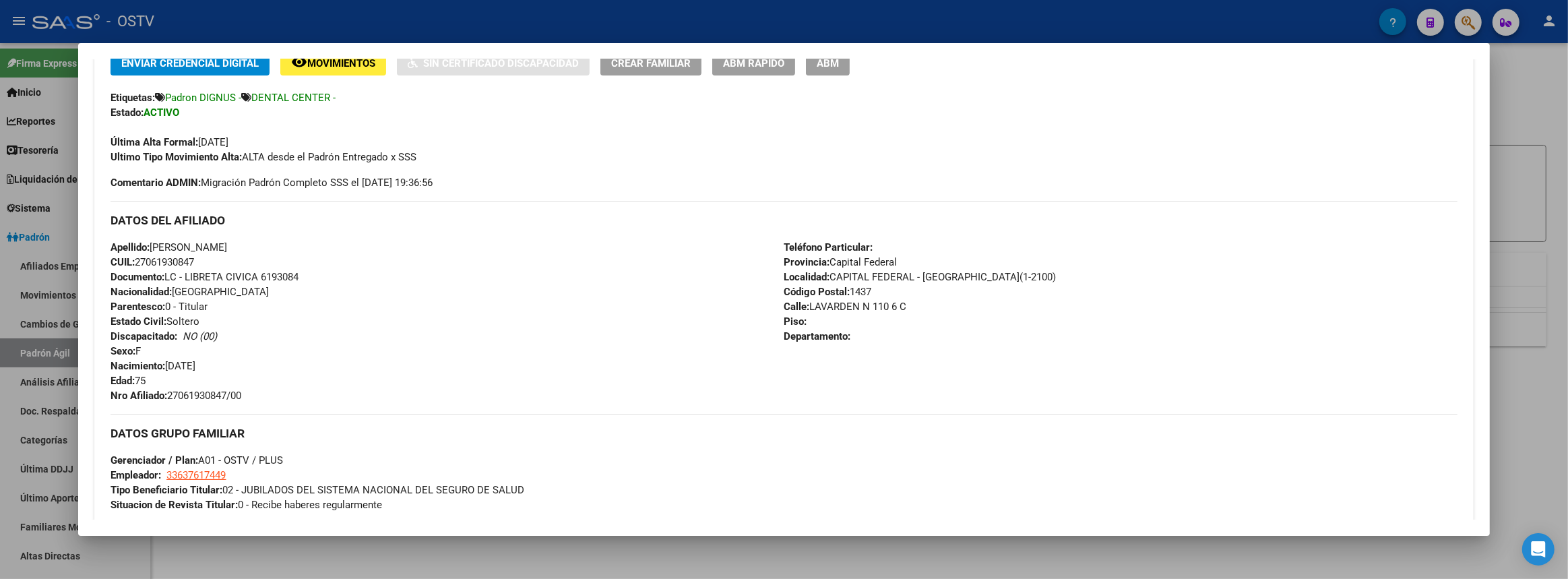
drag, startPoint x: 112, startPoint y: 218, endPoint x: 310, endPoint y: 446, distance: 302.0
click at [310, 446] on div "Enviar Credencial Digital remove_red_eye Movimientos Sin Certificado Discapacid…" at bounding box center [784, 364] width 1346 height 627
copy div "DATOS DEL AFILIADO Apellido: SUSANA LEDA REGAZZONI CUIL: 27061930847 Documento:…"
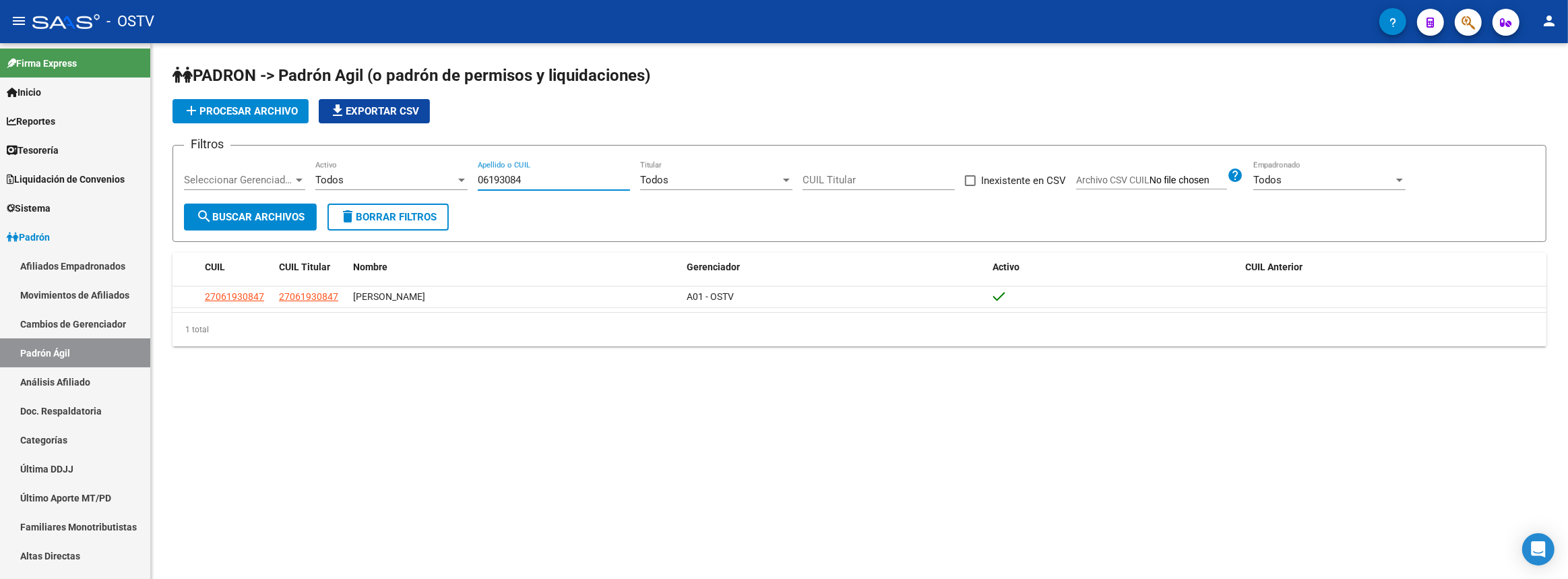
drag, startPoint x: 560, startPoint y: 177, endPoint x: 391, endPoint y: 177, distance: 169.0
click at [391, 177] on div "Filtros Seleccionar Gerenciador Seleccionar Gerenciador Todos Activo 06193084 A…" at bounding box center [859, 179] width 1351 height 47
paste input "26155098"
type input "26155098"
click at [299, 216] on span "search Buscar Archivos" at bounding box center [250, 217] width 108 height 12
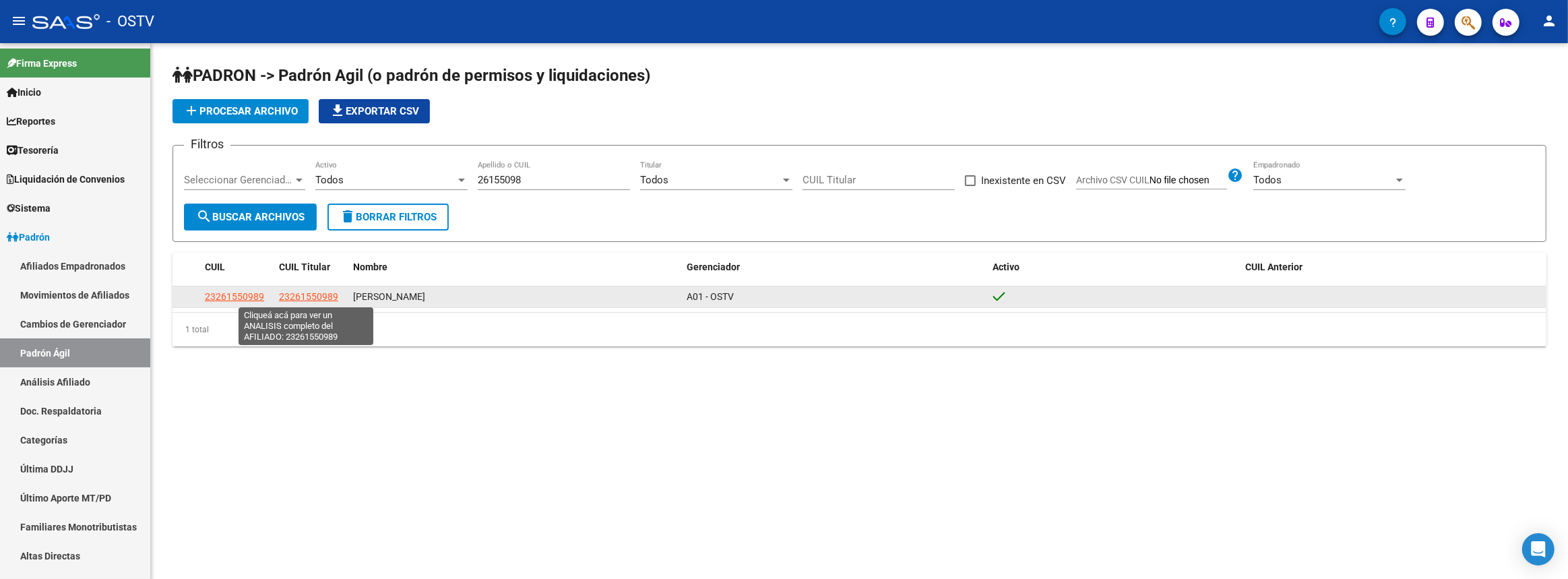
click at [301, 296] on span "23261550989" at bounding box center [308, 296] width 59 height 11
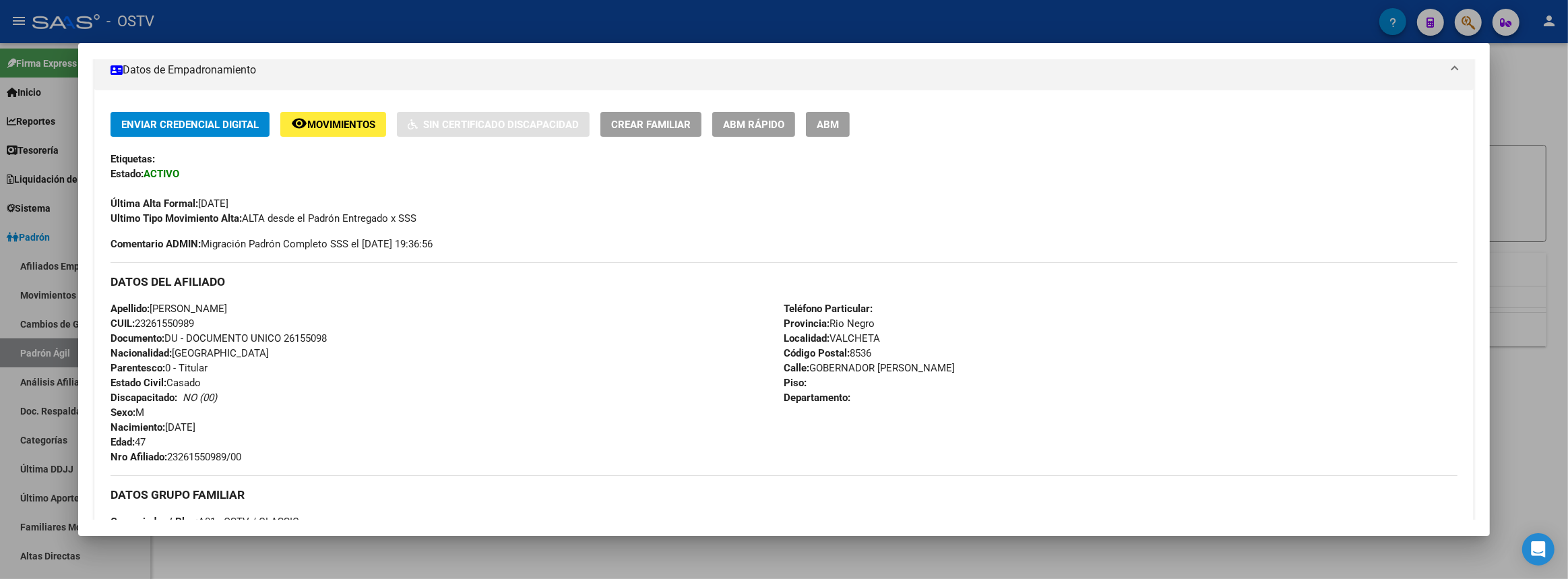
scroll to position [552, 0]
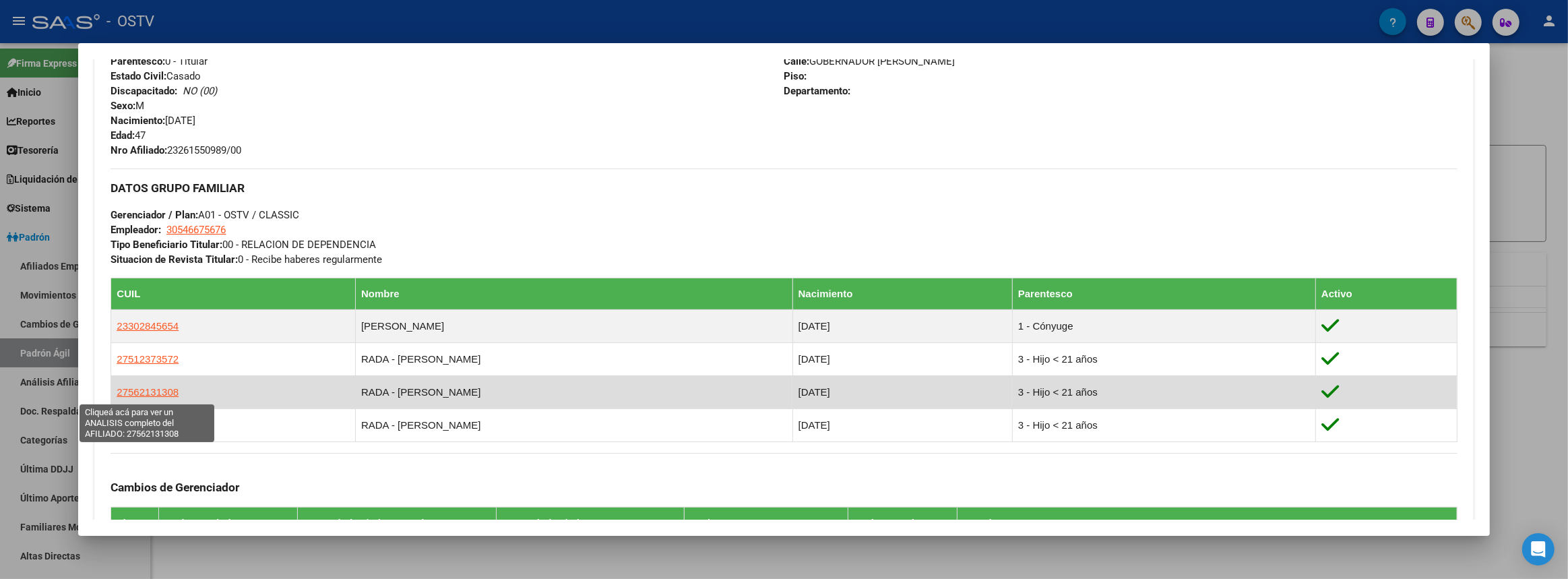
click at [176, 390] on span "27562131308" at bounding box center [147, 392] width 62 height 12
type textarea "27562131308"
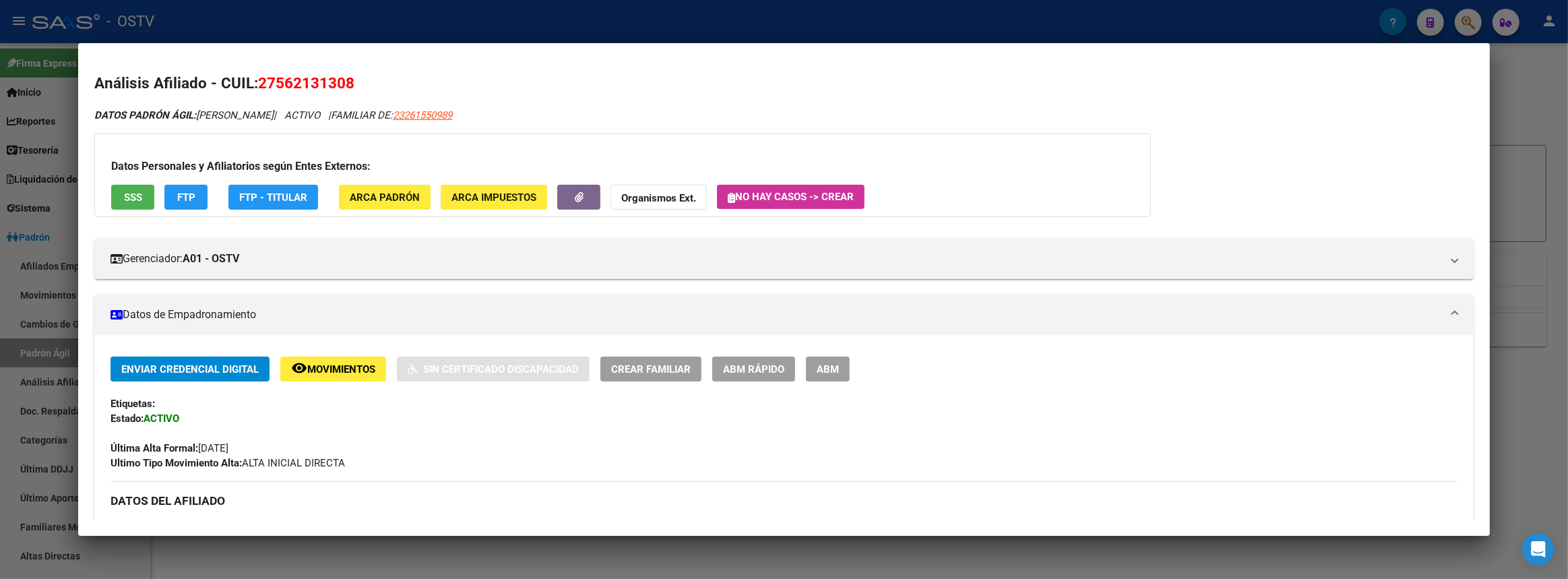
scroll to position [367, 0]
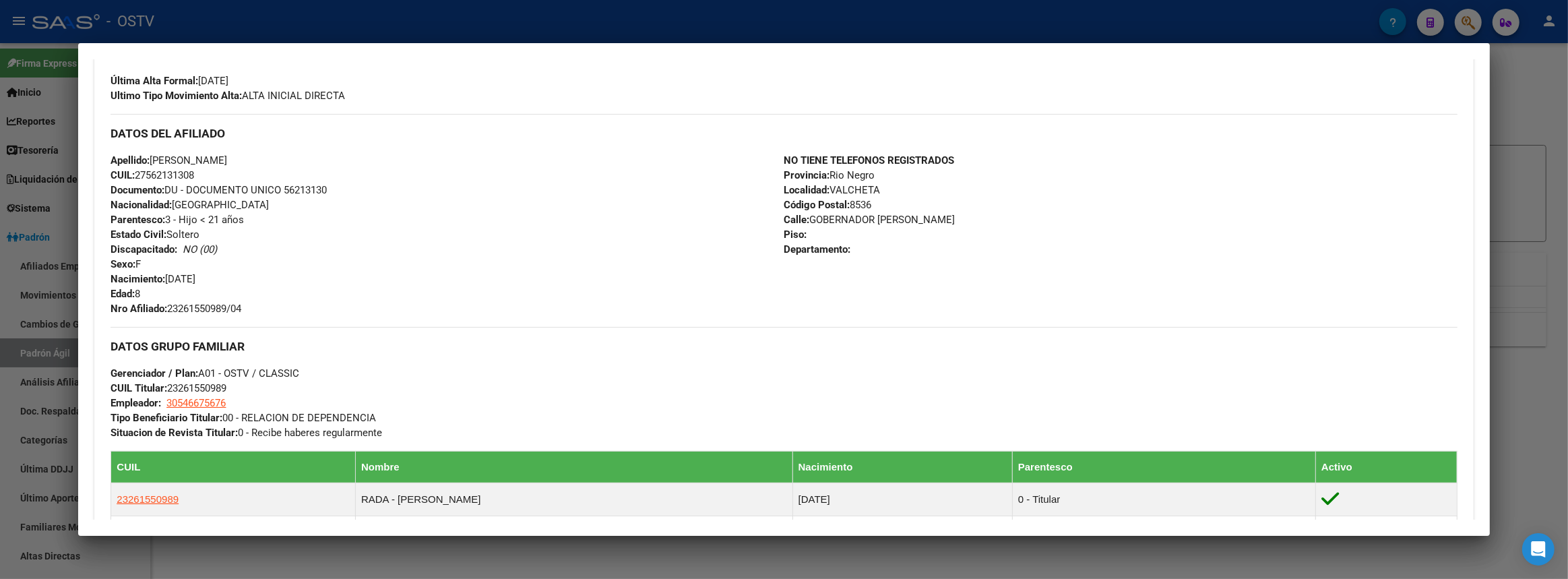
drag, startPoint x: 113, startPoint y: 129, endPoint x: 321, endPoint y: 372, distance: 319.9
click at [321, 372] on div "Enviar Credencial Digital remove_red_eye Movimientos Sin Certificado Discapacid…" at bounding box center [784, 369] width 1346 height 761
copy div "DATOS DEL AFILIADO Apellido: PIA JAZMIN RADA CUIL: 27562131308 Documento: DU - …"
drag, startPoint x: 1567, startPoint y: 160, endPoint x: 1476, endPoint y: 143, distance: 92.6
click at [1554, 155] on div at bounding box center [784, 289] width 1568 height 579
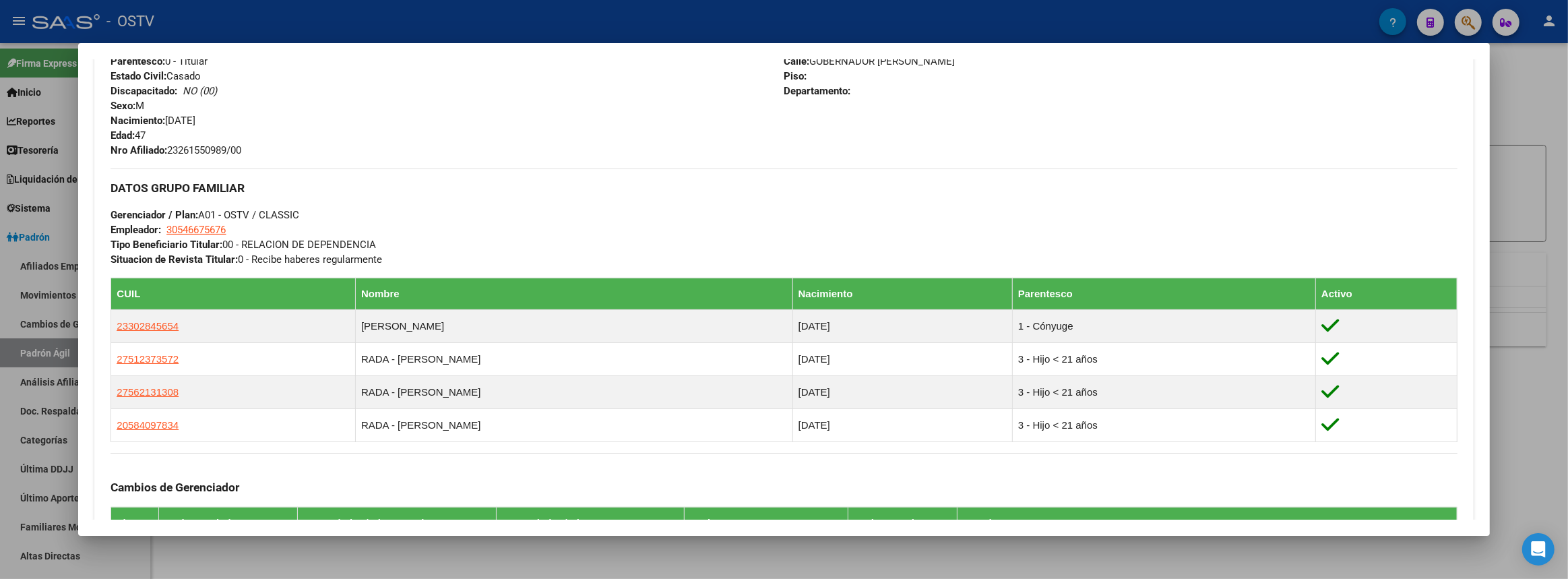
click at [1567, 143] on div at bounding box center [784, 289] width 1568 height 579
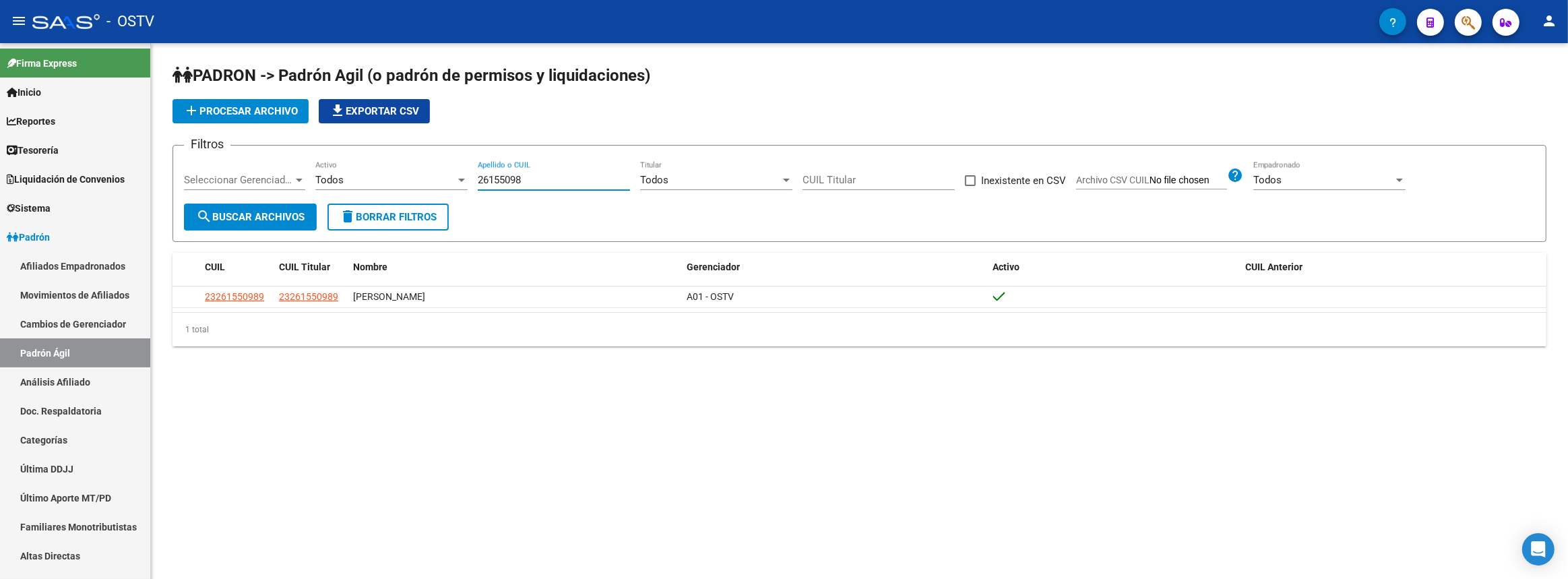
drag, startPoint x: 528, startPoint y: 174, endPoint x: 441, endPoint y: 172, distance: 87.0
click at [442, 172] on div "Filtros Seleccionar Gerenciador Seleccionar Gerenciador Todos Activo 26155098 A…" at bounding box center [859, 179] width 1351 height 47
paste input "14162730"
type input "14162730"
click at [320, 218] on form "Filtros Seleccionar Gerenciador Seleccionar Gerenciador Todos Activo 14162730 A…" at bounding box center [859, 194] width 1374 height 97
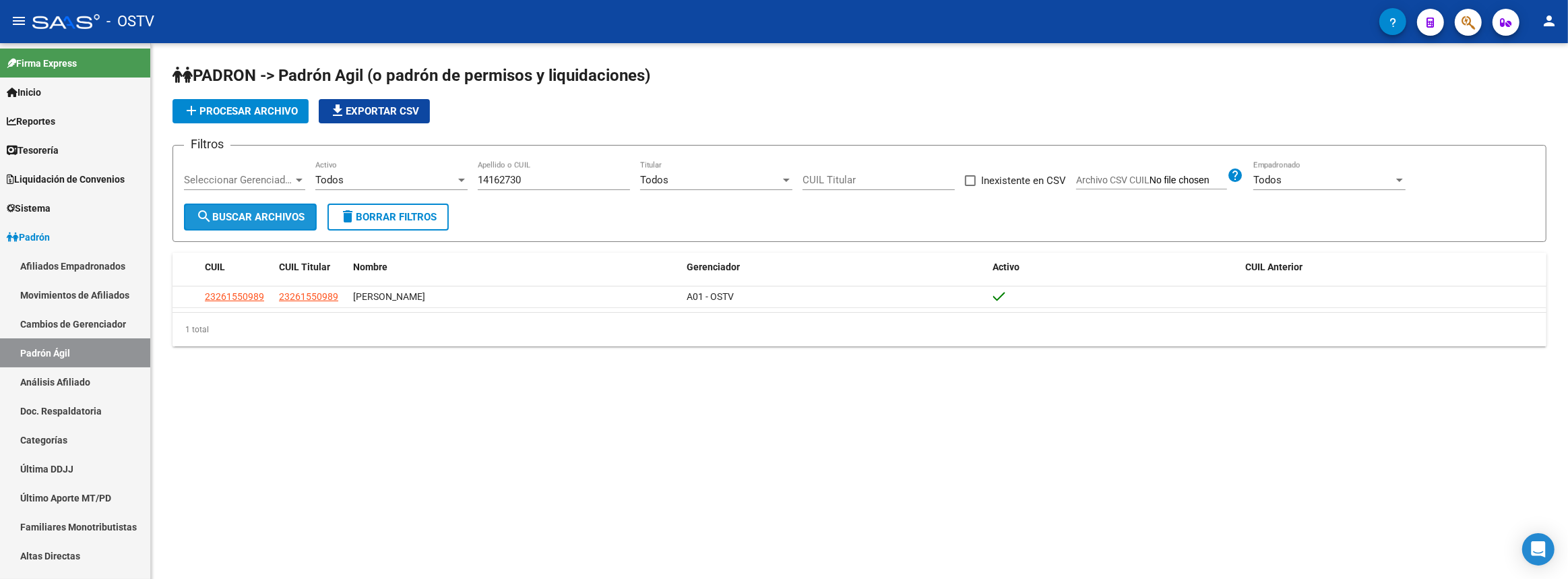
click at [303, 216] on span "search Buscar Archivos" at bounding box center [250, 217] width 108 height 12
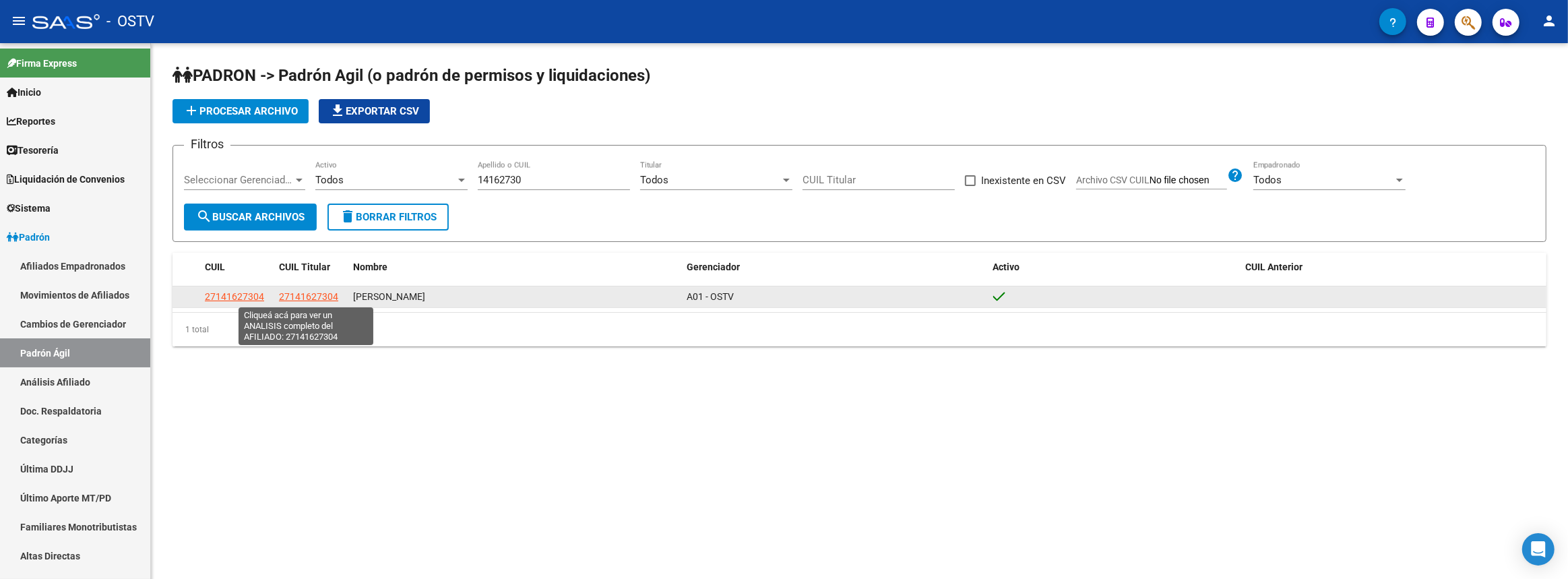
click at [306, 300] on span "27141627304" at bounding box center [308, 296] width 59 height 11
type textarea "27141627304"
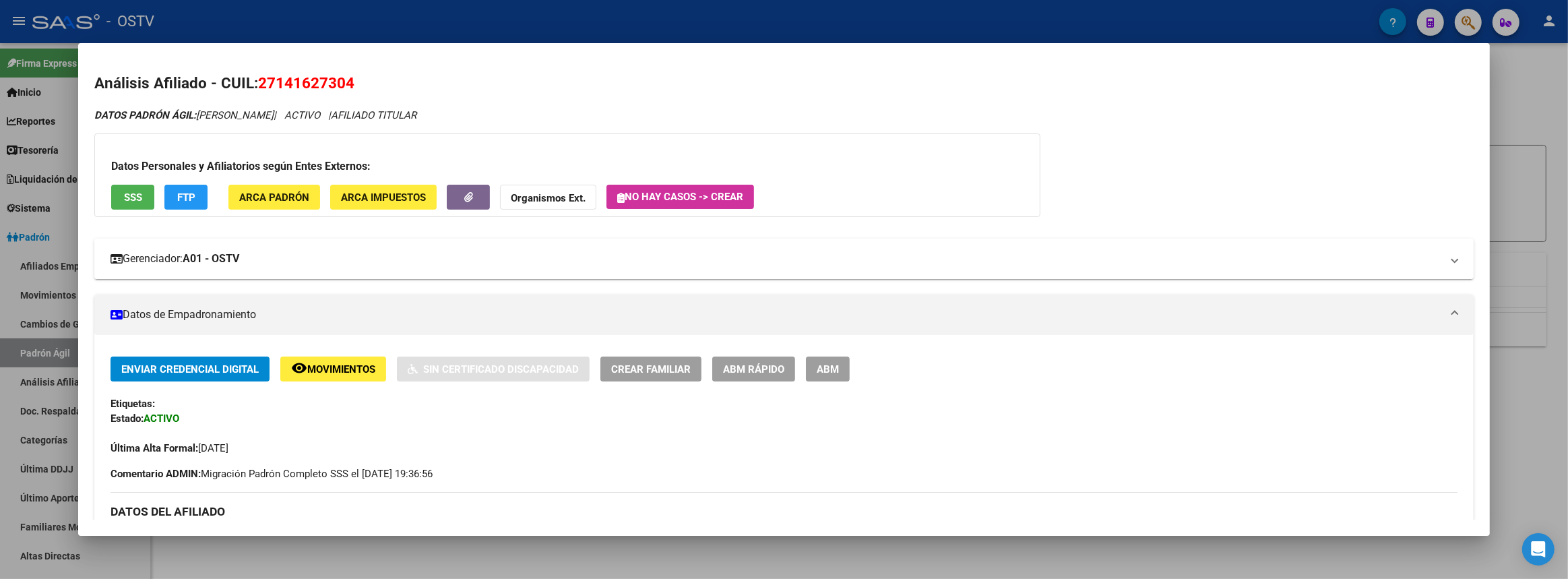
scroll to position [245, 0]
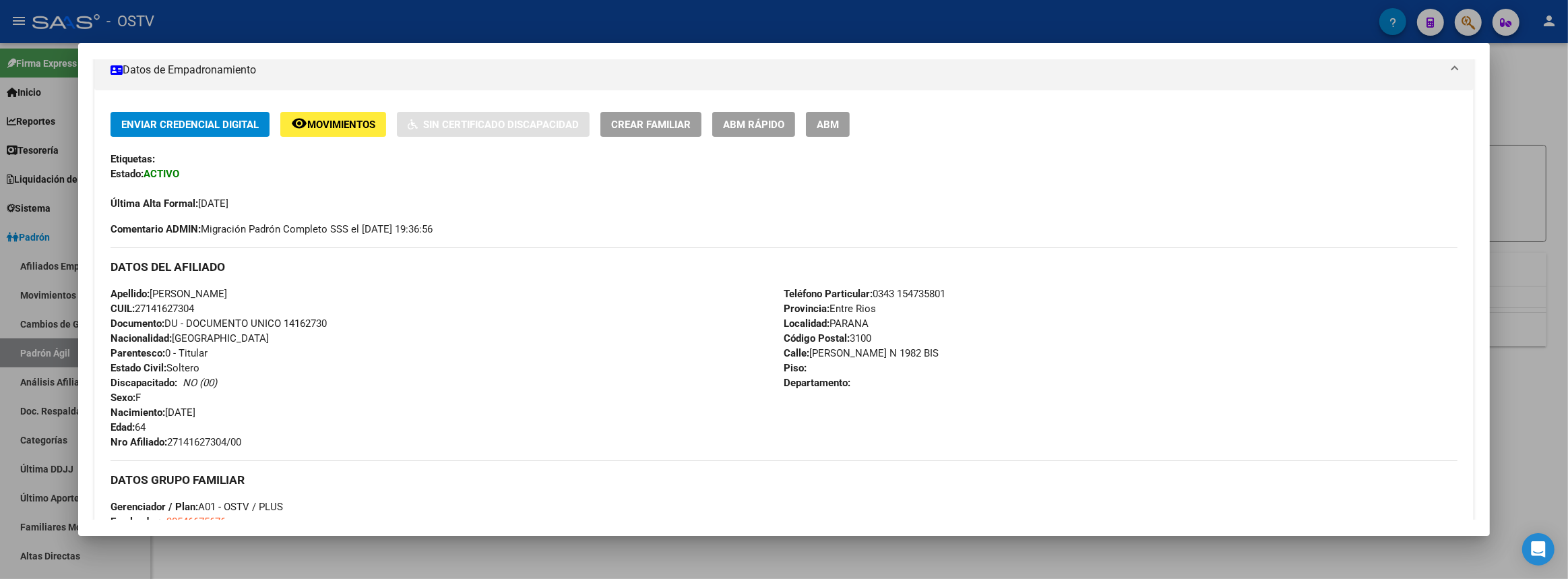
drag, startPoint x: 111, startPoint y: 265, endPoint x: 318, endPoint y: 499, distance: 312.4
click at [318, 499] on div "Enviar Credencial Digital remove_red_eye Movimientos Sin Certificado Discapacid…" at bounding box center [784, 432] width 1346 height 639
copy div "DATOS DEL AFILIADO Apellido: GRISELDA NOEMI GARCIA CUIL: 27141627304 Documento:…"
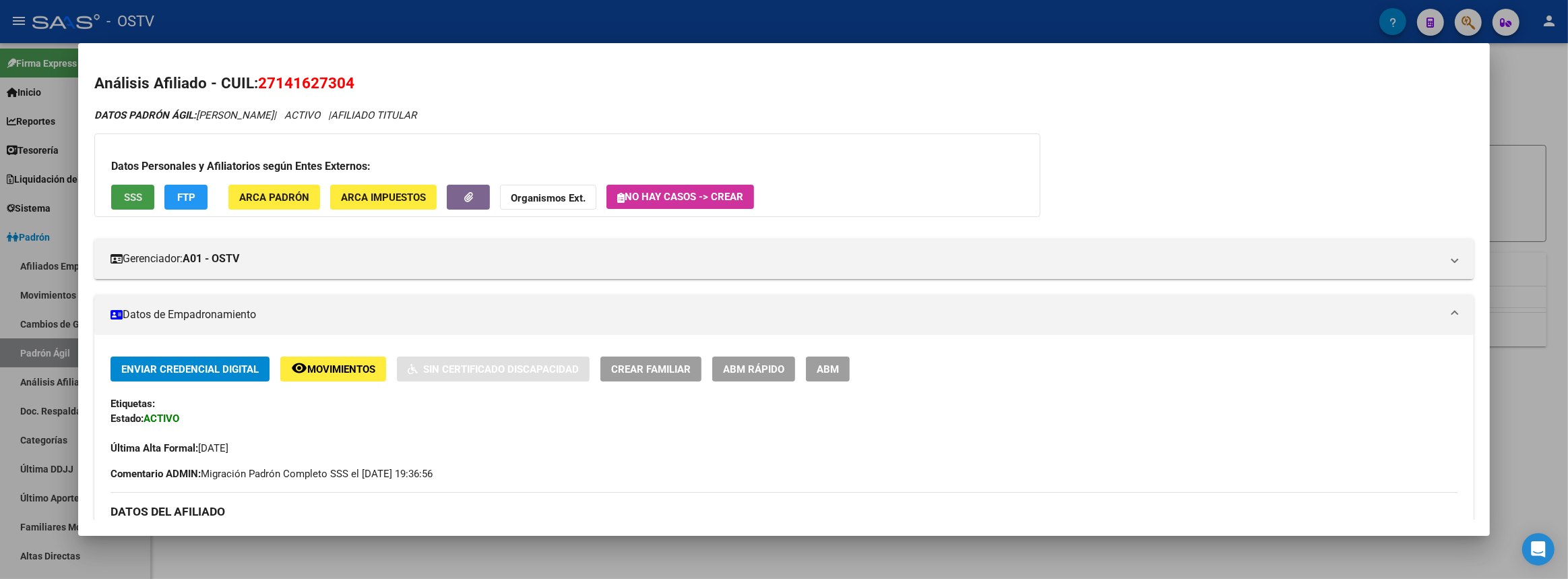
drag, startPoint x: 1556, startPoint y: 200, endPoint x: 1309, endPoint y: 54, distance: 286.9
click at [1555, 200] on div at bounding box center [784, 289] width 1568 height 579
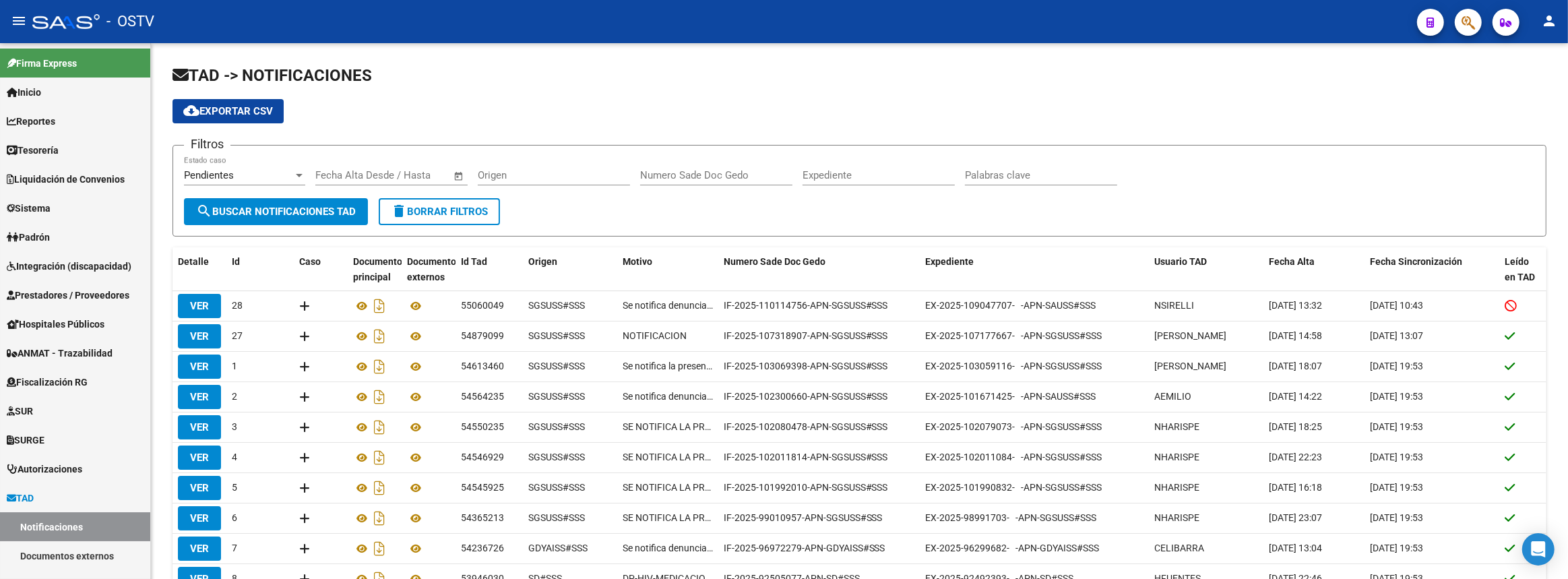
scroll to position [106, 0]
